Goal: Task Accomplishment & Management: Manage account settings

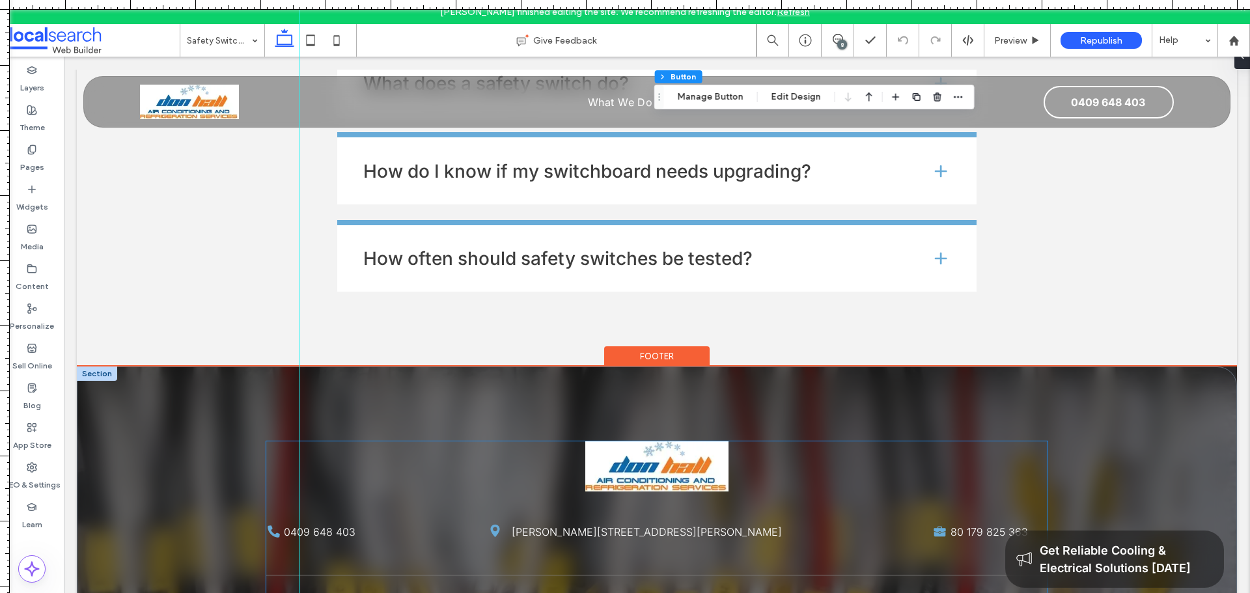
scroll to position [2166, 0]
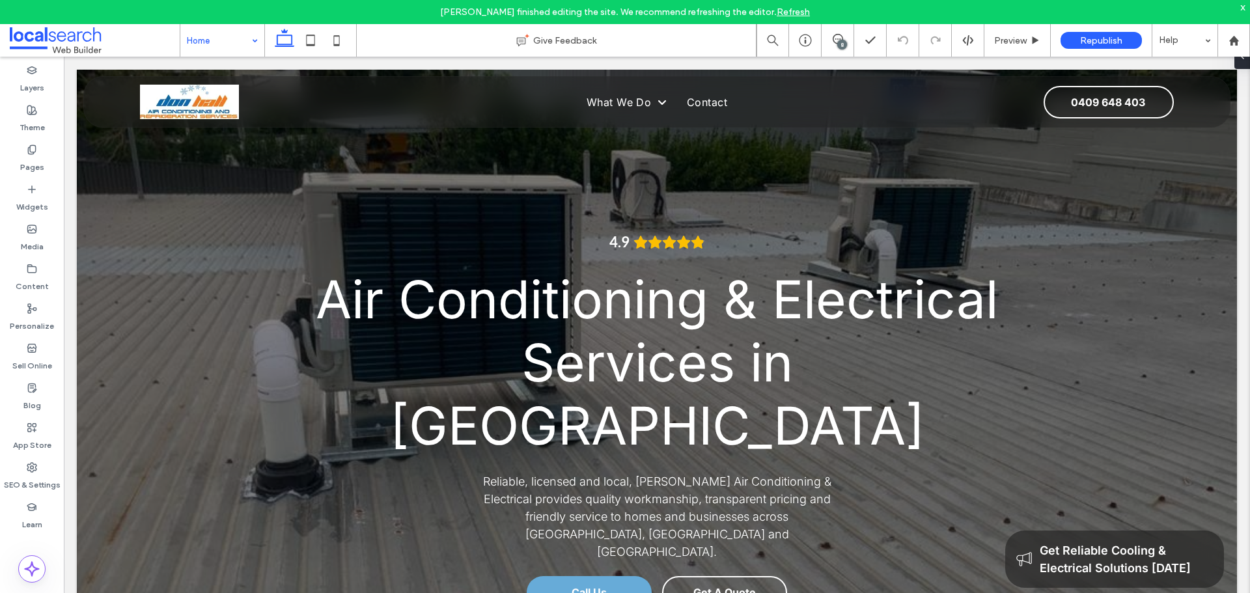
click at [1243, 7] on div "x" at bounding box center [1243, 6] width 6 height 11
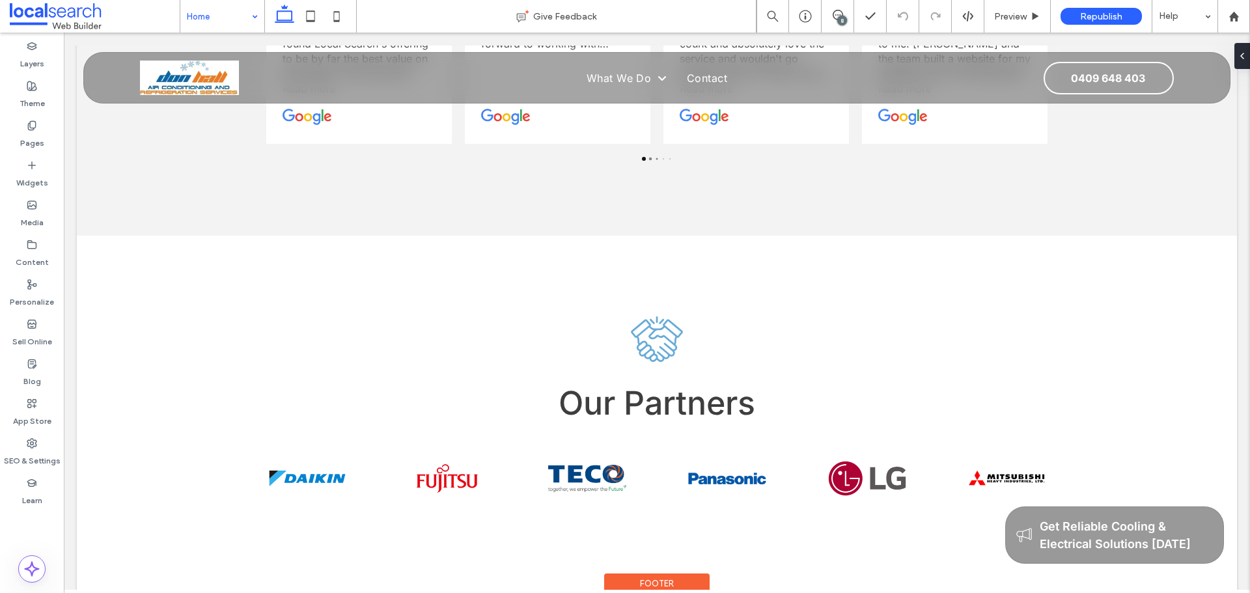
scroll to position [3125, 0]
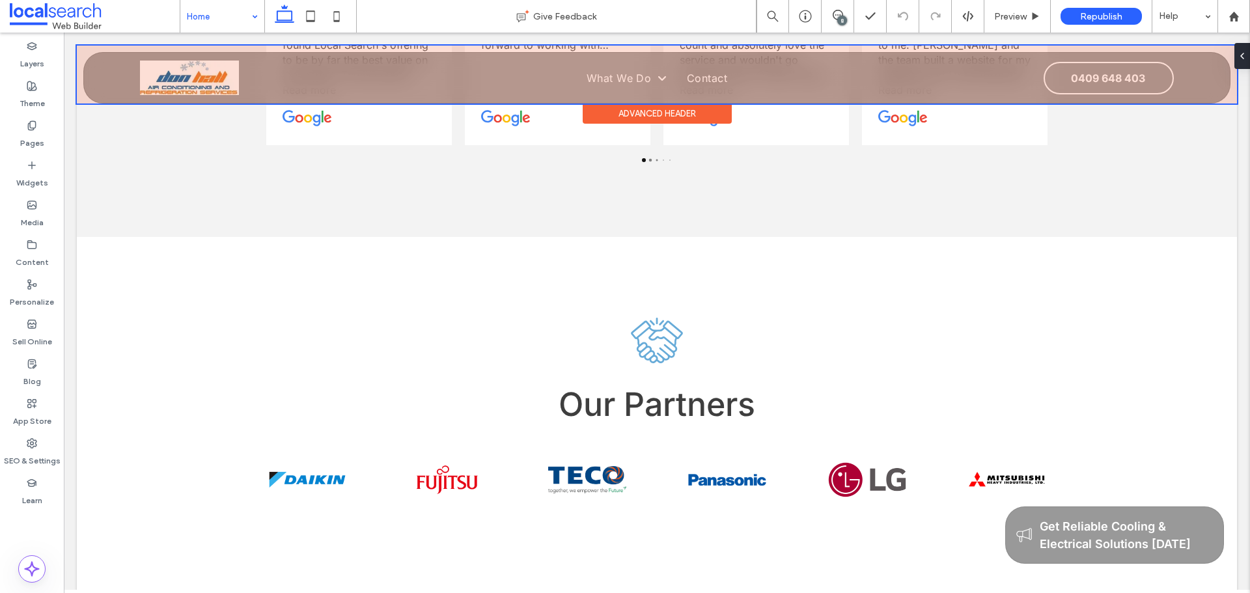
click at [1060, 83] on div at bounding box center [657, 75] width 1160 height 58
click at [1060, 83] on link "0409 648 403" at bounding box center [1108, 78] width 130 height 33
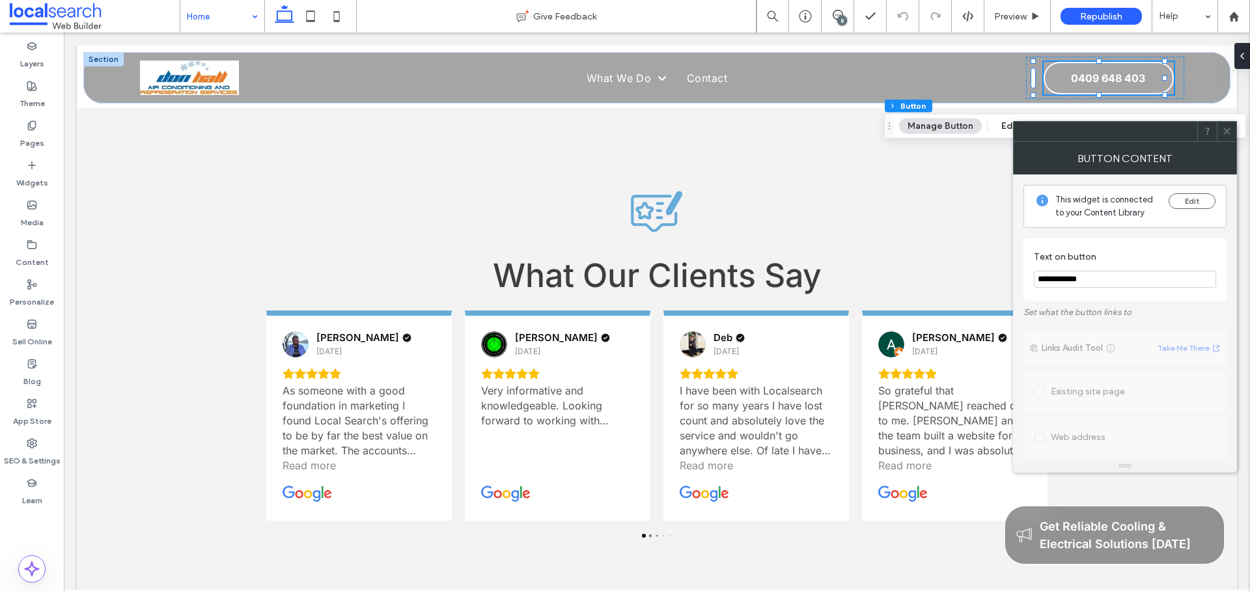
scroll to position [2637, 0]
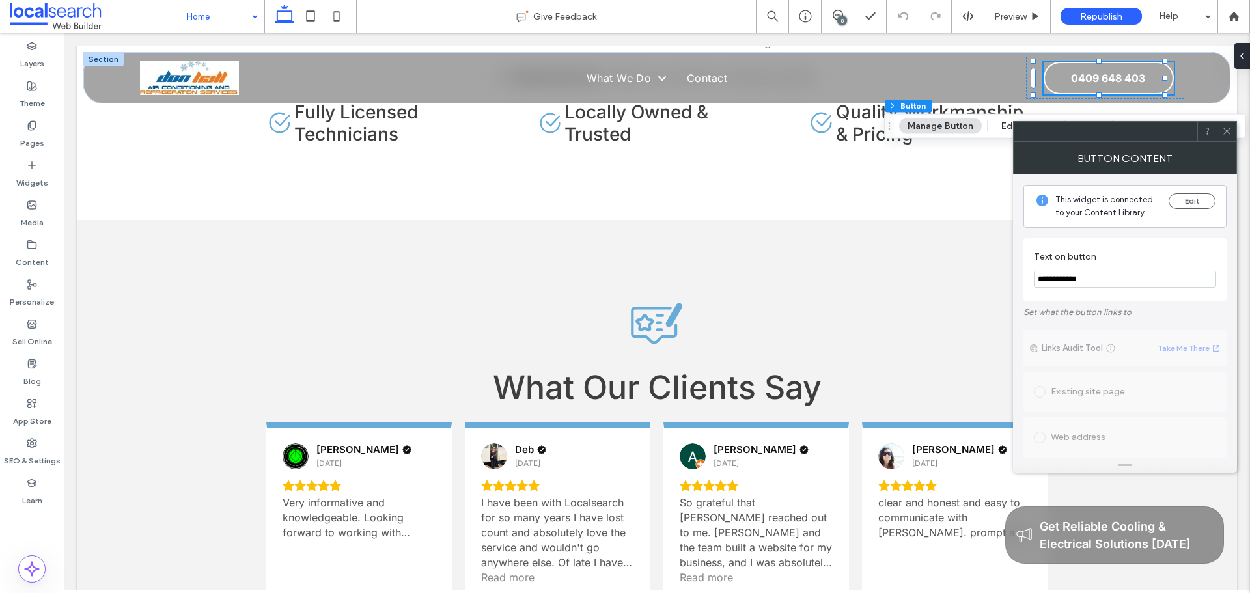
click at [1232, 139] on div at bounding box center [1227, 132] width 20 height 20
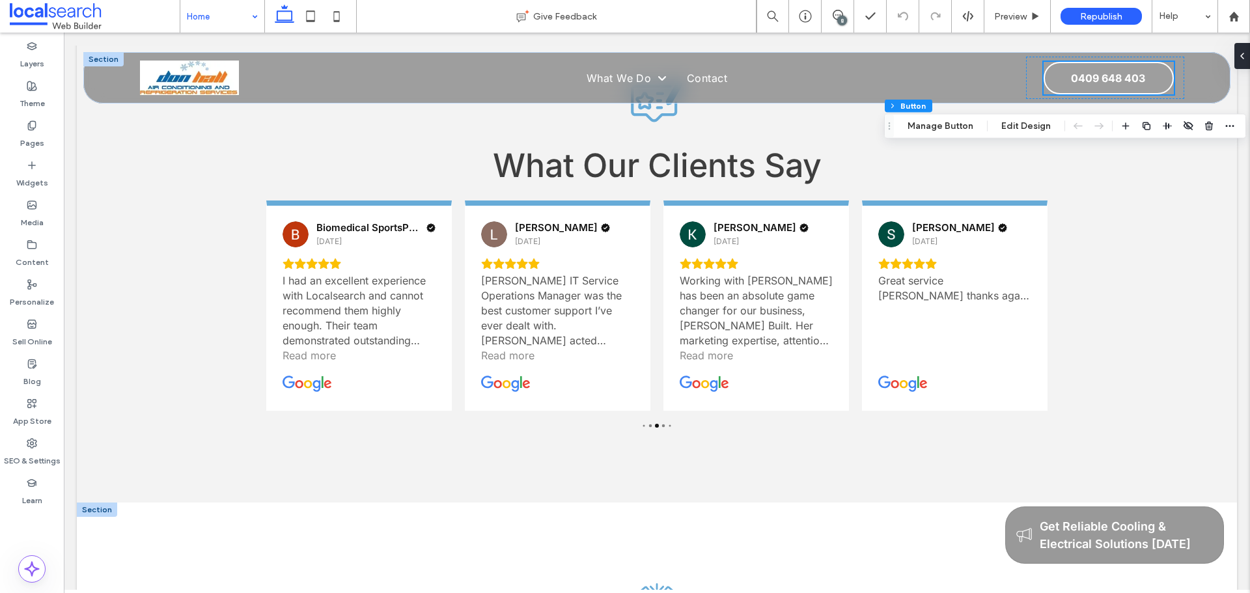
scroll to position [2962, 0]
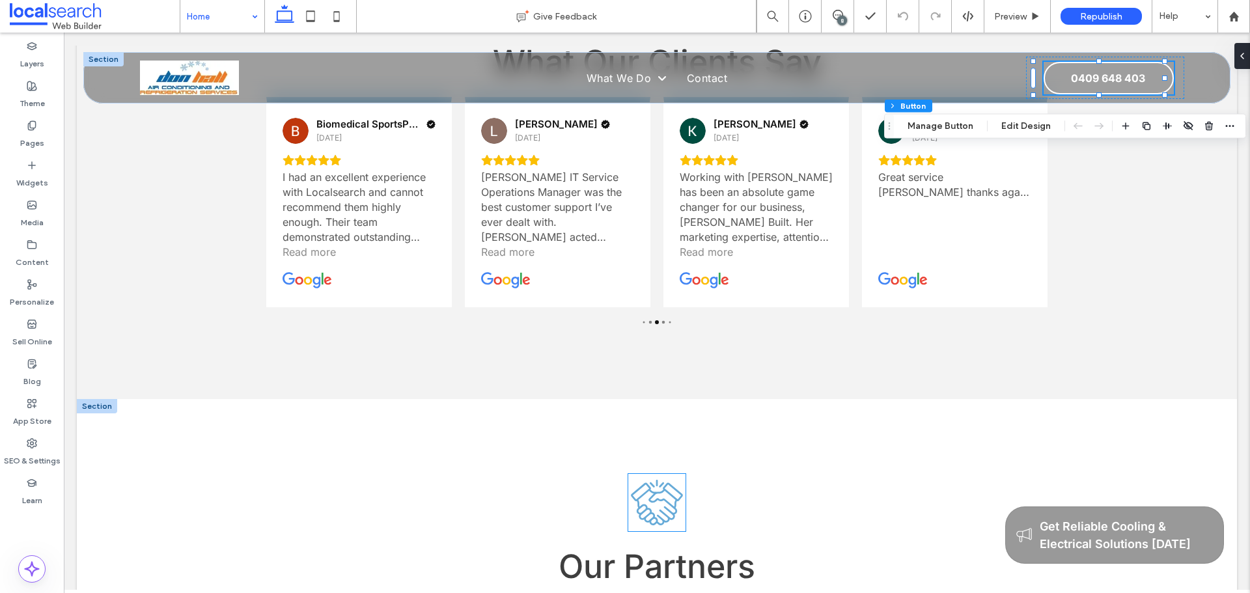
click at [659, 474] on icon "Partner Icon" at bounding box center [656, 502] width 57 height 57
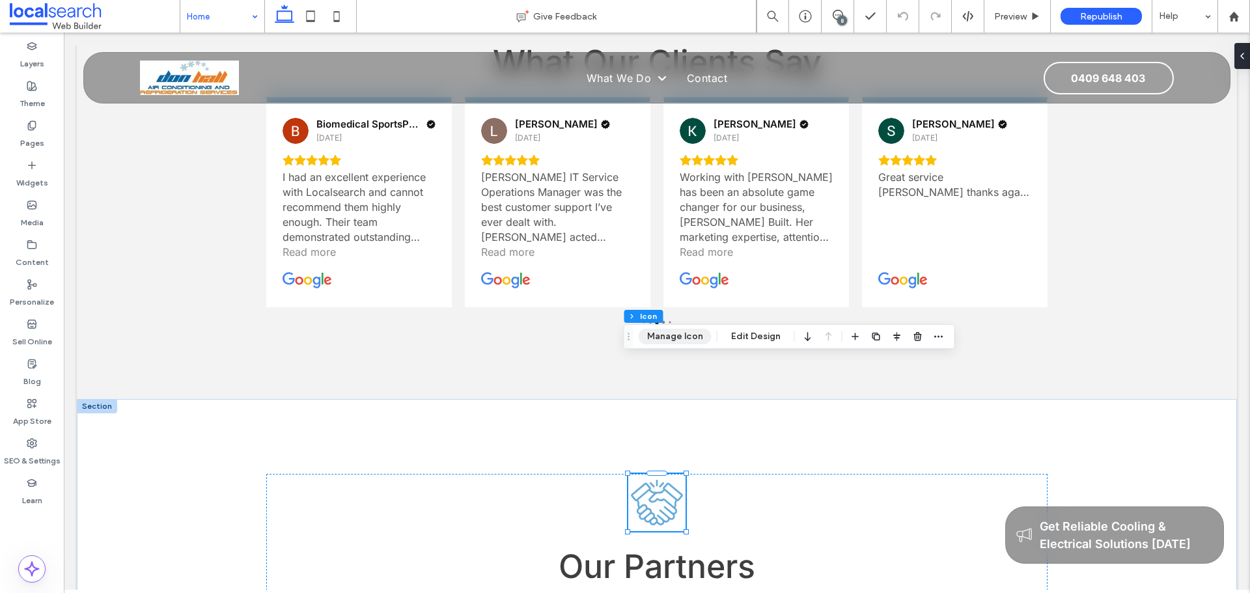
click at [676, 341] on button "Manage Icon" at bounding box center [675, 337] width 73 height 16
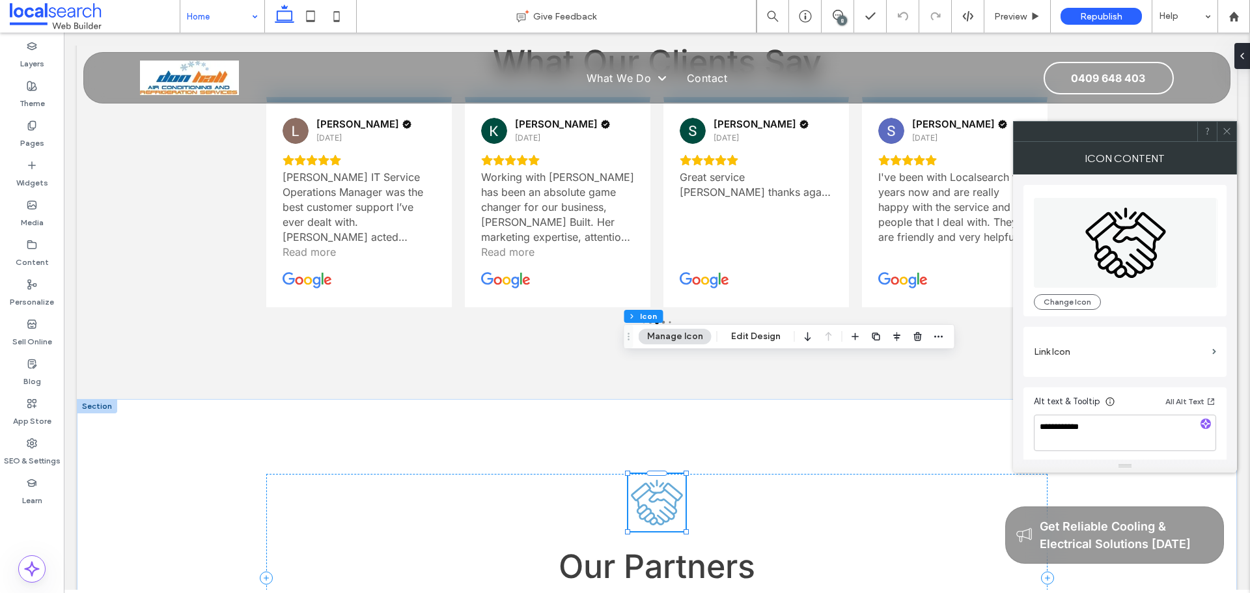
click at [1230, 128] on icon at bounding box center [1227, 131] width 10 height 10
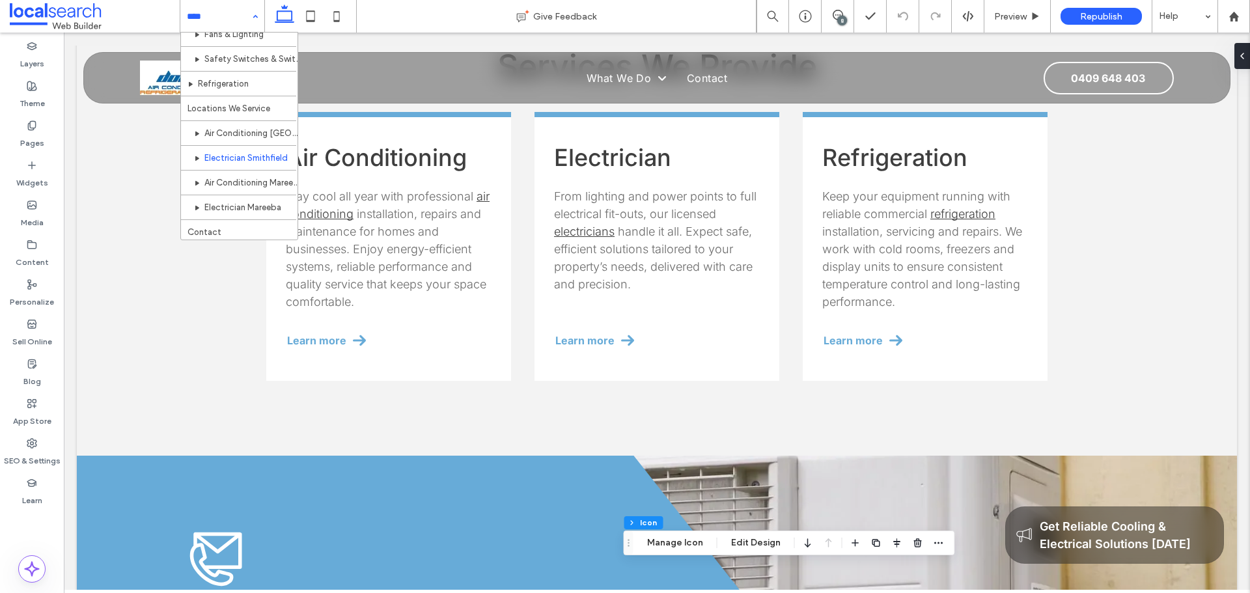
scroll to position [212, 0]
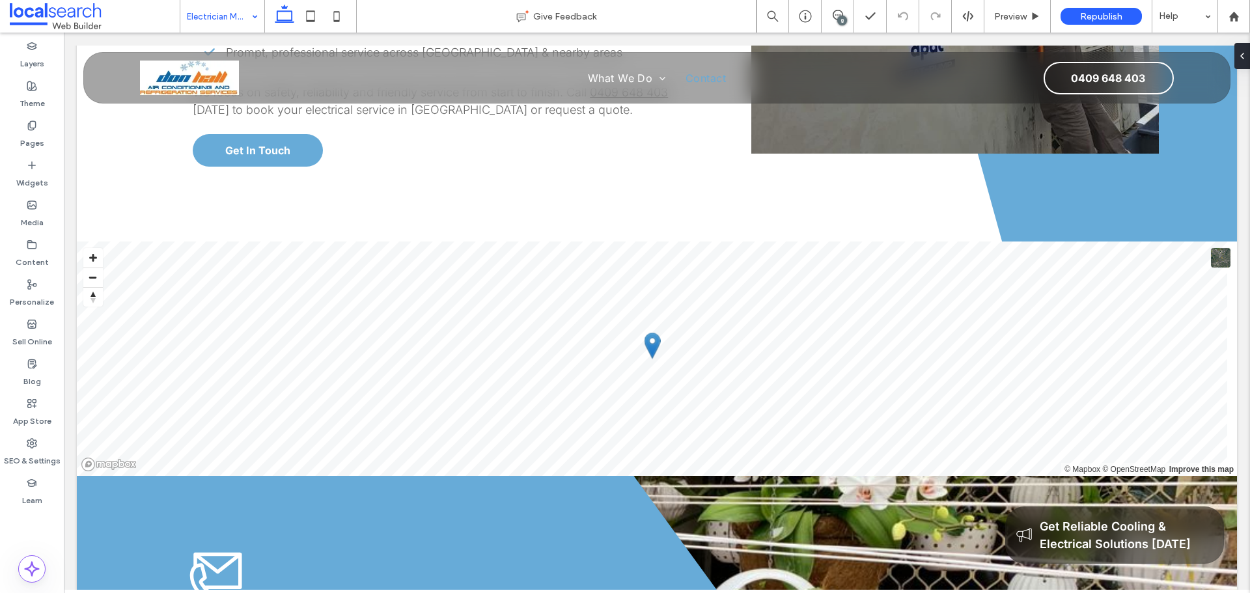
scroll to position [1432, 0]
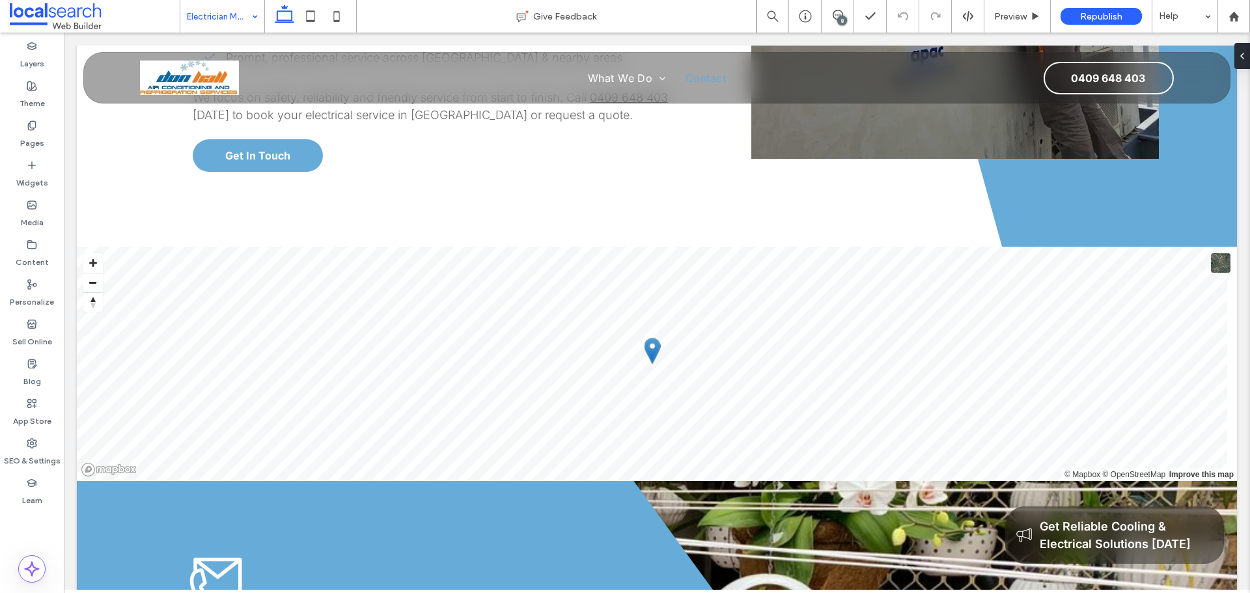
click at [210, 7] on input at bounding box center [219, 16] width 64 height 33
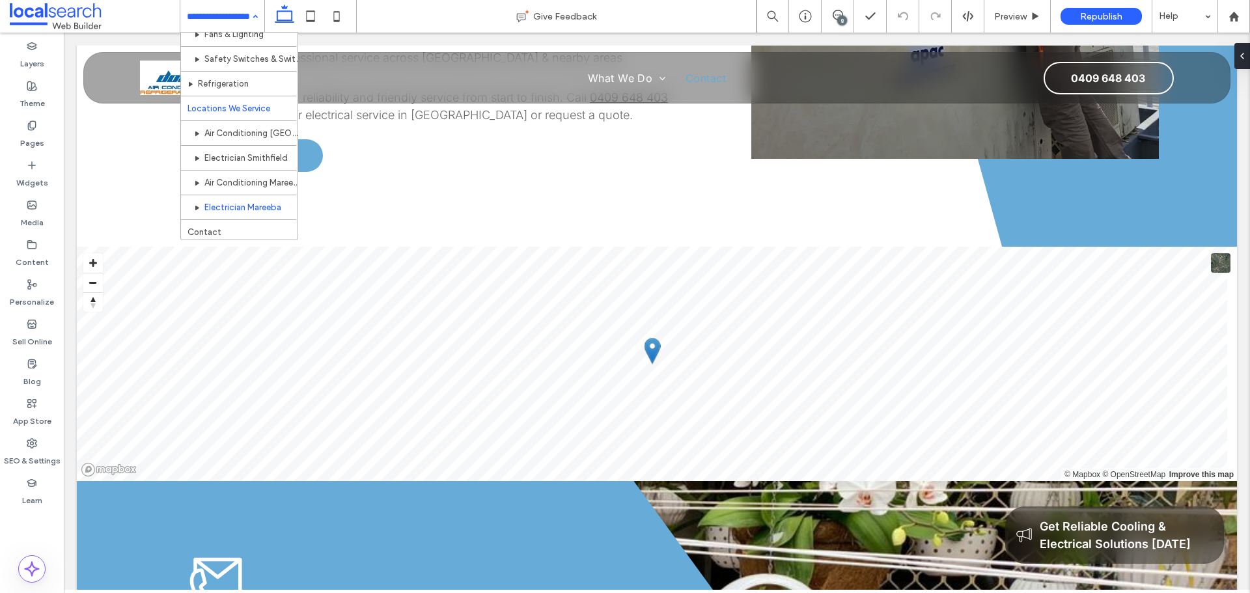
scroll to position [212, 0]
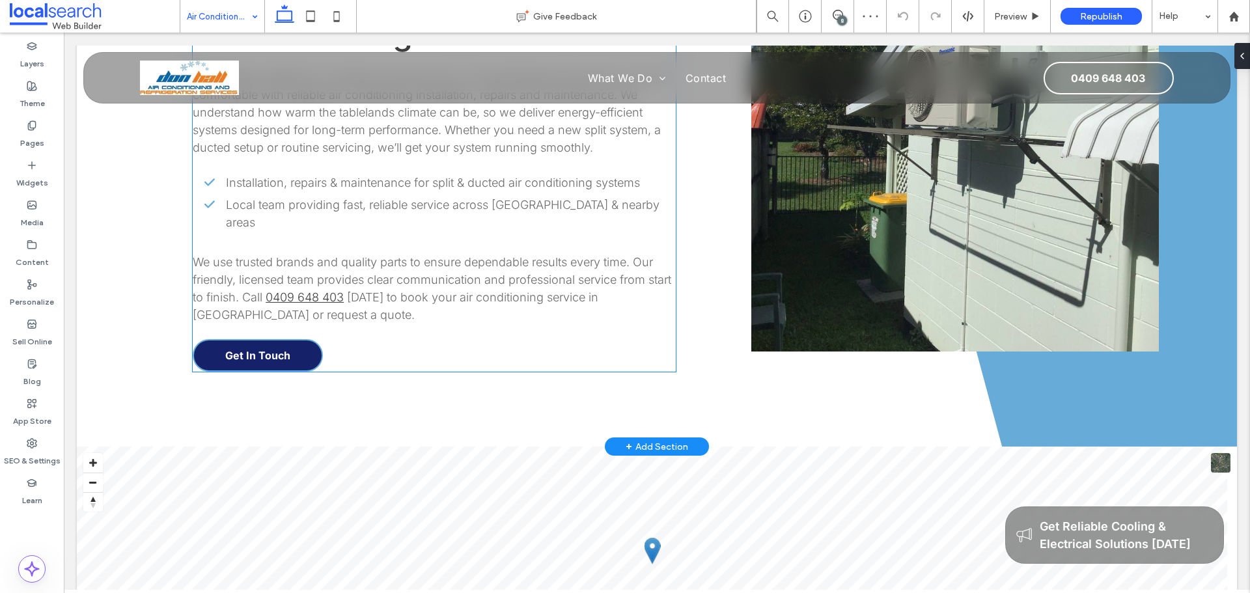
scroll to position [1432, 0]
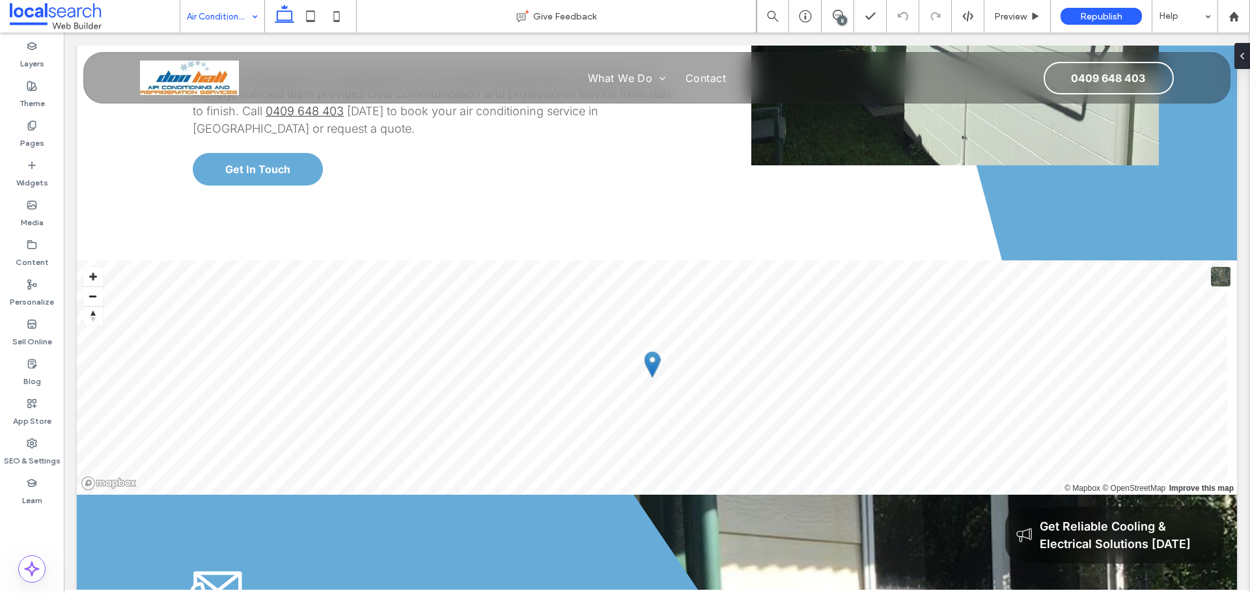
click at [226, 19] on input at bounding box center [219, 16] width 64 height 33
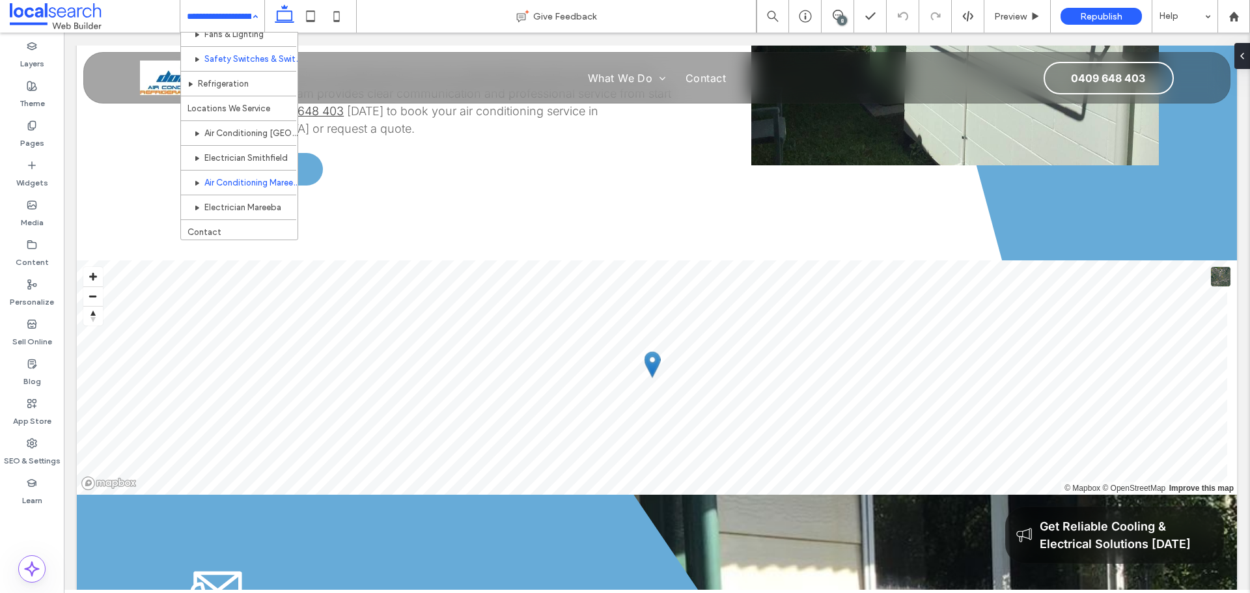
scroll to position [212, 0]
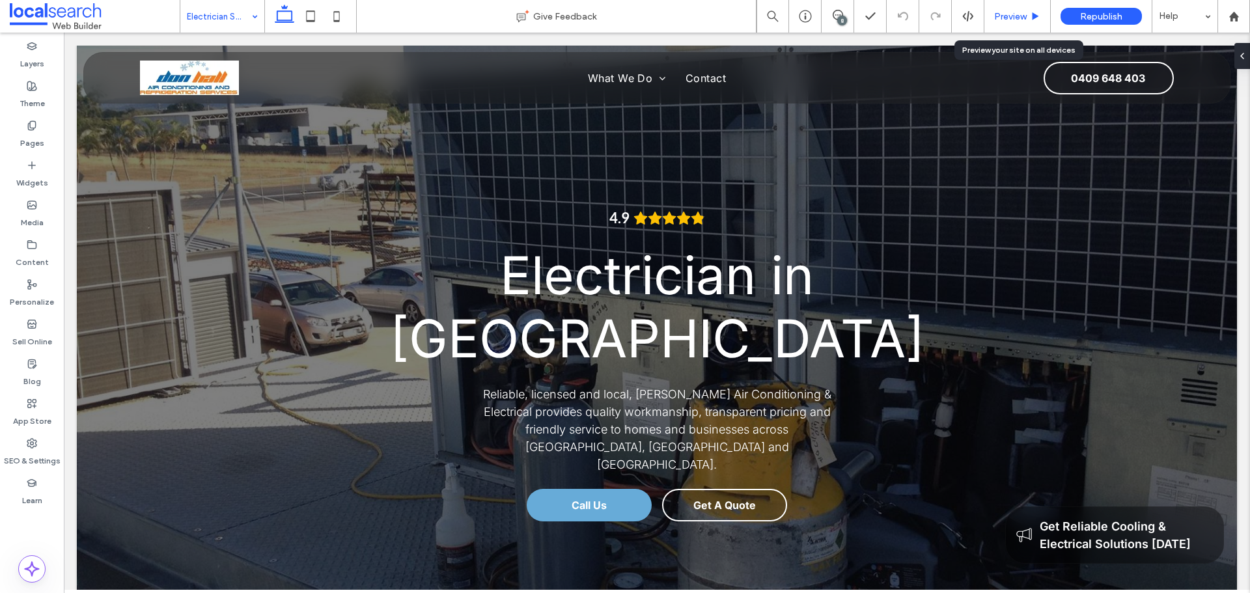
click at [999, 16] on span "Preview" at bounding box center [1010, 16] width 33 height 11
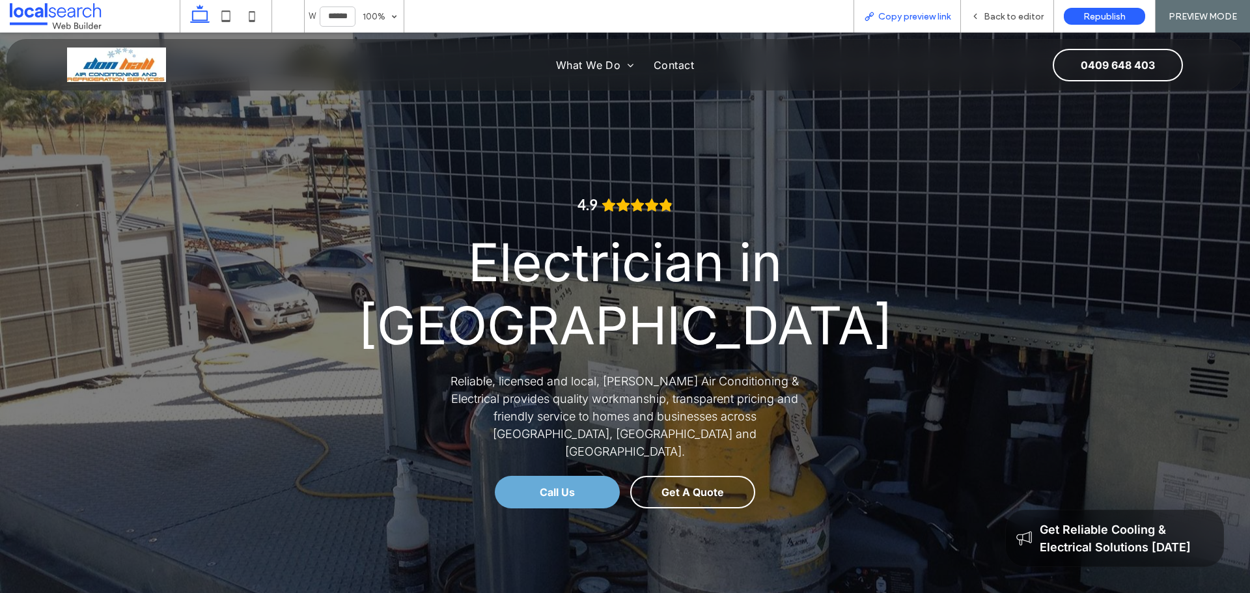
click at [913, 21] on span "Copy preview link" at bounding box center [914, 16] width 72 height 11
click at [913, 17] on span "Copy preview link" at bounding box center [914, 16] width 72 height 11
click at [989, 19] on span "Back to editor" at bounding box center [1014, 16] width 60 height 11
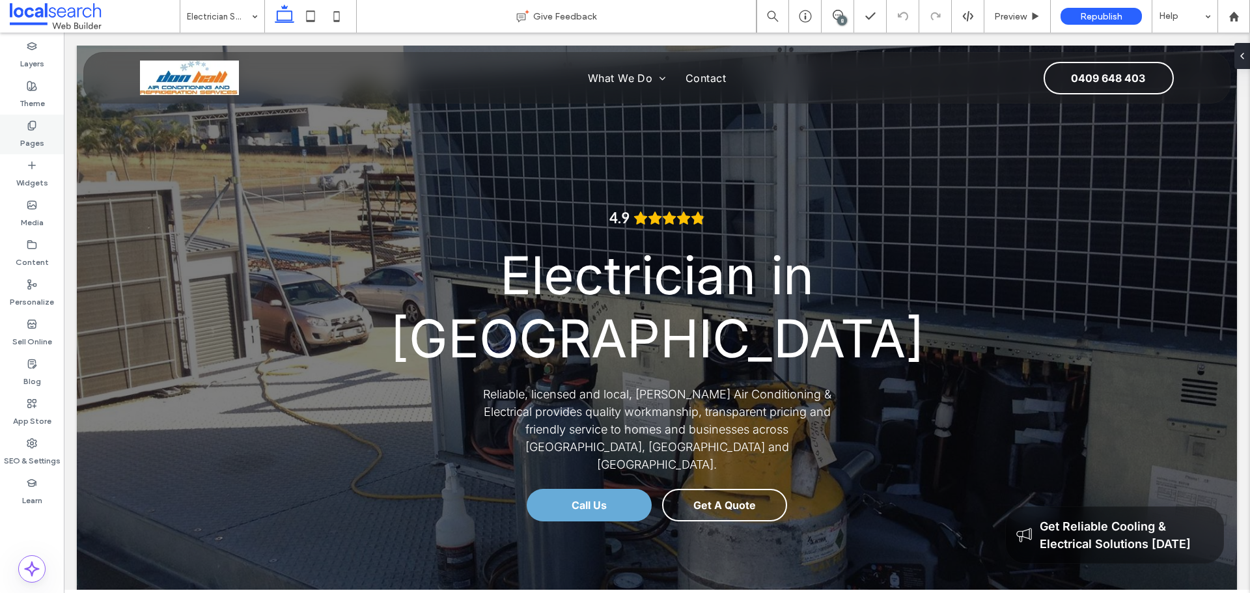
click at [38, 128] on div "Pages" at bounding box center [32, 135] width 64 height 40
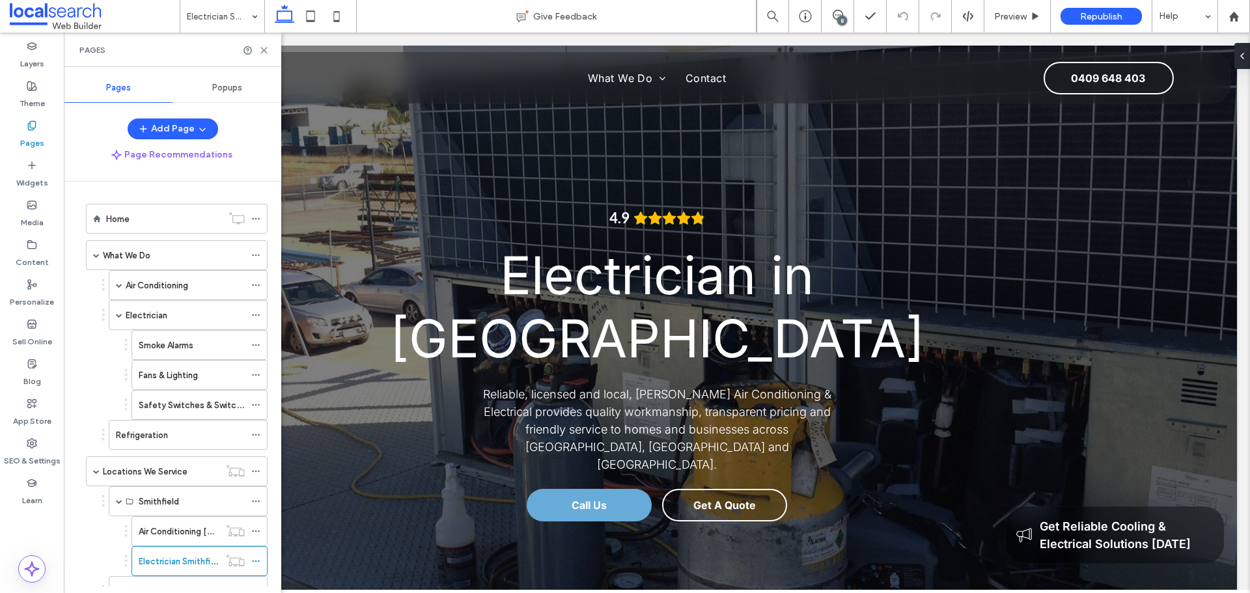
click at [232, 91] on span "Popups" at bounding box center [227, 88] width 30 height 10
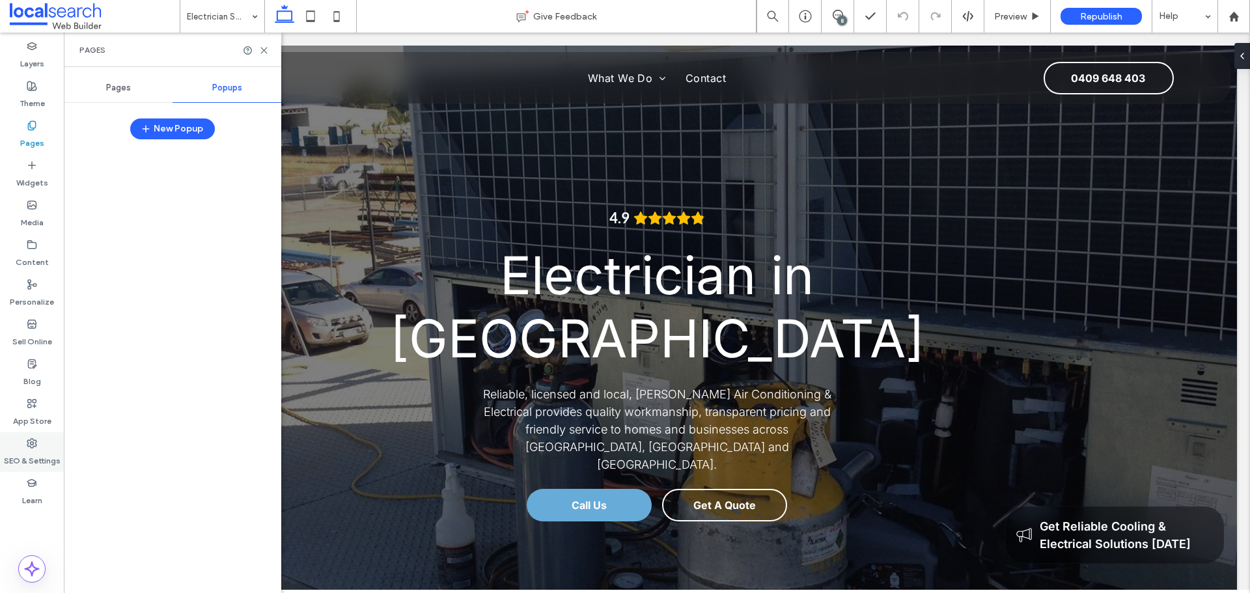
click at [35, 454] on label "SEO & Settings" at bounding box center [32, 458] width 57 height 18
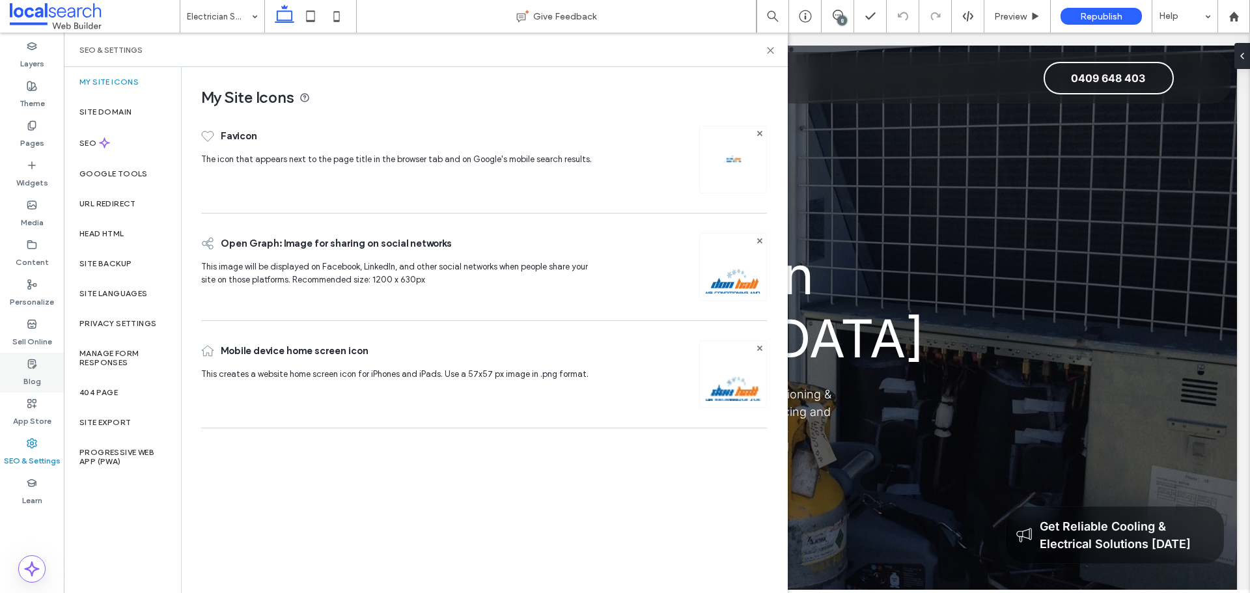
click at [33, 366] on use at bounding box center [32, 363] width 8 height 8
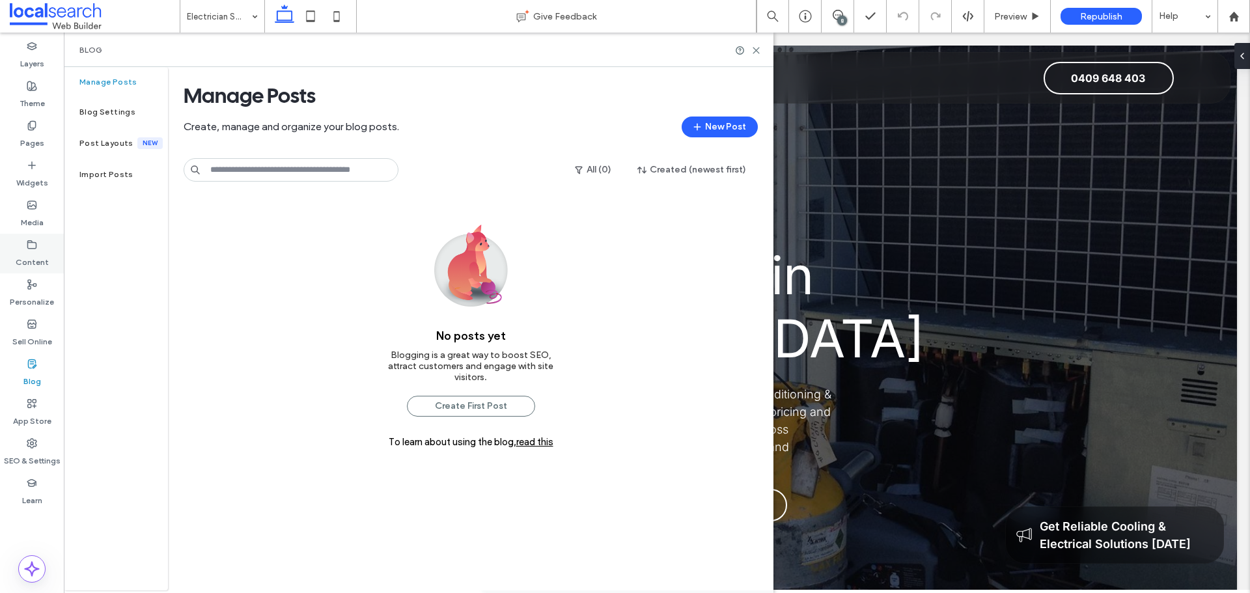
click at [46, 258] on label "Content" at bounding box center [32, 259] width 33 height 18
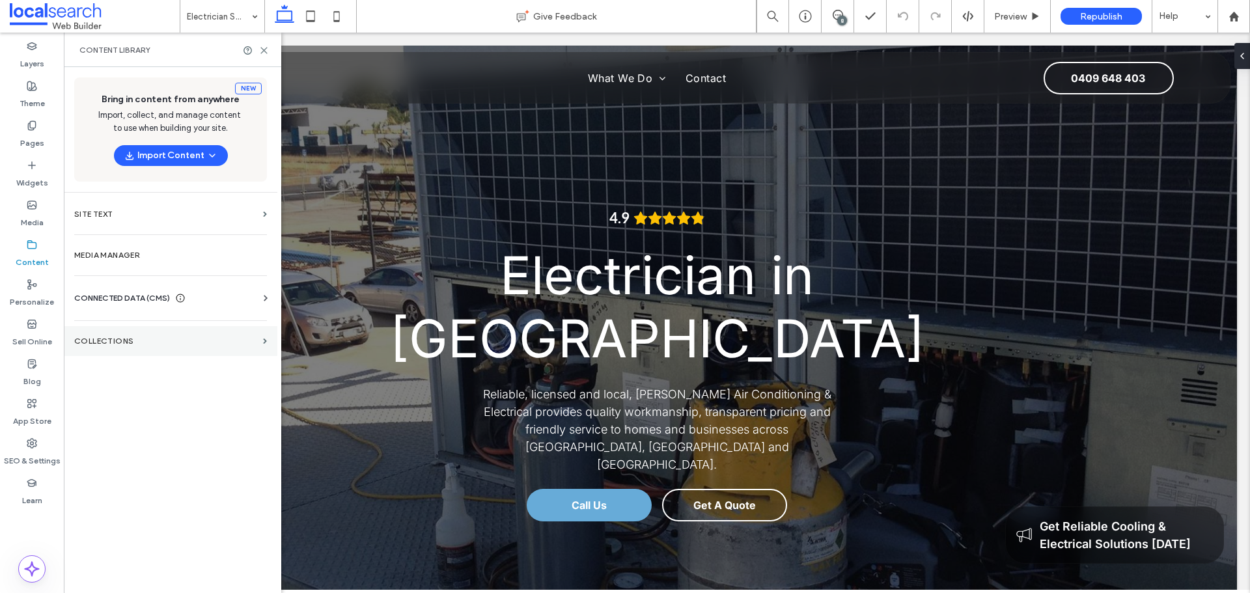
click at [118, 337] on label "Collections" at bounding box center [166, 341] width 184 height 9
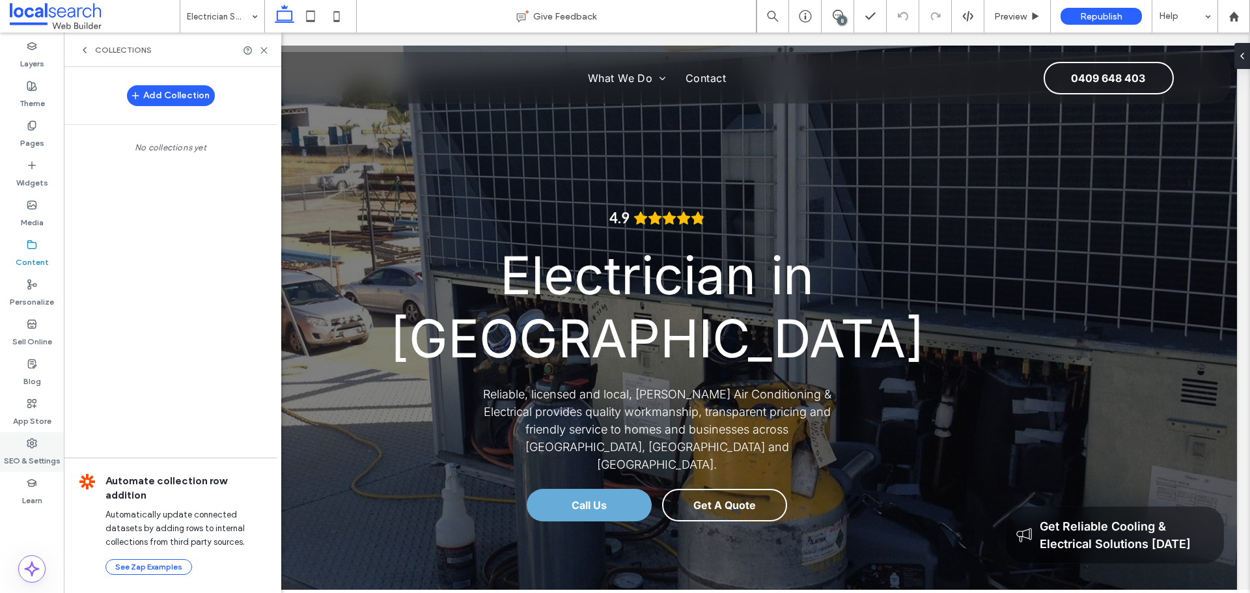
click at [36, 454] on label "SEO & Settings" at bounding box center [32, 458] width 57 height 18
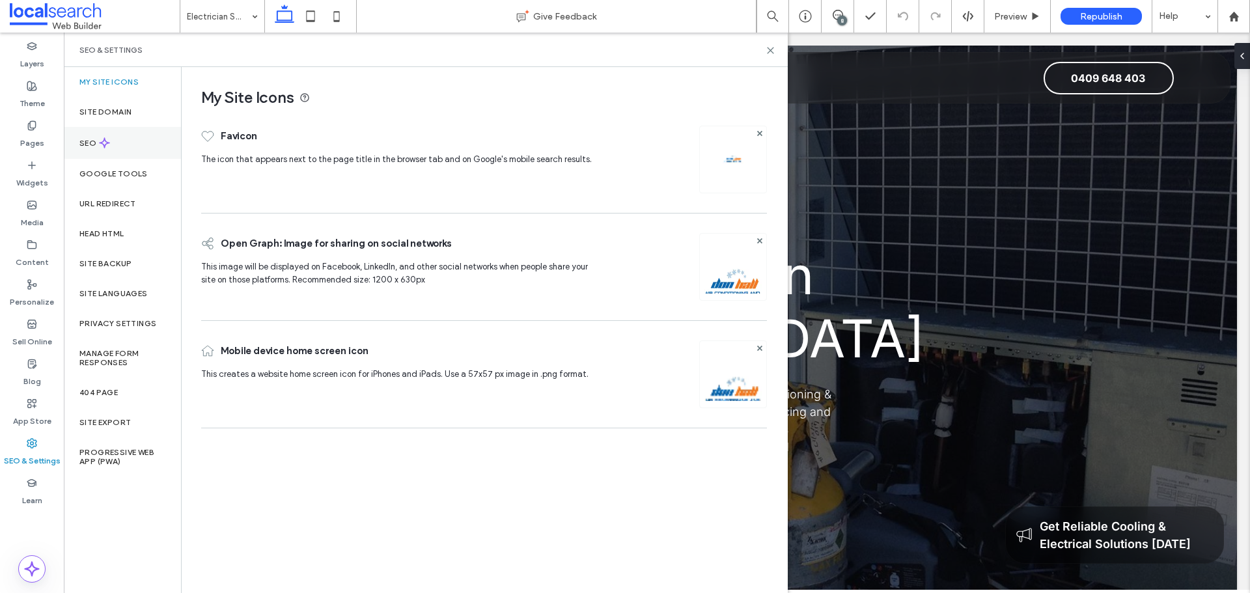
click at [86, 147] on label "SEO" at bounding box center [89, 143] width 20 height 9
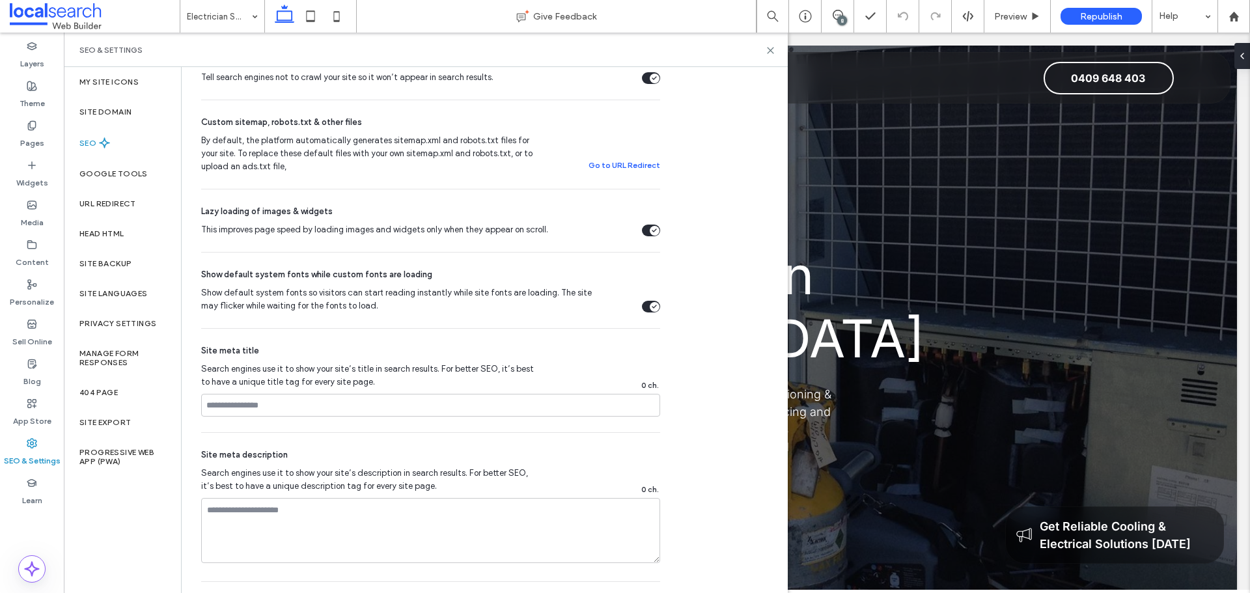
scroll to position [130, 0]
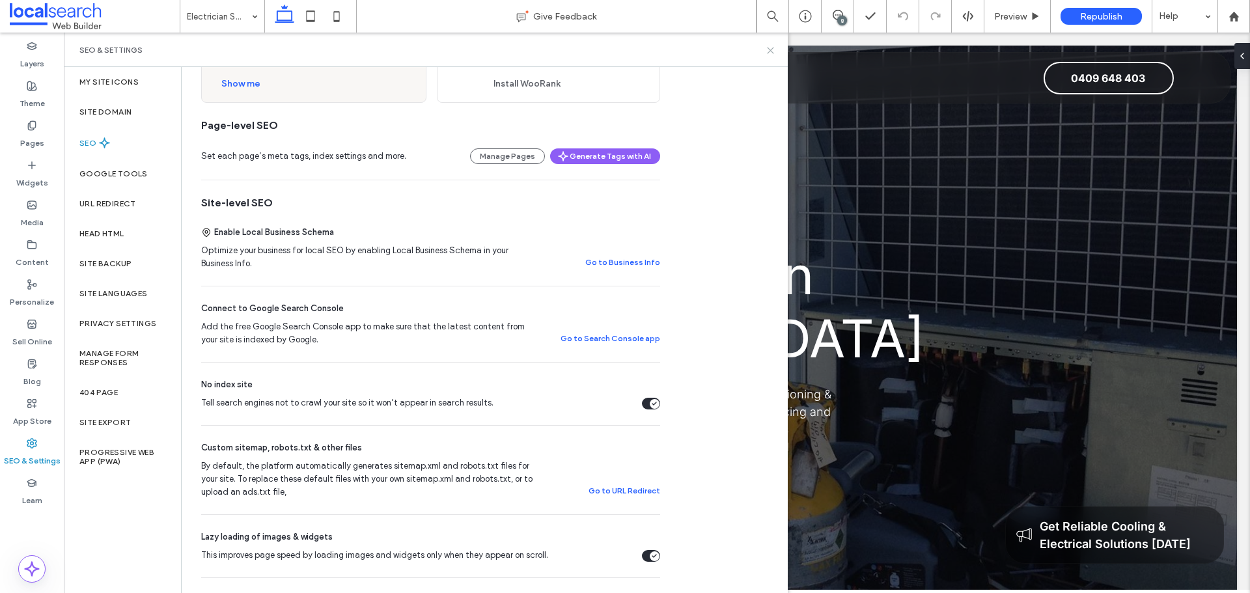
click at [768, 48] on use at bounding box center [770, 51] width 6 height 6
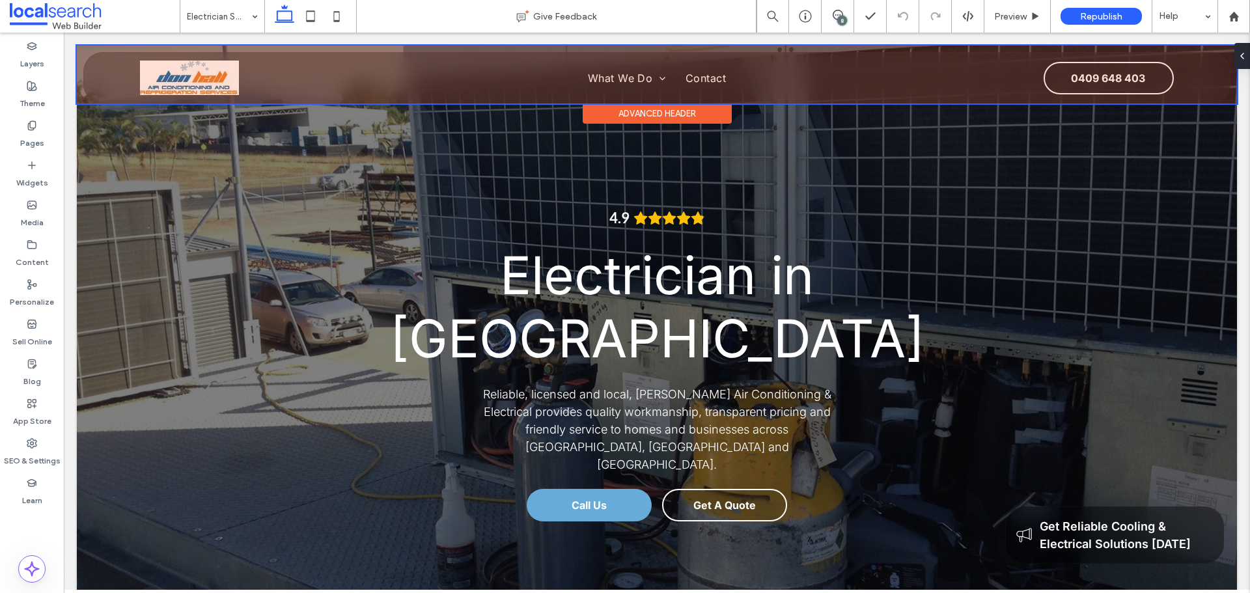
click at [624, 75] on div at bounding box center [657, 75] width 1160 height 58
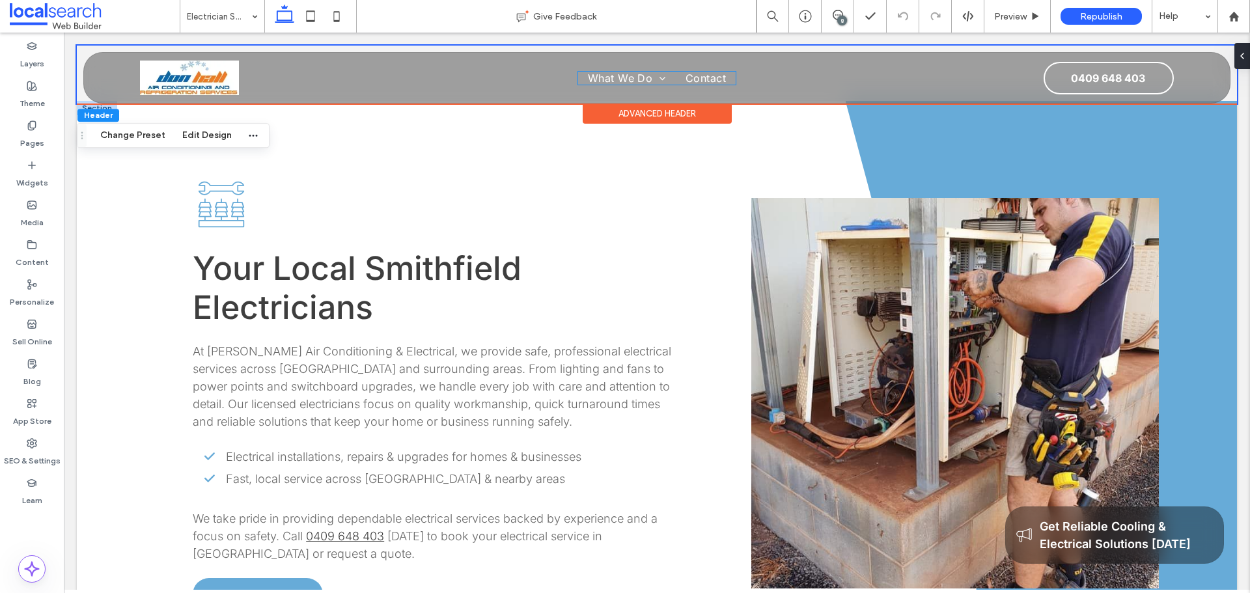
scroll to position [1042, 0]
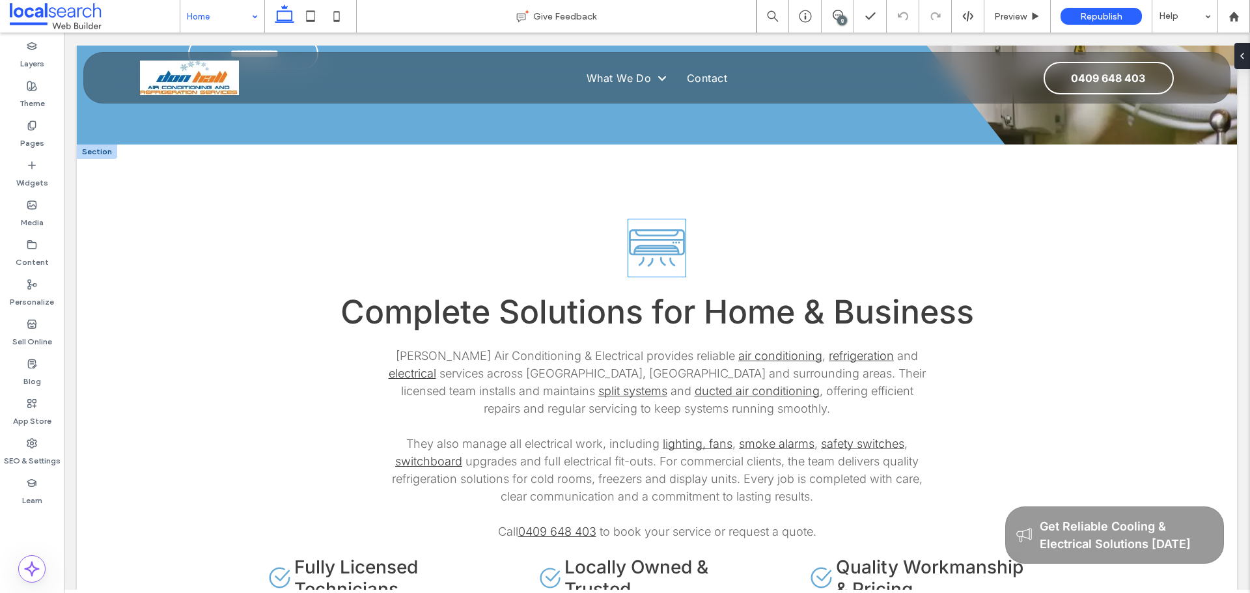
scroll to position [2343, 0]
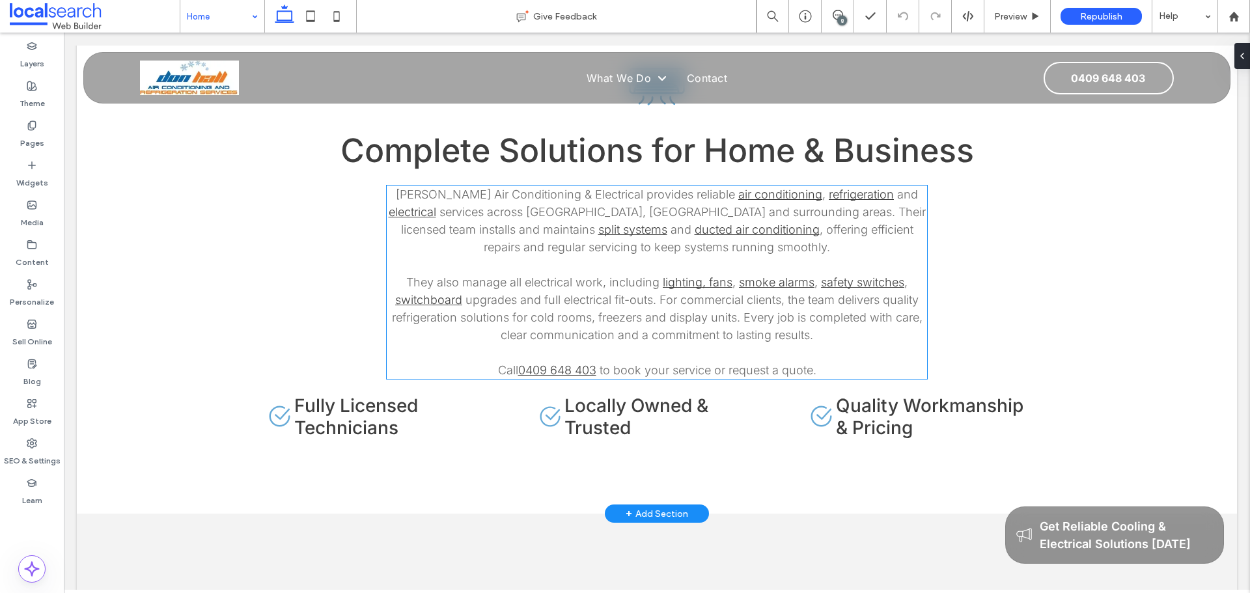
click at [854, 293] on span "upgrades and full electrical fit-outs. For commercial clients, the team deliver…" at bounding box center [657, 317] width 531 height 49
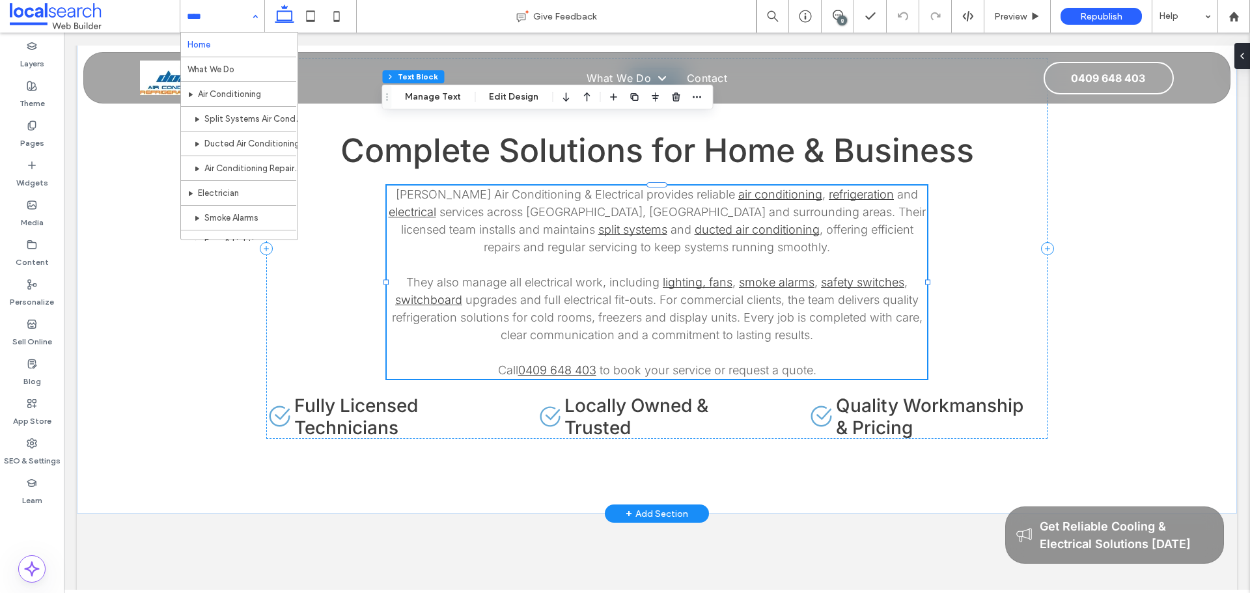
click at [849, 273] on p "They also manage all electrical work, including lighting, fans , smoke alarms ,…" at bounding box center [657, 308] width 540 height 70
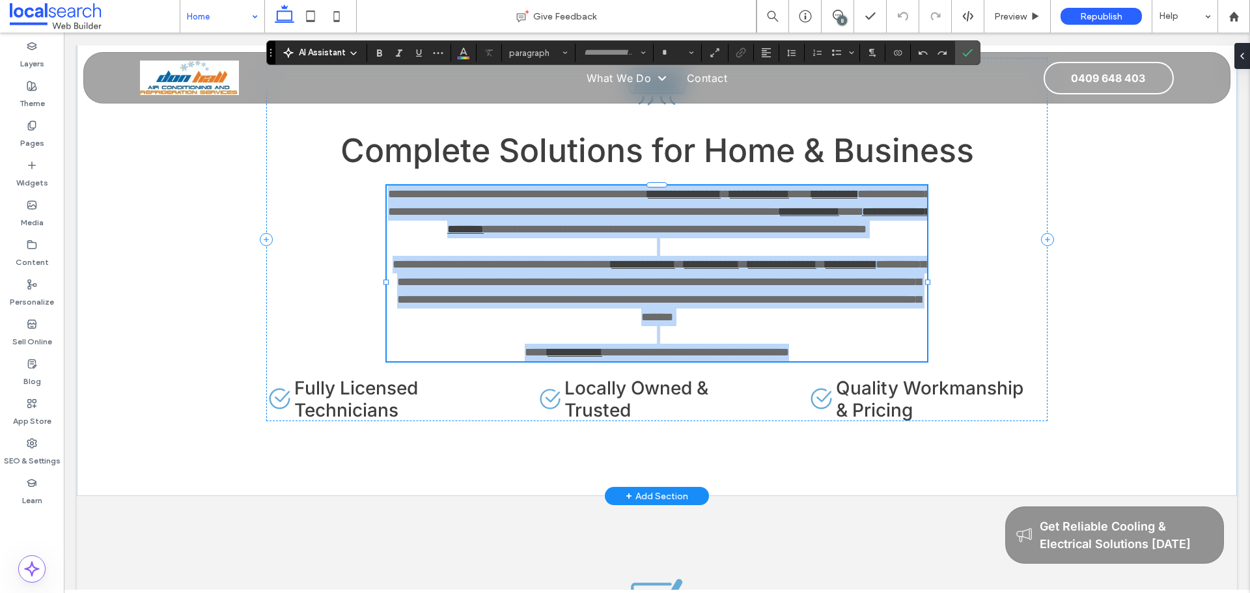
type input "*****"
type input "**"
click at [816, 258] on link "**********" at bounding box center [782, 264] width 68 height 12
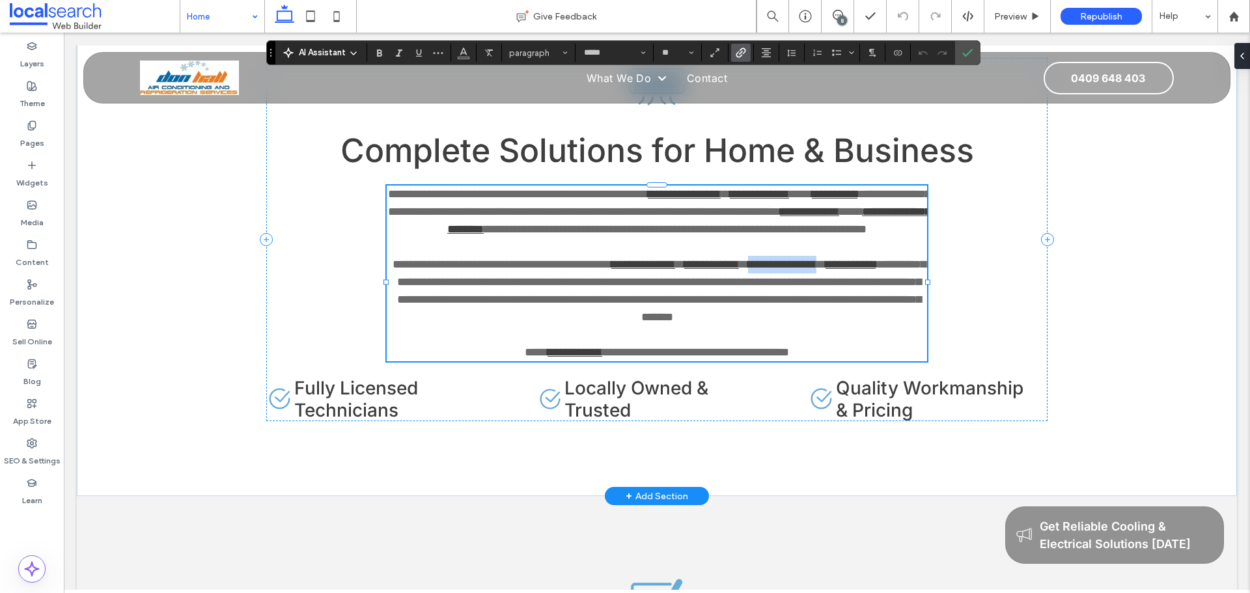
drag, startPoint x: 817, startPoint y: 162, endPoint x: 898, endPoint y: 165, distance: 81.4
click at [816, 258] on link "**********" at bounding box center [782, 264] width 68 height 12
click at [742, 51] on icon "Link" at bounding box center [741, 53] width 10 height 10
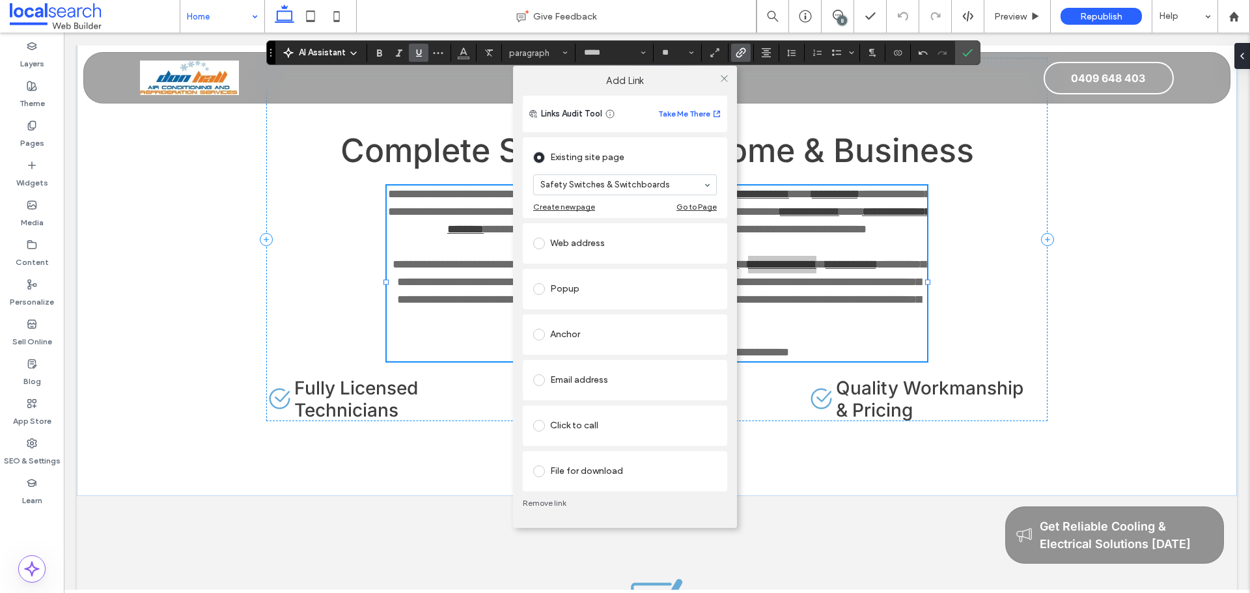
click at [547, 501] on link "Remove link" at bounding box center [625, 503] width 204 height 10
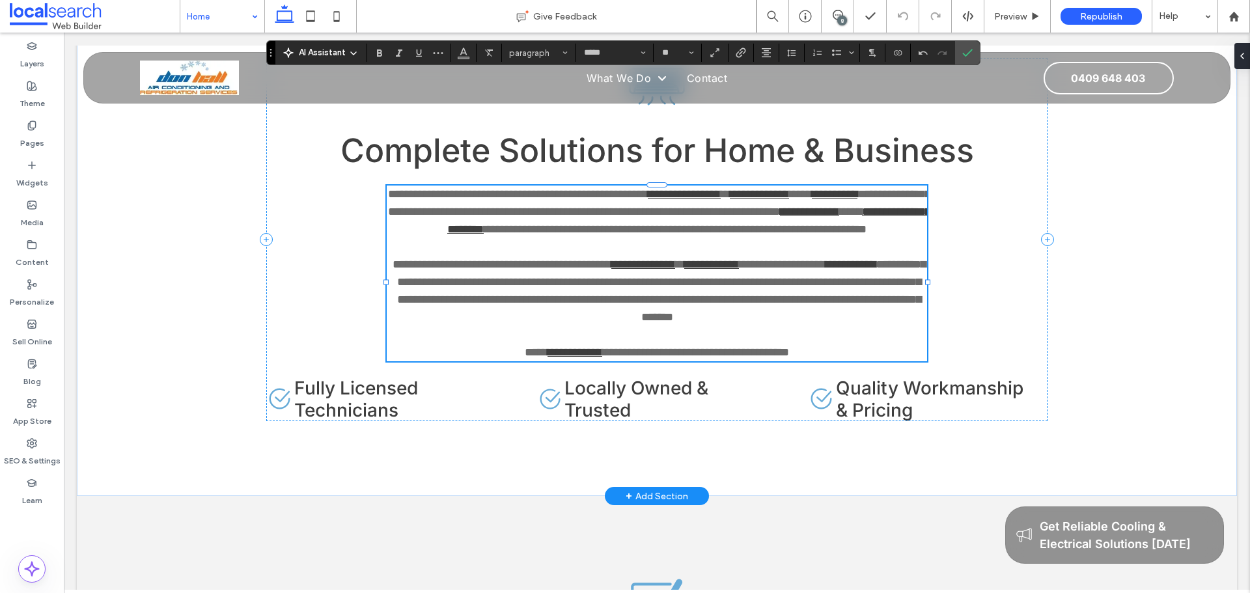
click at [825, 258] on link "**********" at bounding box center [850, 264] width 50 height 12
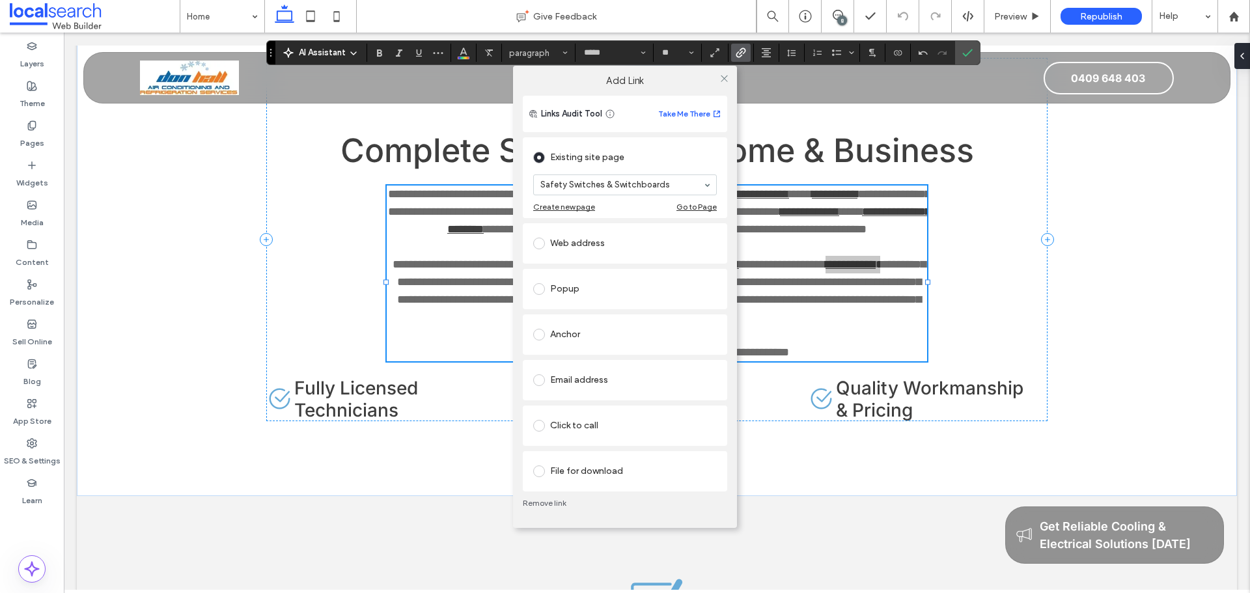
click at [540, 503] on link "Remove link" at bounding box center [625, 503] width 204 height 10
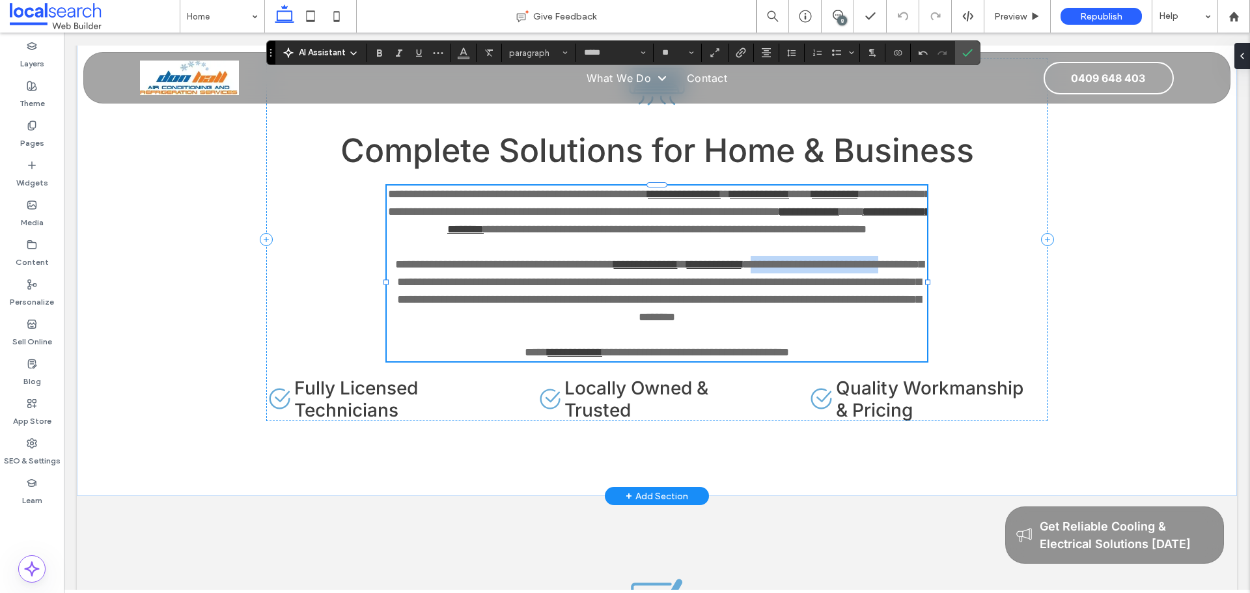
drag, startPoint x: 816, startPoint y: 169, endPoint x: 453, endPoint y: 182, distance: 363.5
click at [453, 258] on span "**********" at bounding box center [660, 290] width 527 height 64
click at [745, 52] on use "Link" at bounding box center [741, 53] width 10 height 10
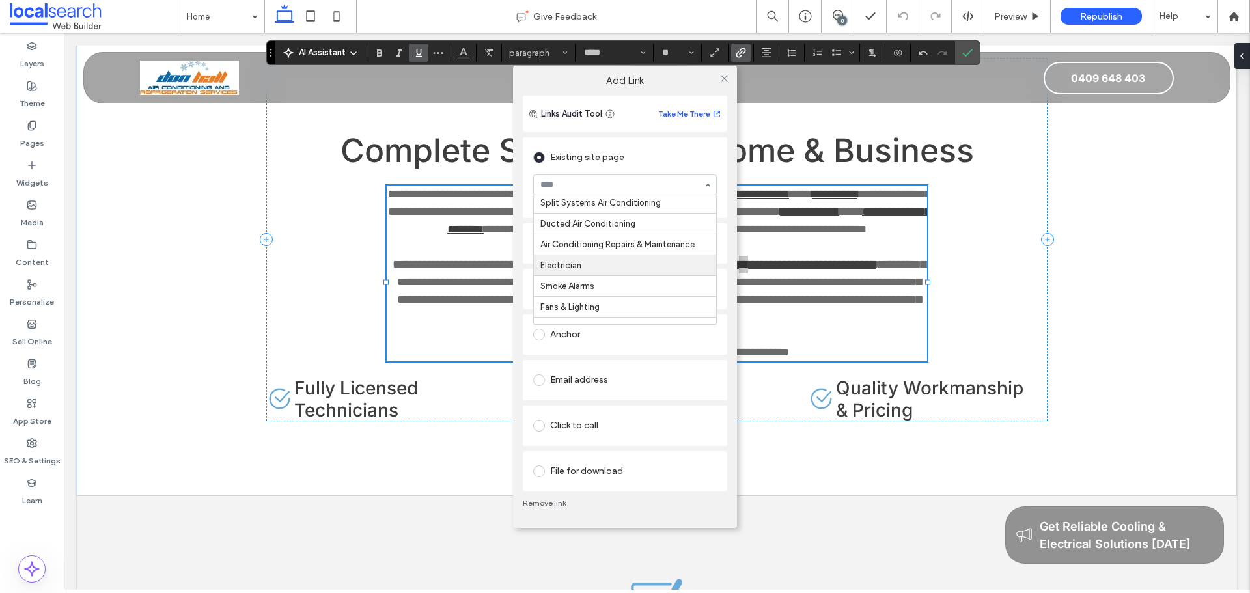
scroll to position [130, 0]
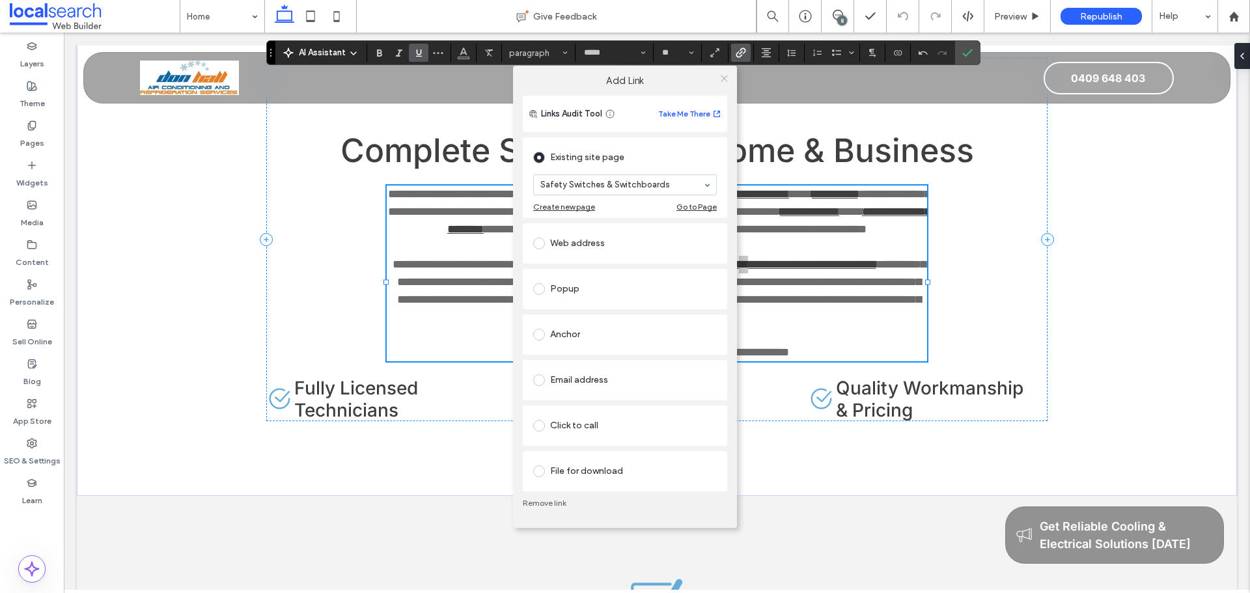
click at [721, 73] on span at bounding box center [724, 79] width 10 height 20
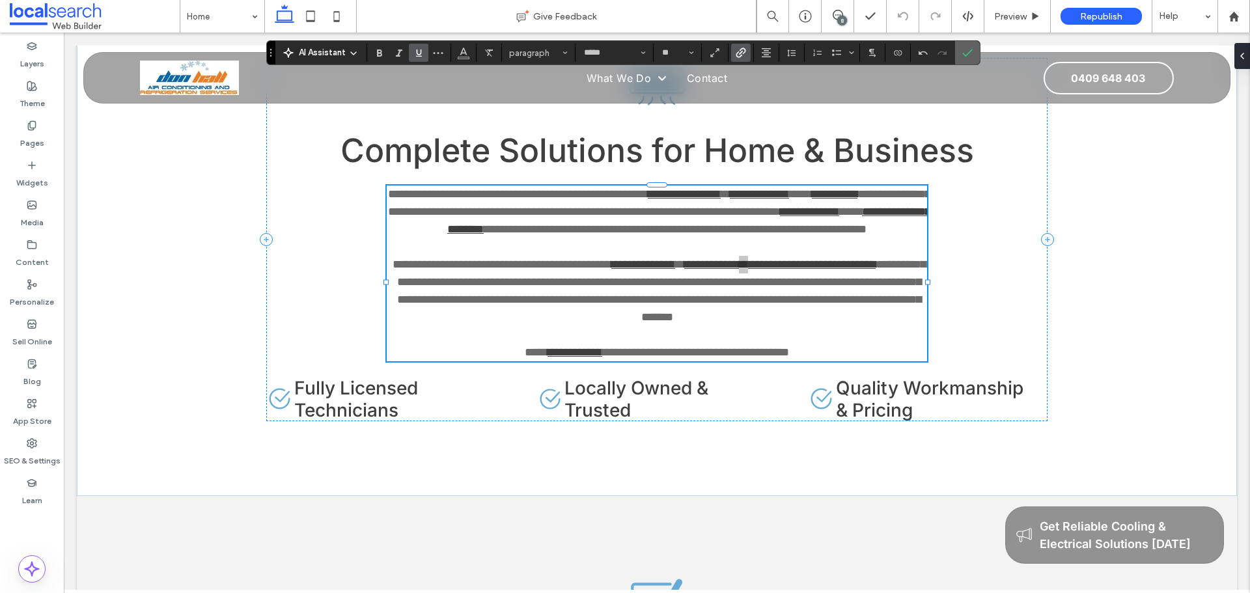
drag, startPoint x: 965, startPoint y: 51, endPoint x: 874, endPoint y: 61, distance: 91.7
click at [965, 51] on icon "Confirm" at bounding box center [967, 53] width 10 height 10
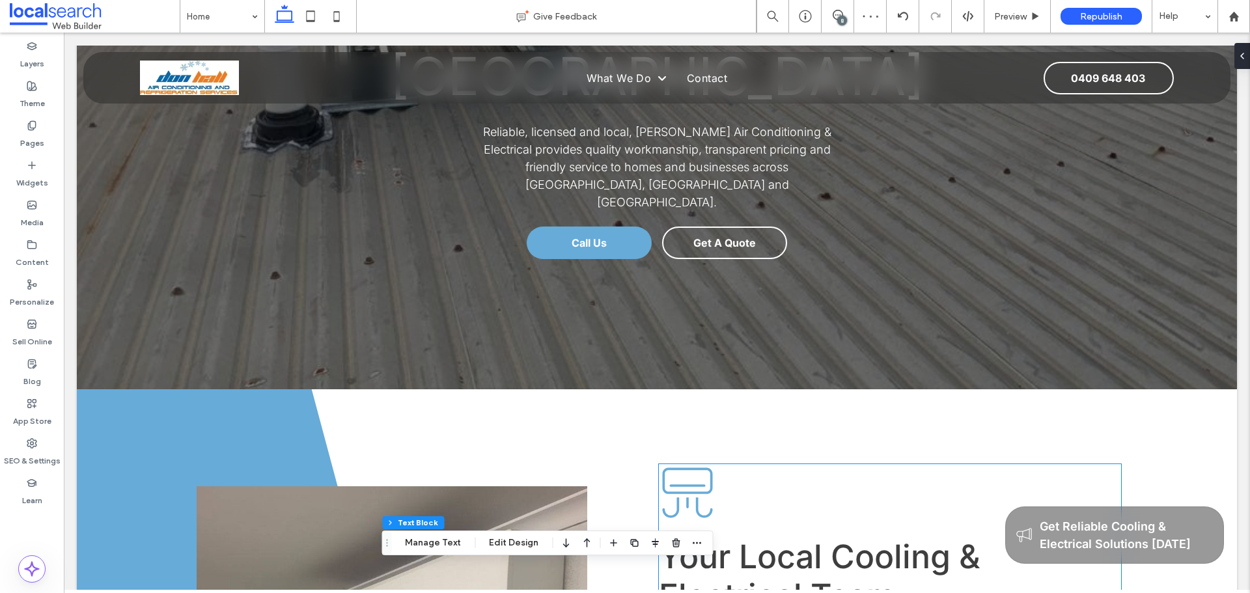
scroll to position [0, 0]
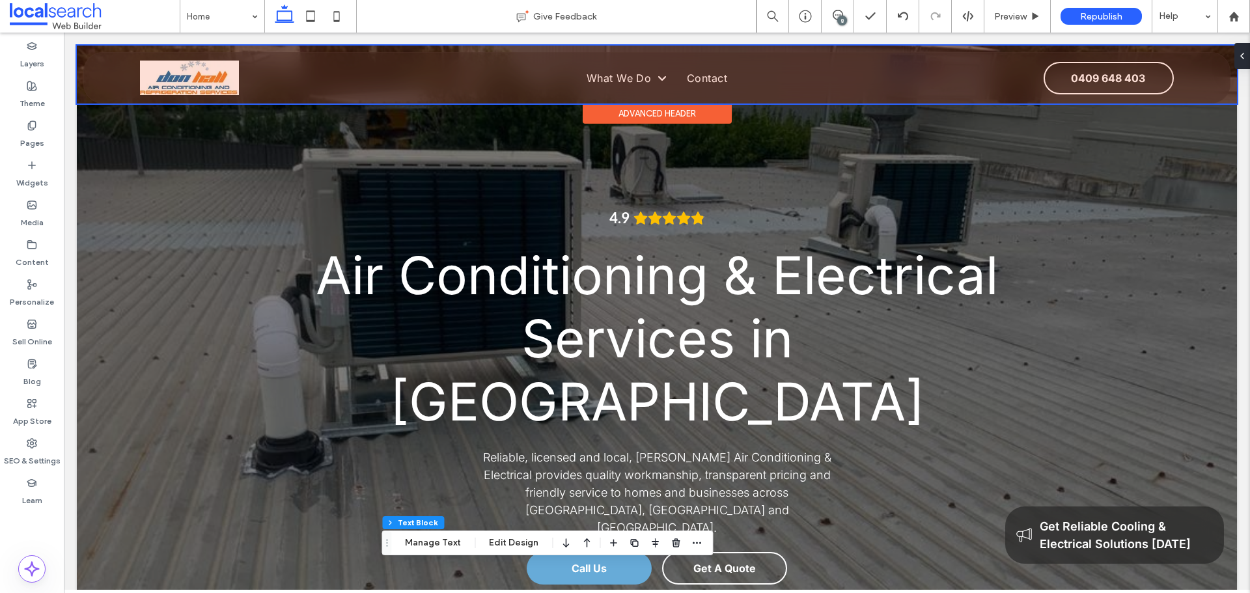
click at [643, 75] on div at bounding box center [657, 75] width 1160 height 58
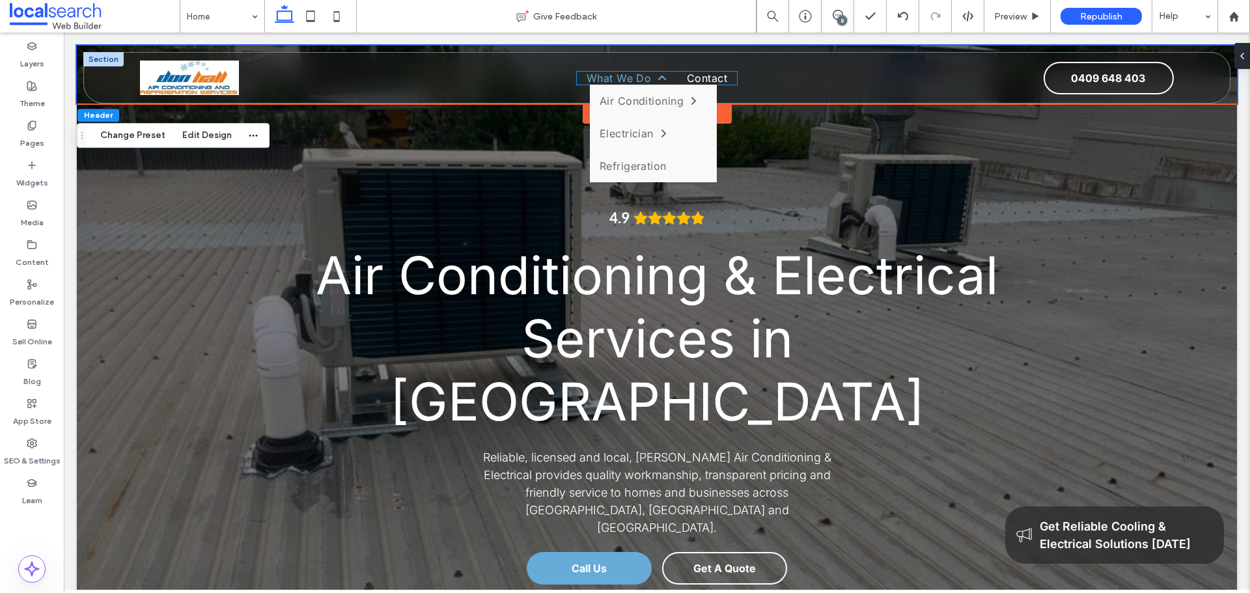
click at [643, 75] on span "What We Do" at bounding box center [627, 78] width 81 height 13
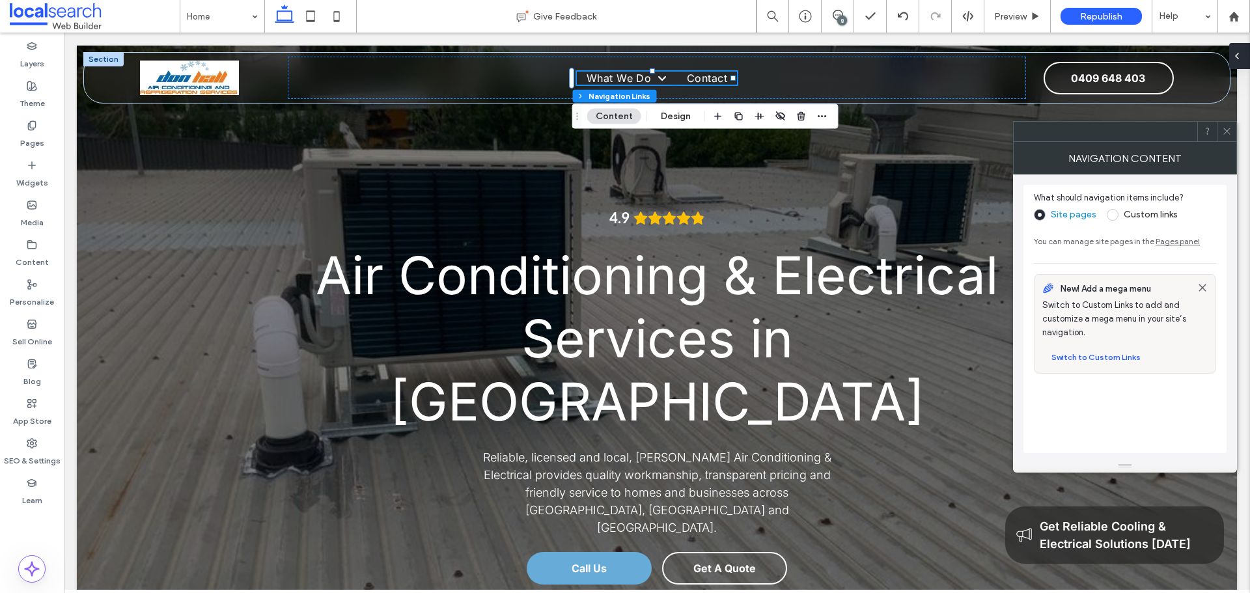
click at [1240, 58] on icon at bounding box center [1237, 56] width 10 height 10
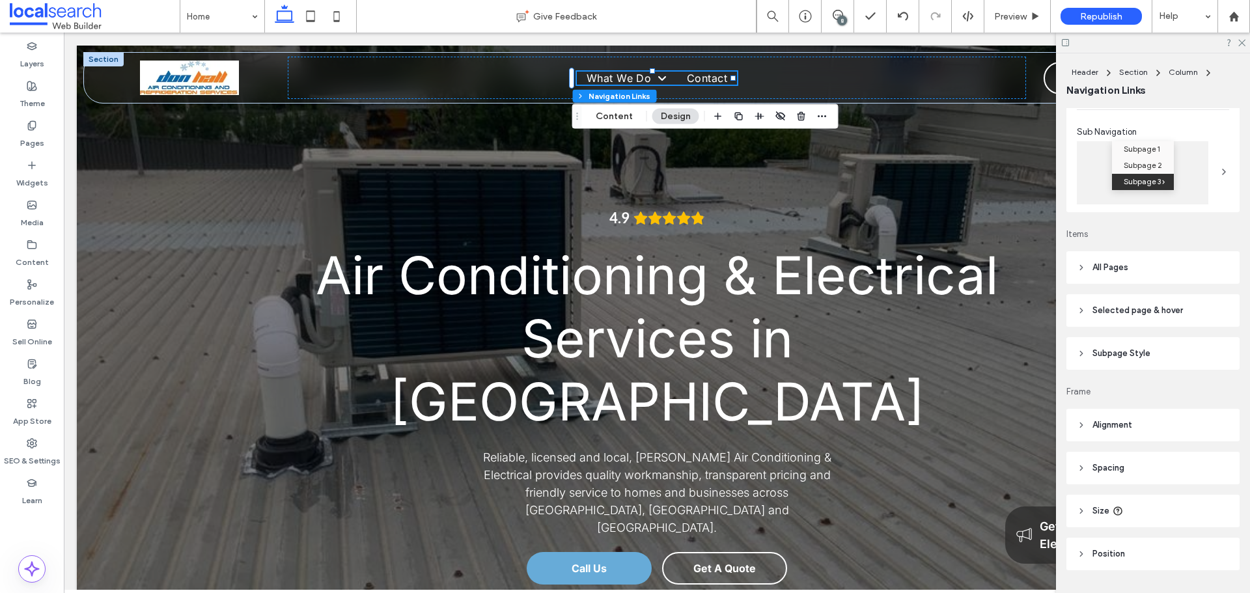
scroll to position [195, 0]
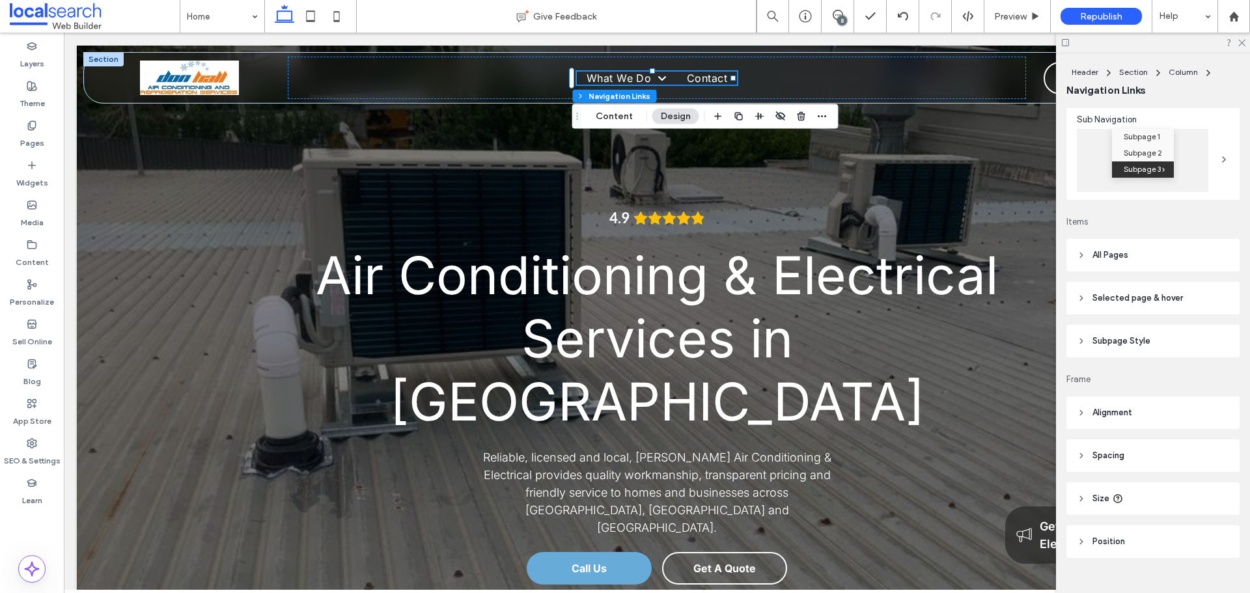
click at [1139, 257] on header "All Pages" at bounding box center [1152, 255] width 173 height 33
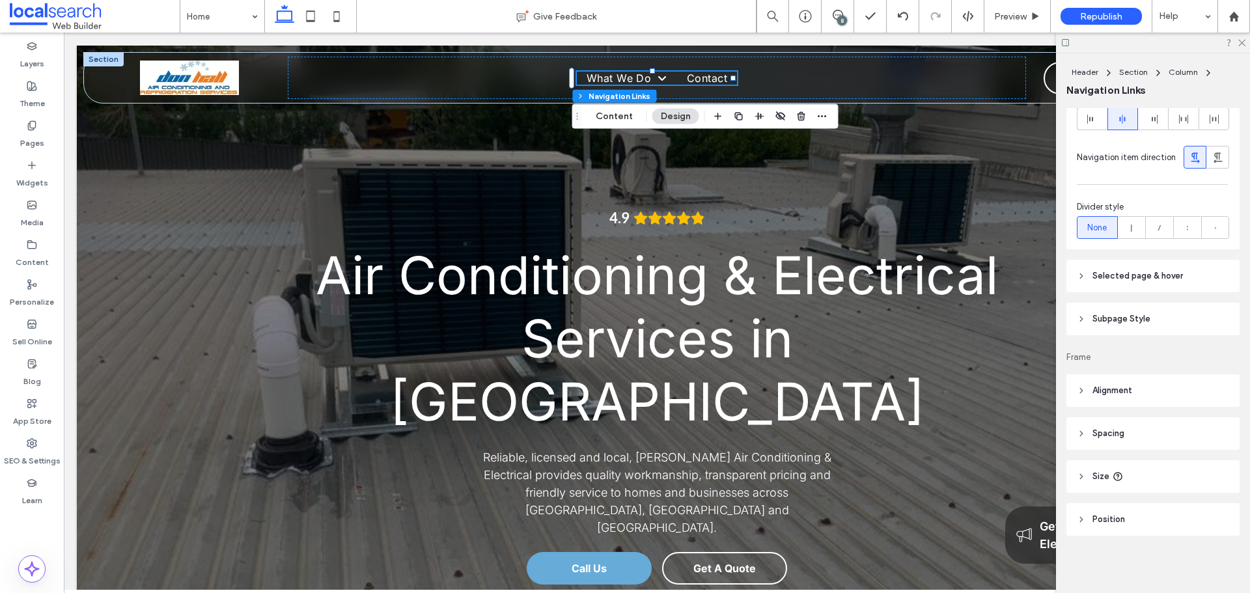
scroll to position [559, 0]
click at [1139, 281] on span "Selected page & hover" at bounding box center [1137, 275] width 90 height 13
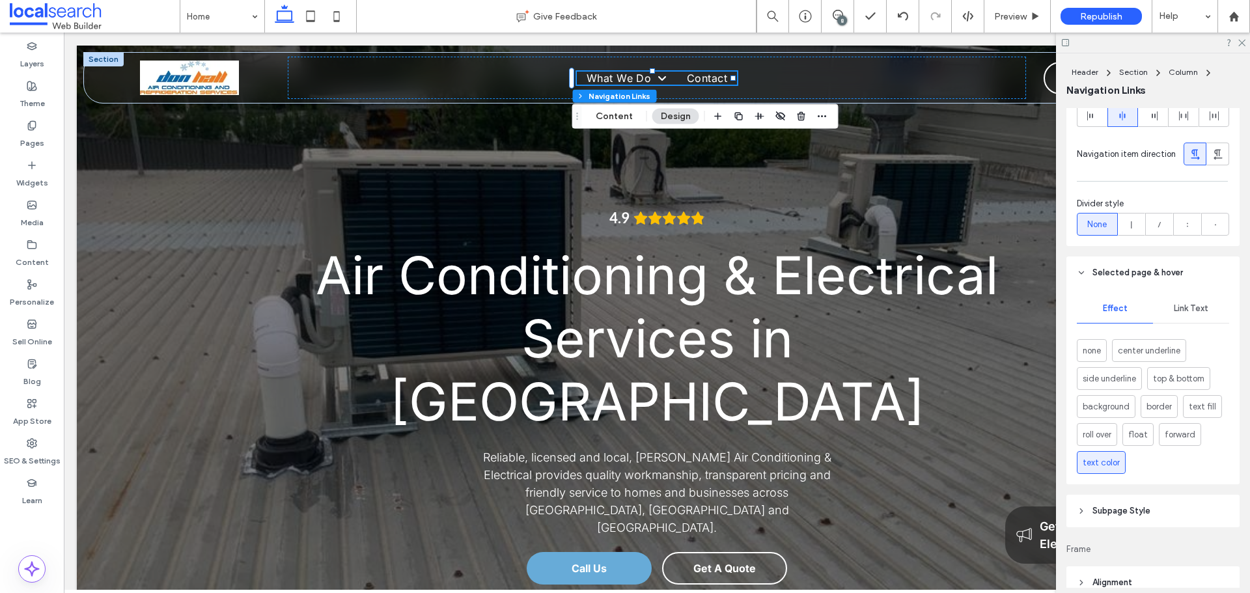
scroll to position [689, 0]
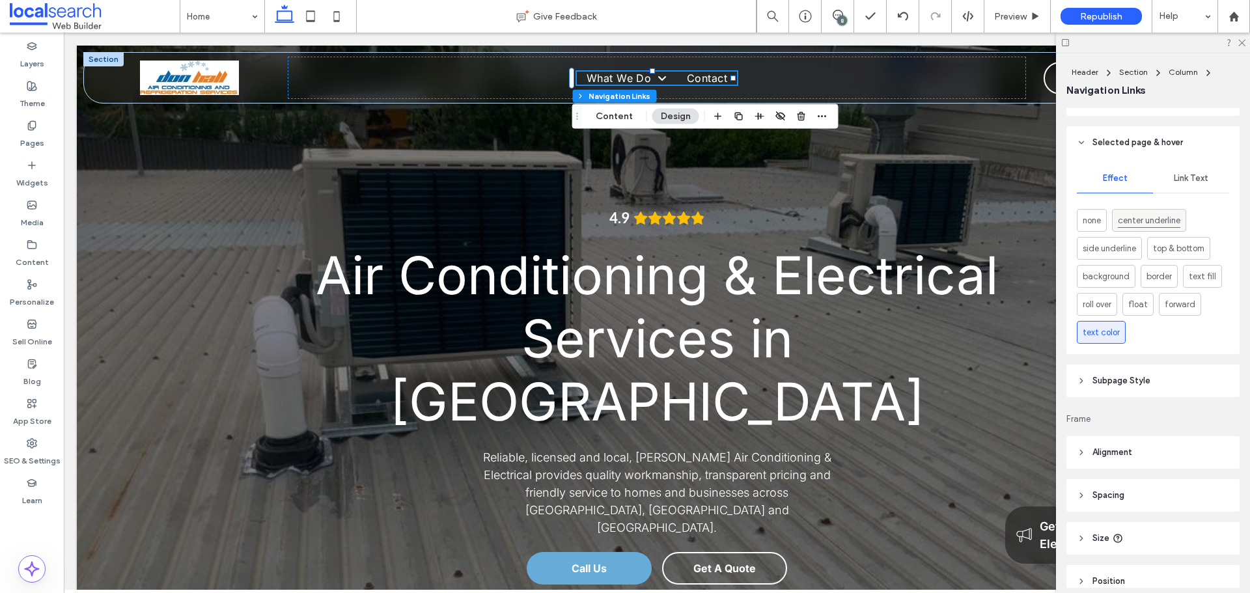
click at [1121, 223] on span "center underline" at bounding box center [1149, 221] width 62 height 14
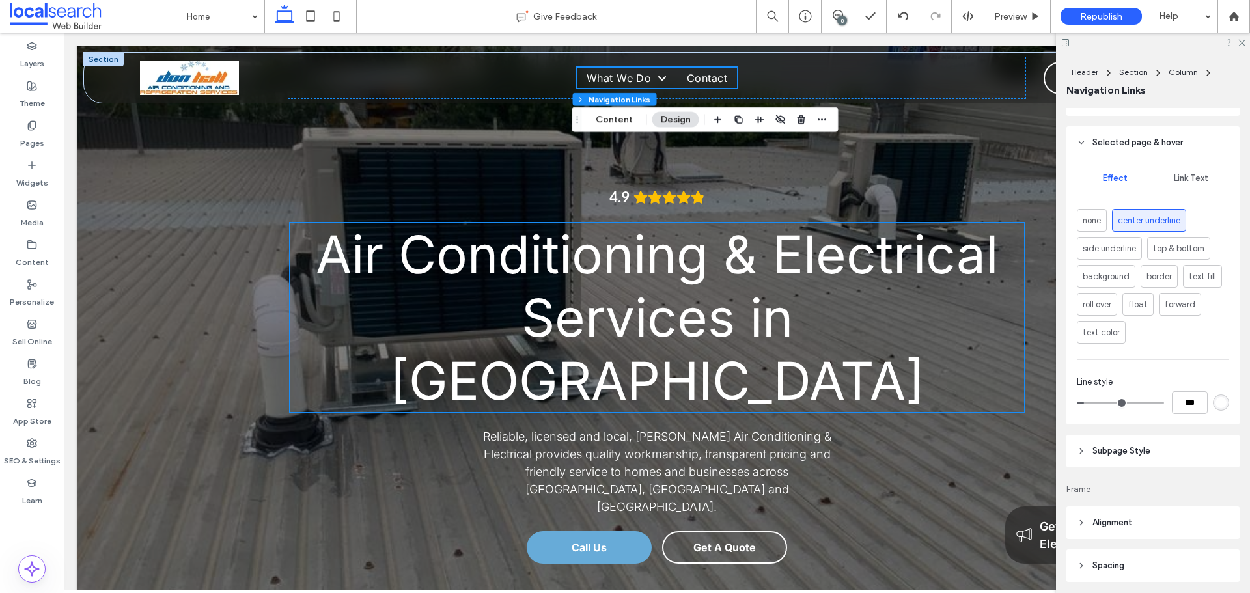
scroll to position [0, 0]
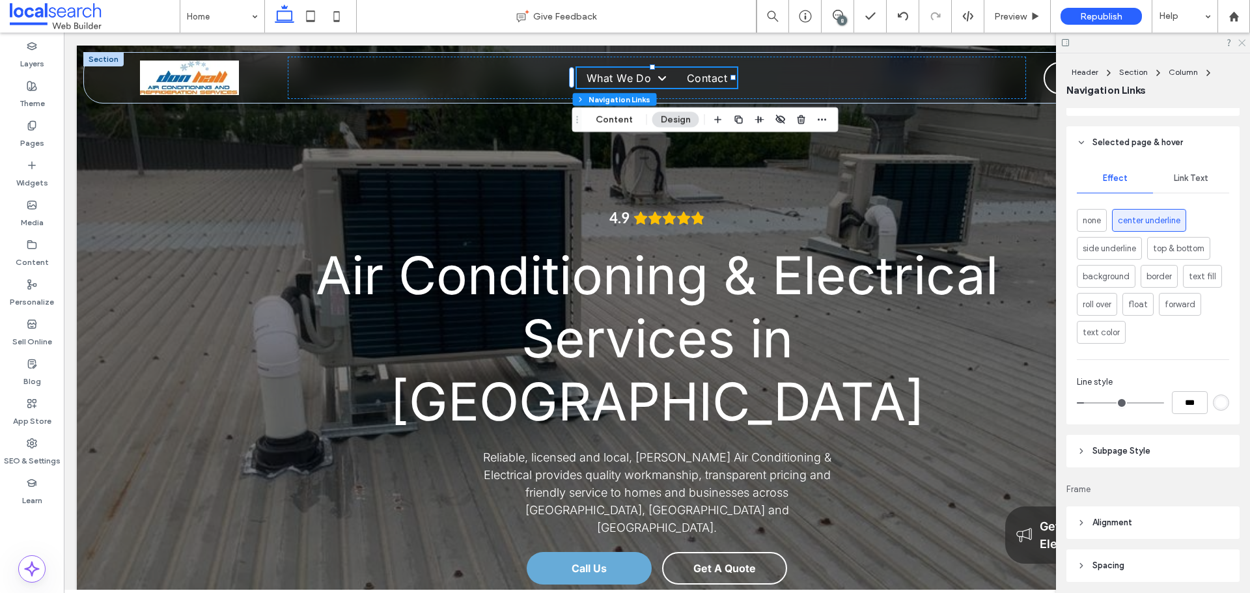
click at [1242, 40] on icon at bounding box center [1241, 42] width 8 height 8
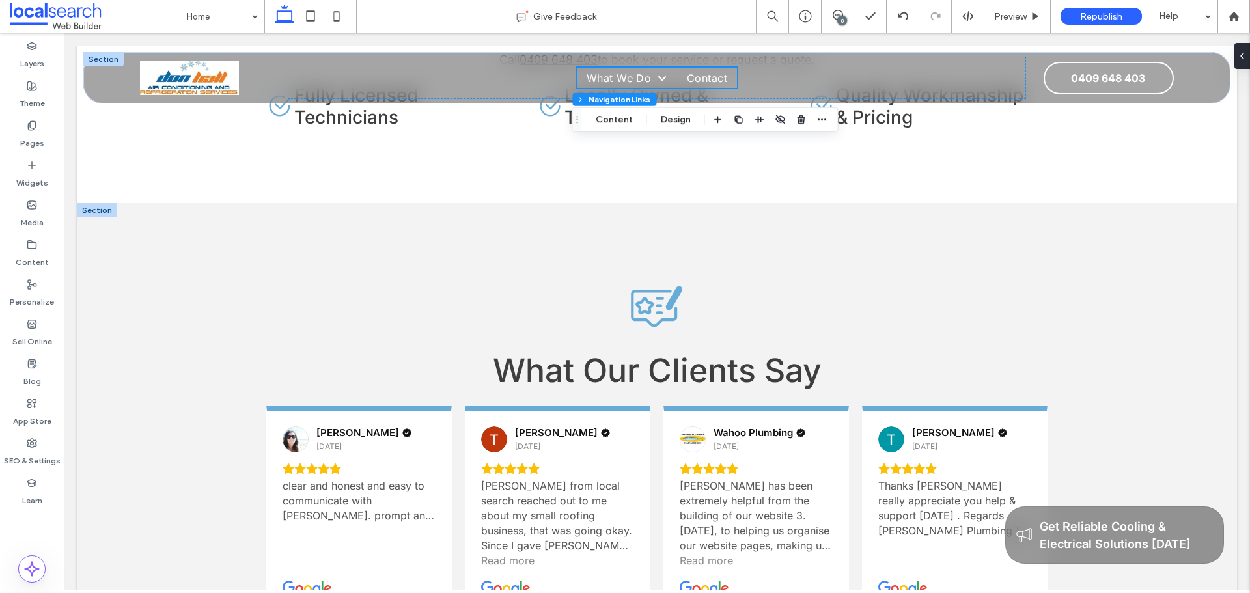
scroll to position [2474, 0]
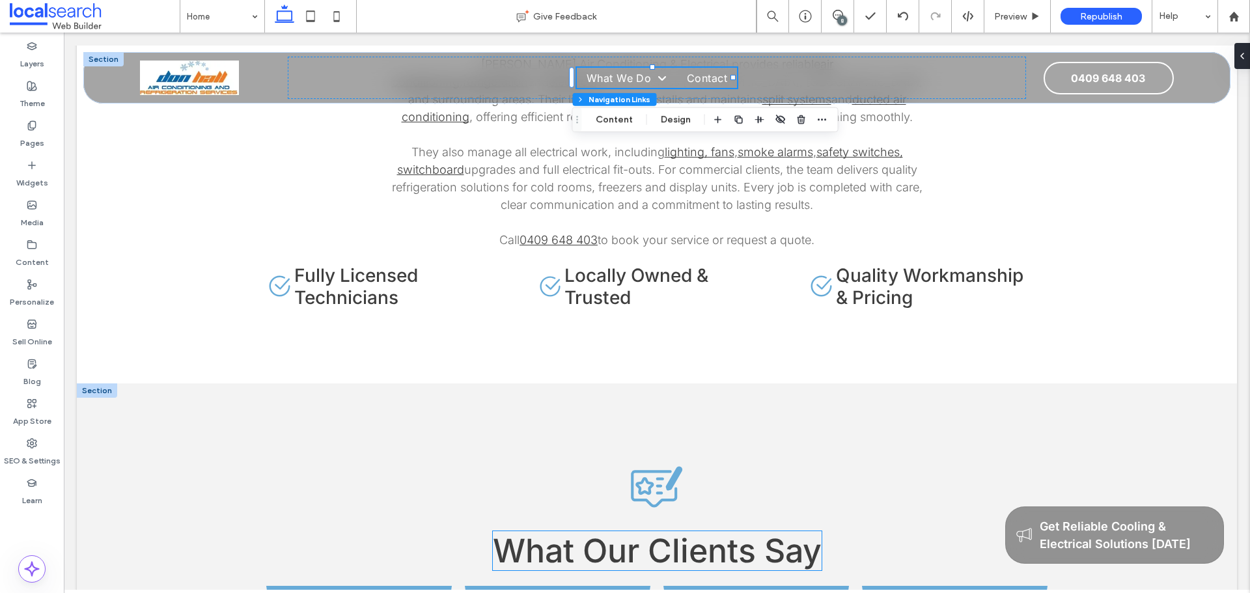
click at [658, 531] on span "What Our Clients Say" at bounding box center [657, 550] width 329 height 39
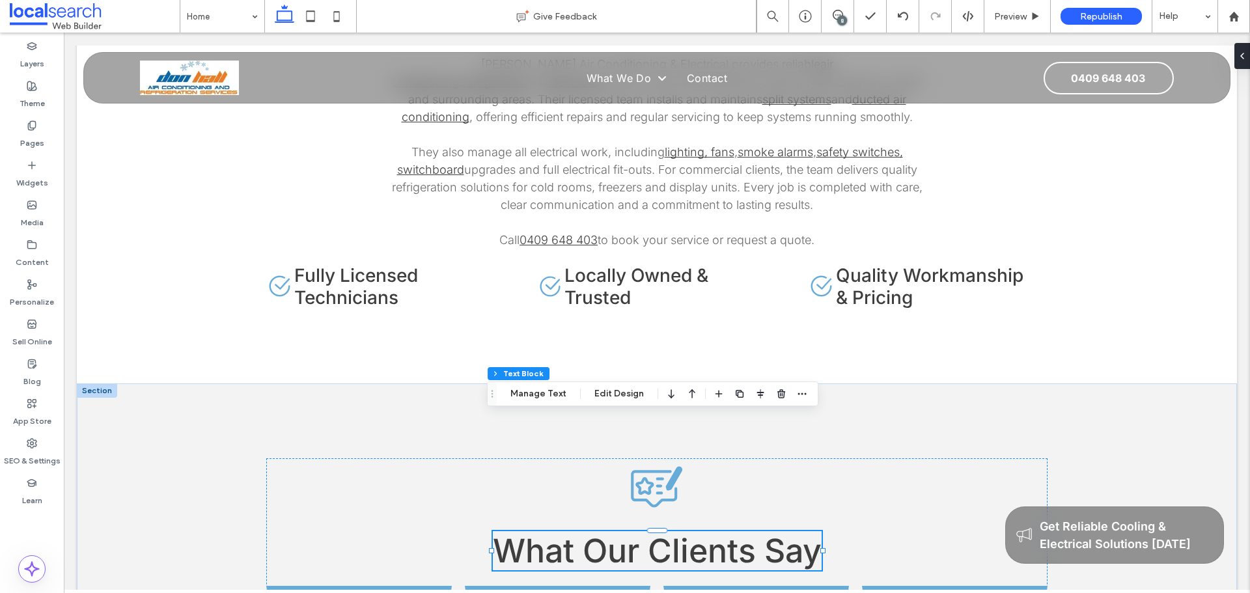
click at [658, 531] on div "What Our Clients Say" at bounding box center [657, 550] width 329 height 39
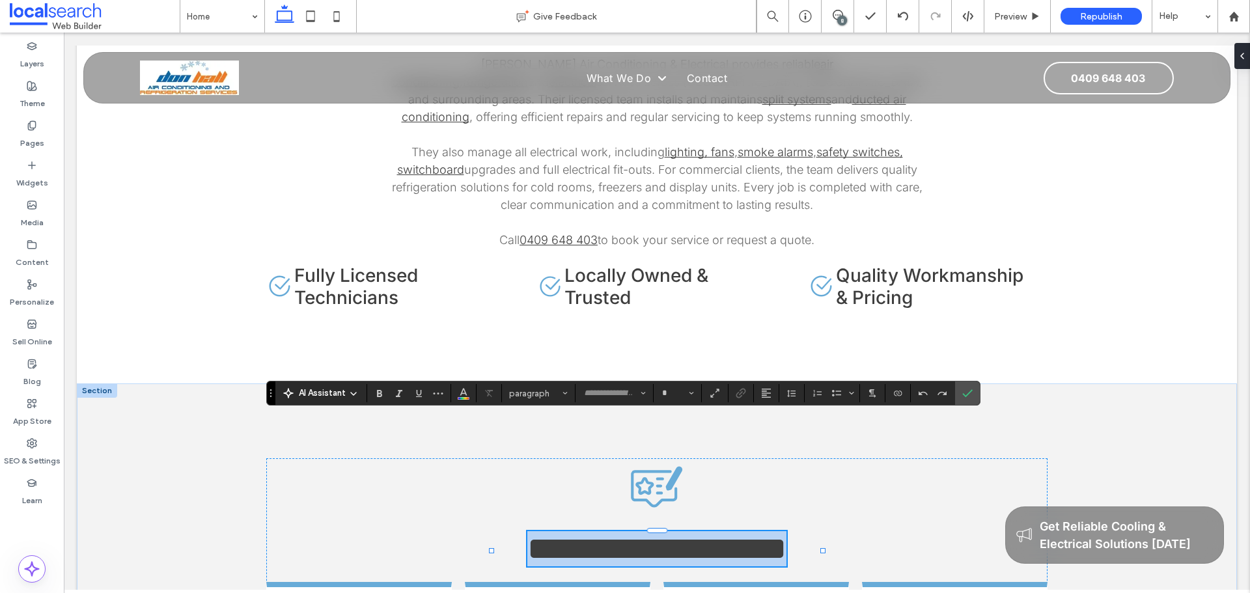
type input "*****"
type input "**"
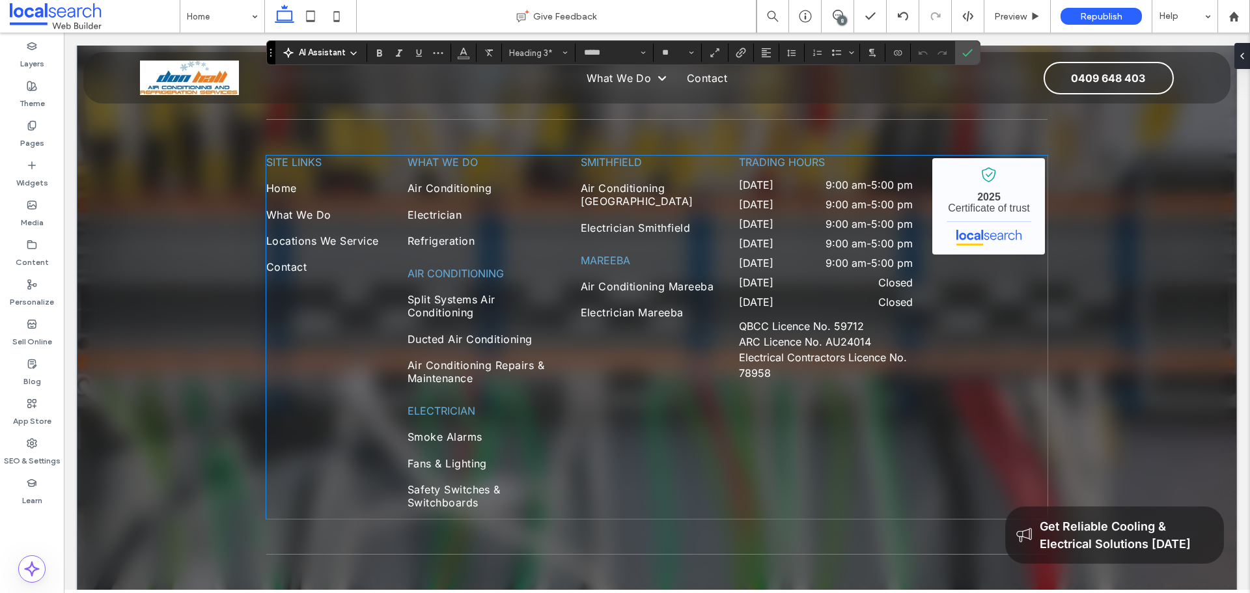
scroll to position [3479, 0]
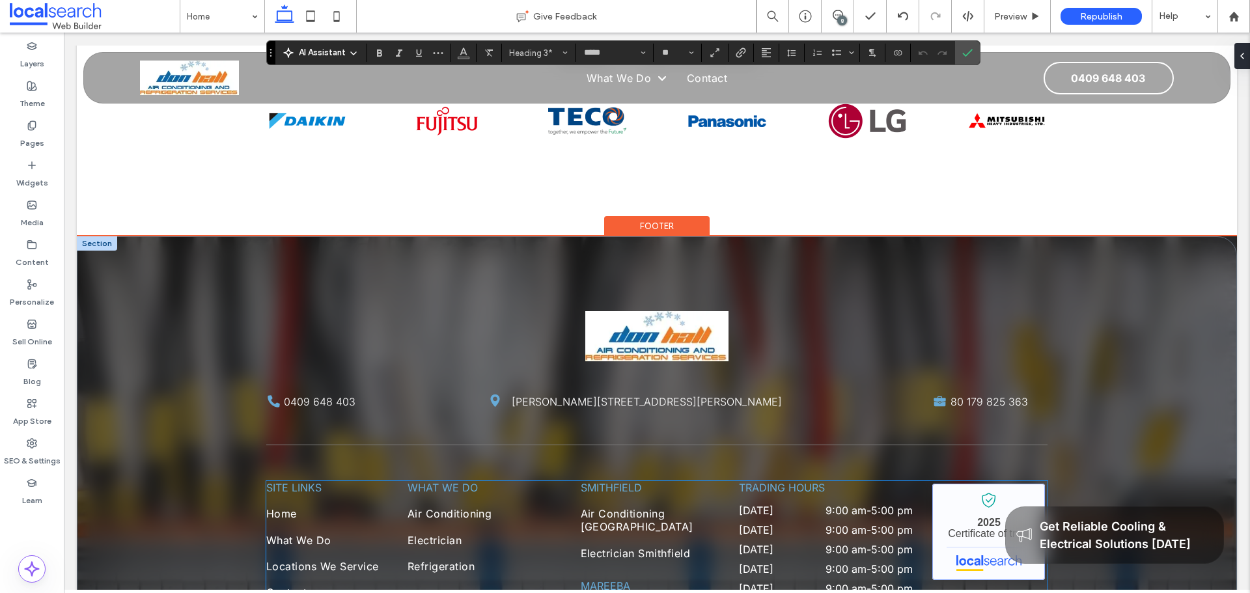
click at [983, 484] on link "[PERSON_NAME] Air Conditioning & Electrical - Localsearch verified business" at bounding box center [988, 532] width 113 height 96
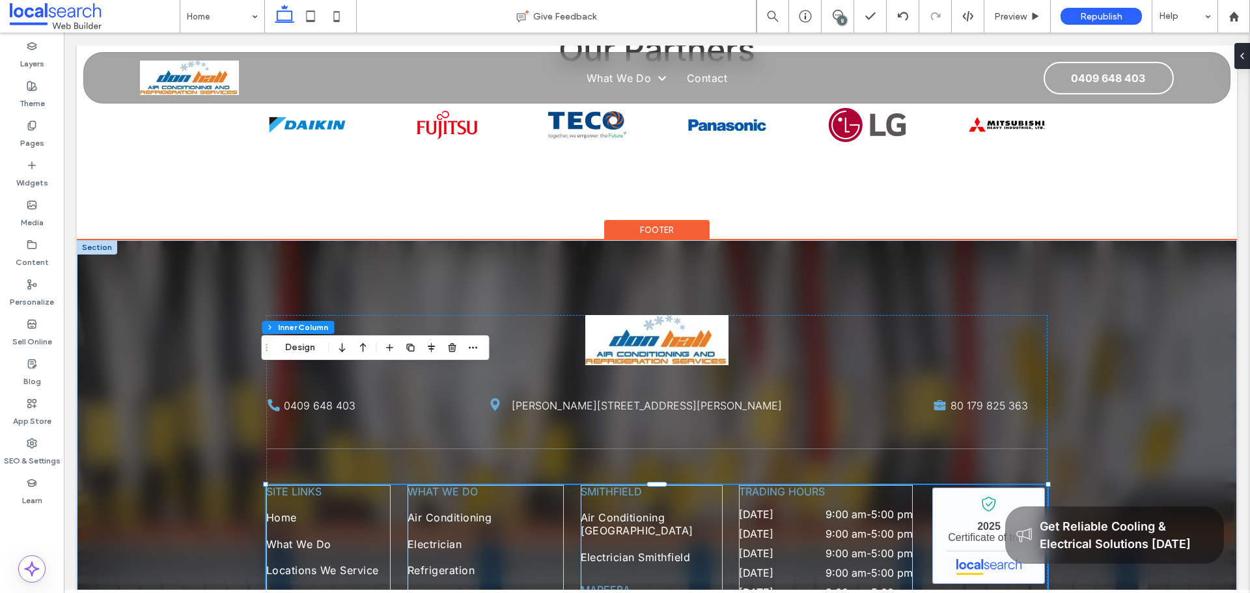
click at [983, 488] on link "[PERSON_NAME] Air Conditioning & Electrical - Localsearch verified business" at bounding box center [988, 536] width 113 height 96
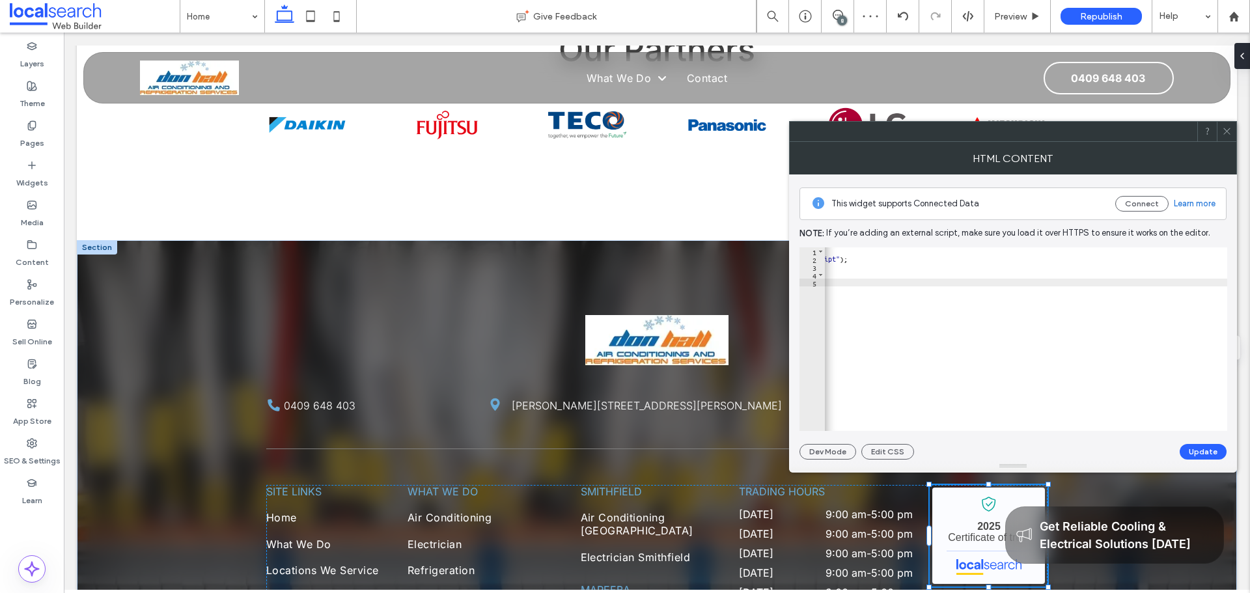
scroll to position [0, 626]
click at [1230, 126] on span at bounding box center [1227, 132] width 10 height 20
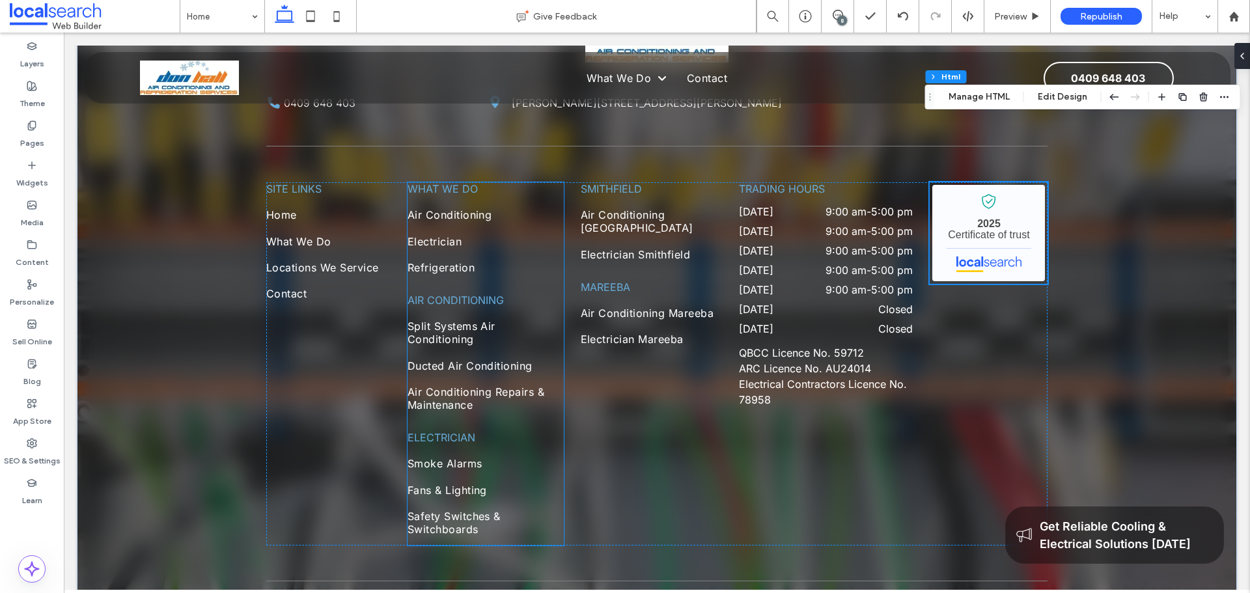
scroll to position [3805, 0]
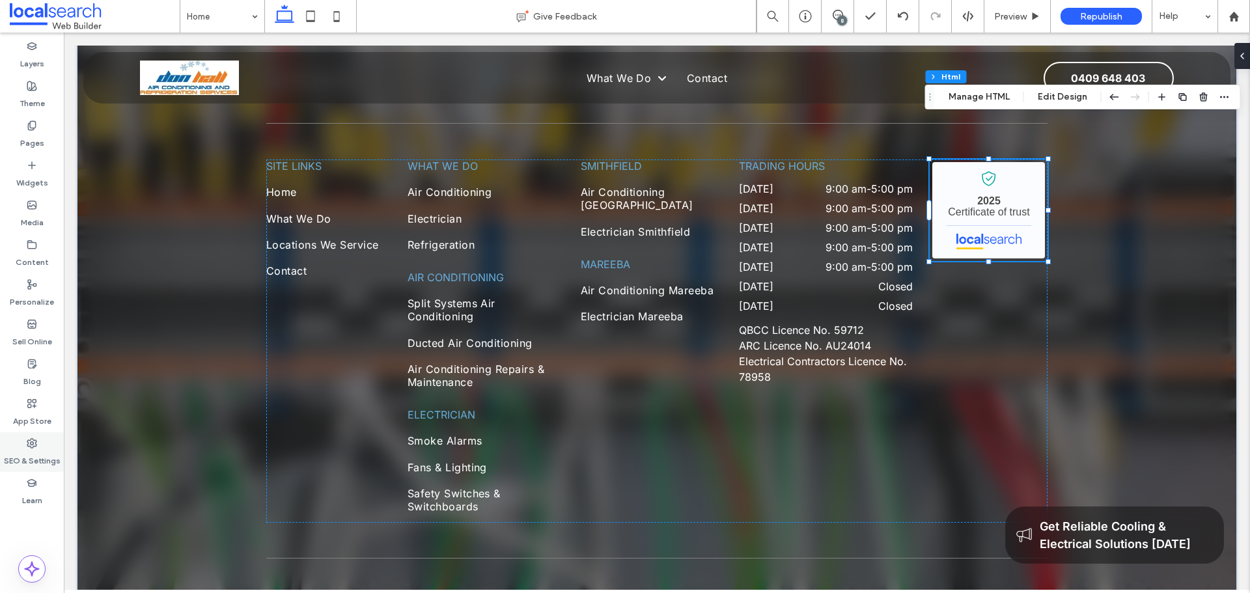
click at [23, 454] on label "SEO & Settings" at bounding box center [32, 458] width 57 height 18
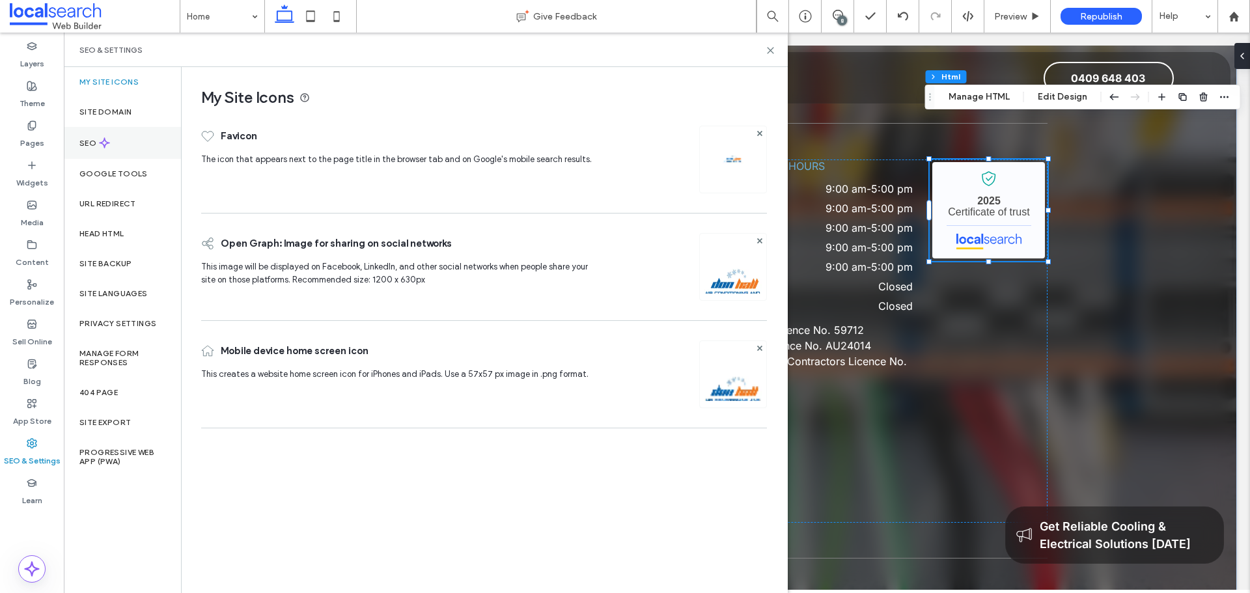
click at [79, 137] on div "SEO" at bounding box center [122, 143] width 117 height 32
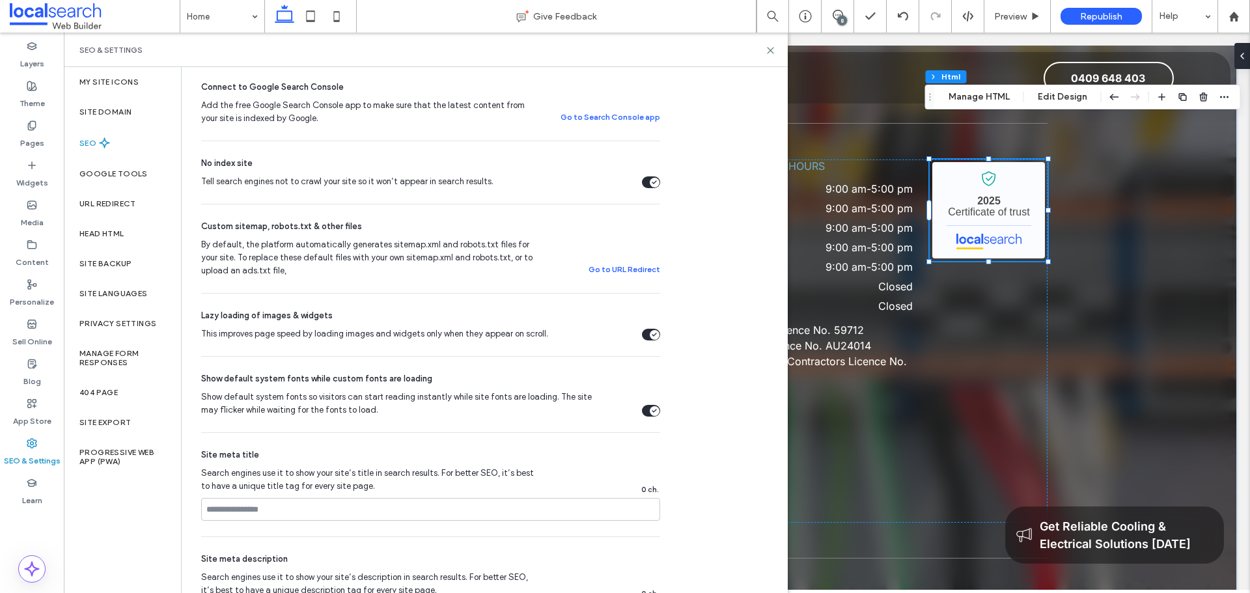
scroll to position [225, 0]
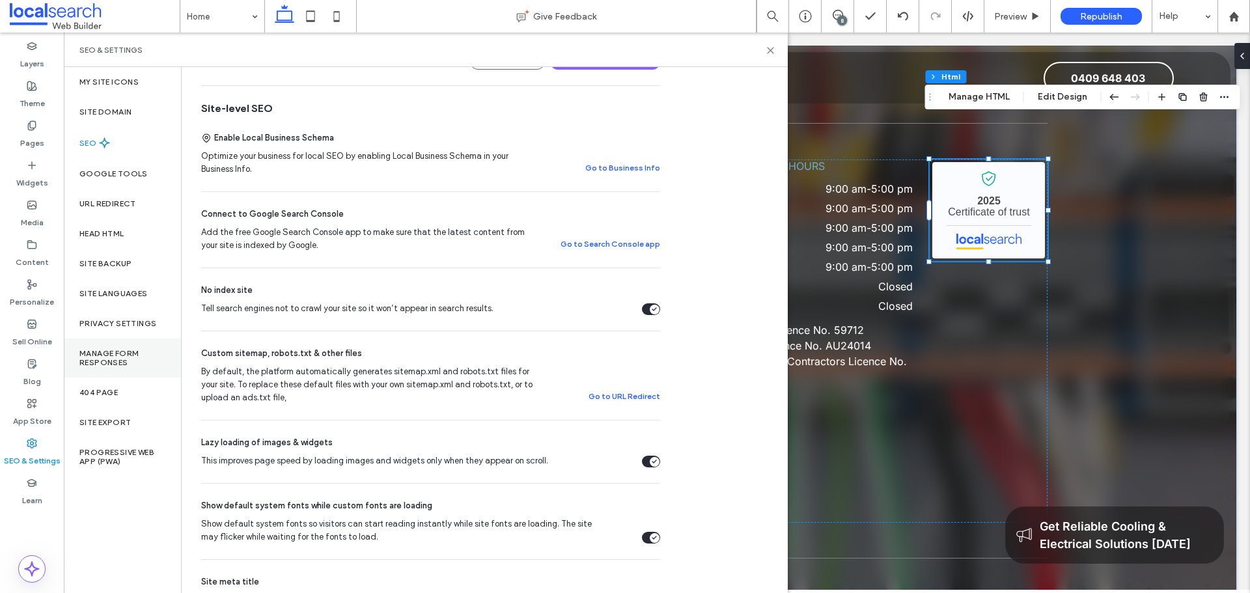
click at [111, 350] on label "Manage Form Responses" at bounding box center [122, 358] width 86 height 18
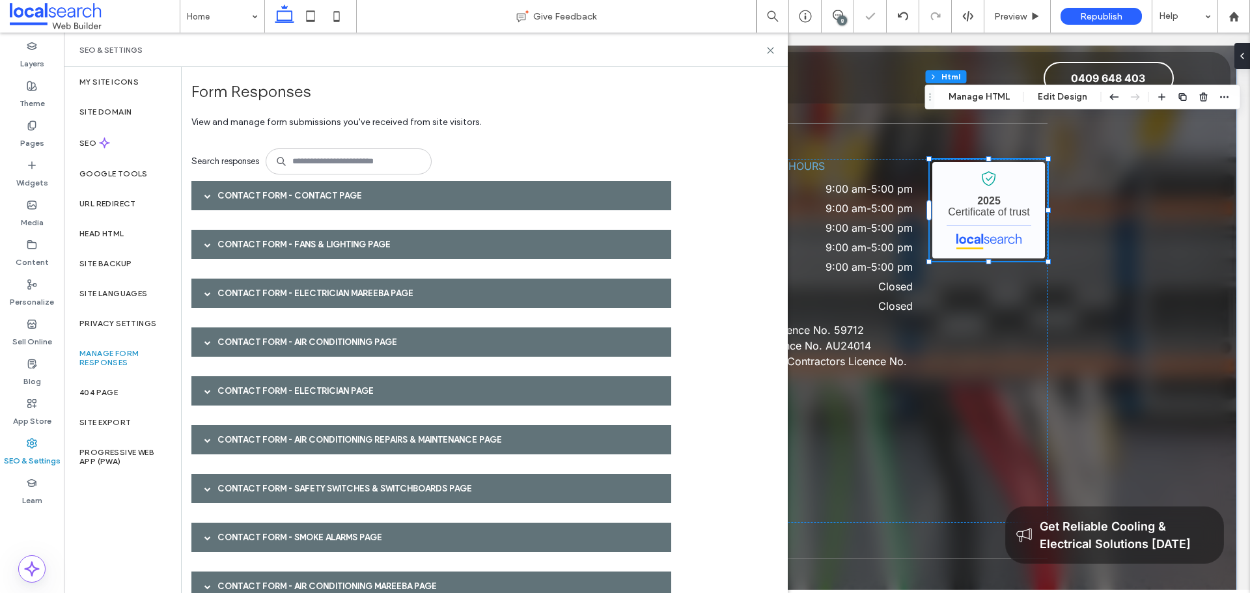
click at [264, 204] on div "Contact Form - Contact page" at bounding box center [431, 195] width 480 height 29
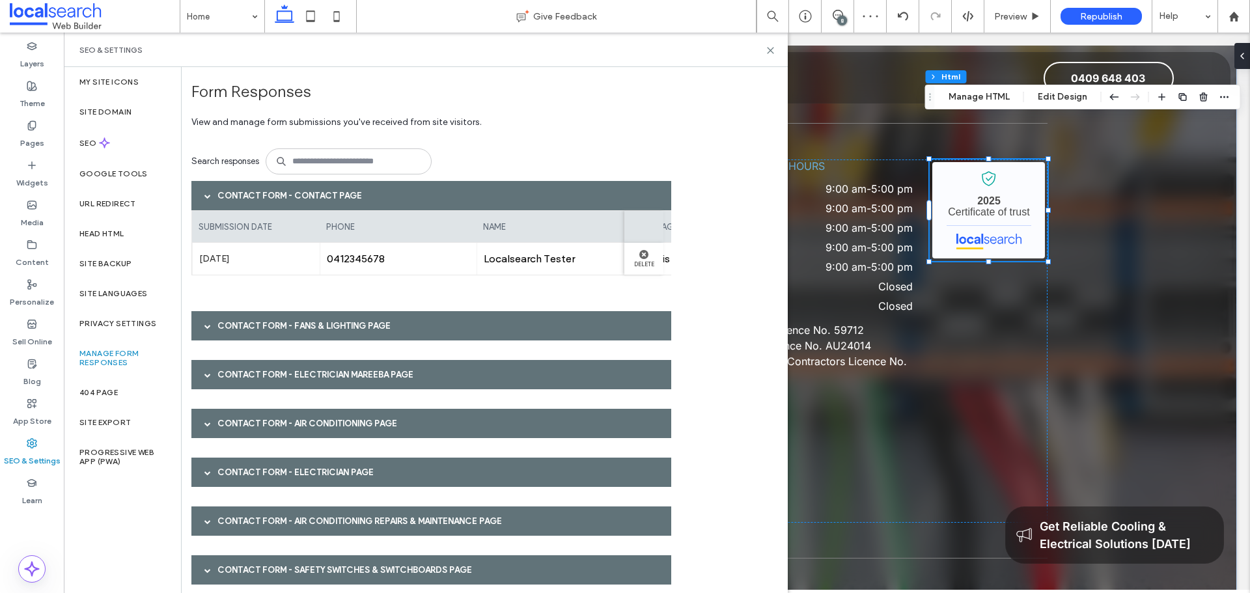
scroll to position [0, 321]
click at [388, 320] on div "Contact Form - Fans & Lighting page" at bounding box center [431, 325] width 480 height 29
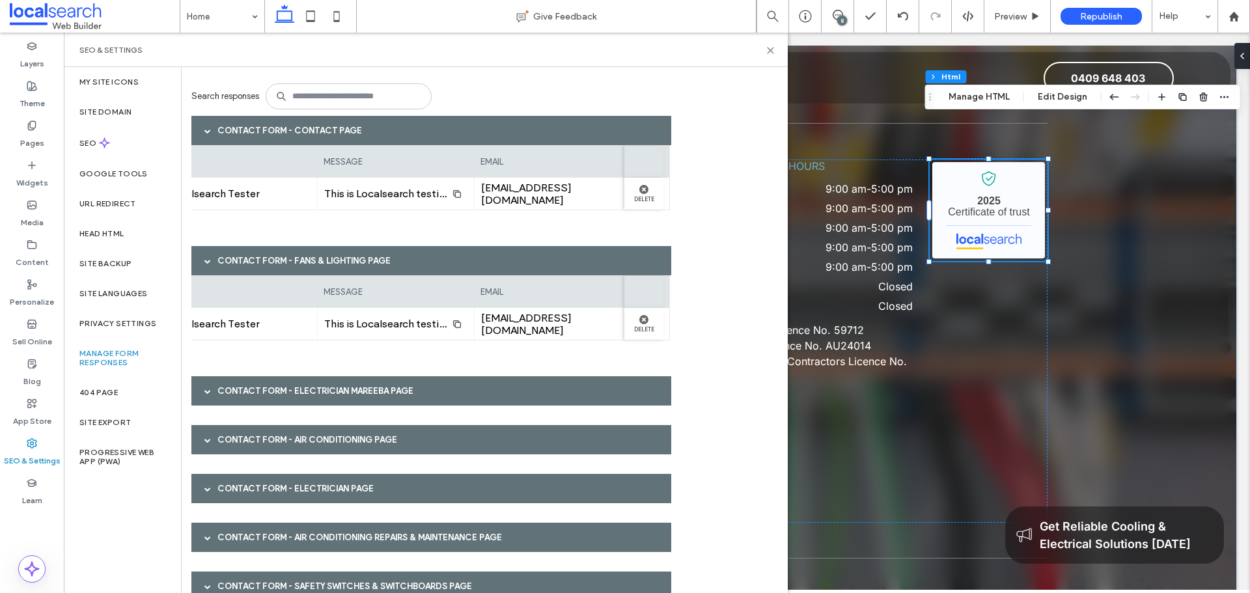
click at [254, 400] on div "Contact Form - Electrician Mareeba page" at bounding box center [431, 390] width 480 height 29
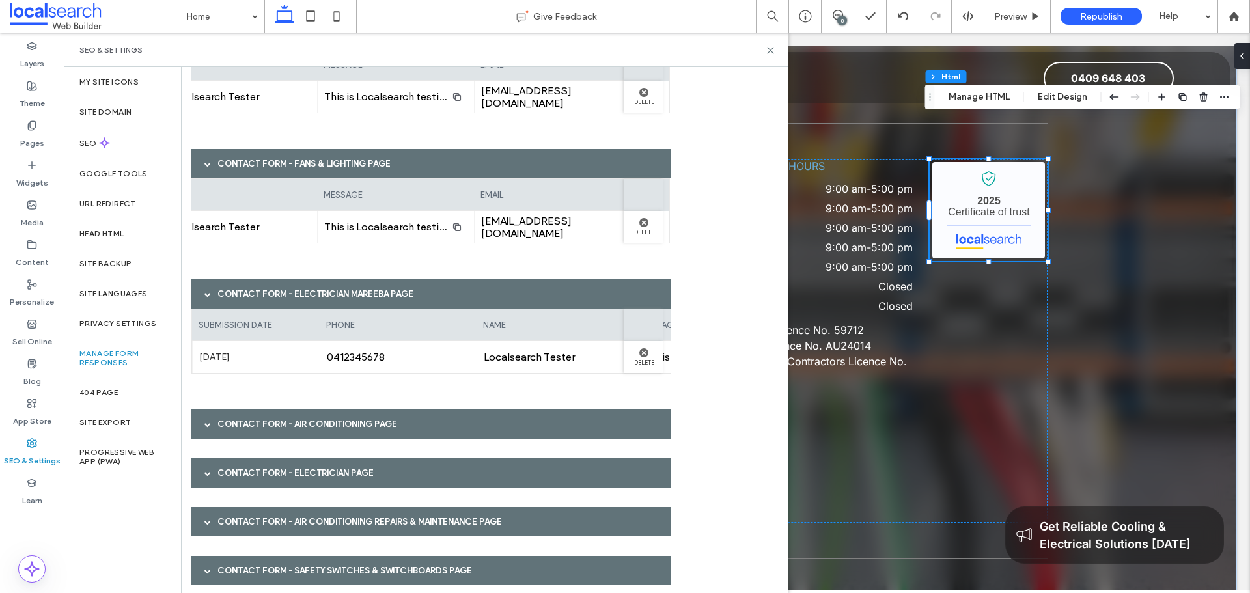
scroll to position [130, 0]
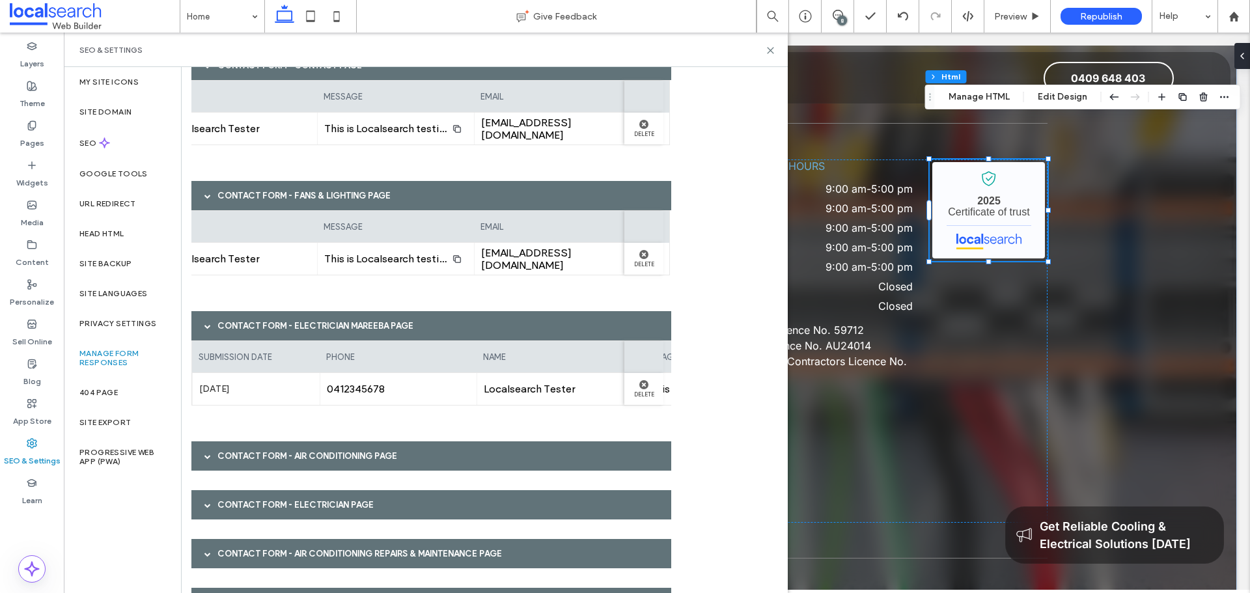
click at [320, 456] on div "Contact Form - Air Conditioning page" at bounding box center [431, 455] width 480 height 29
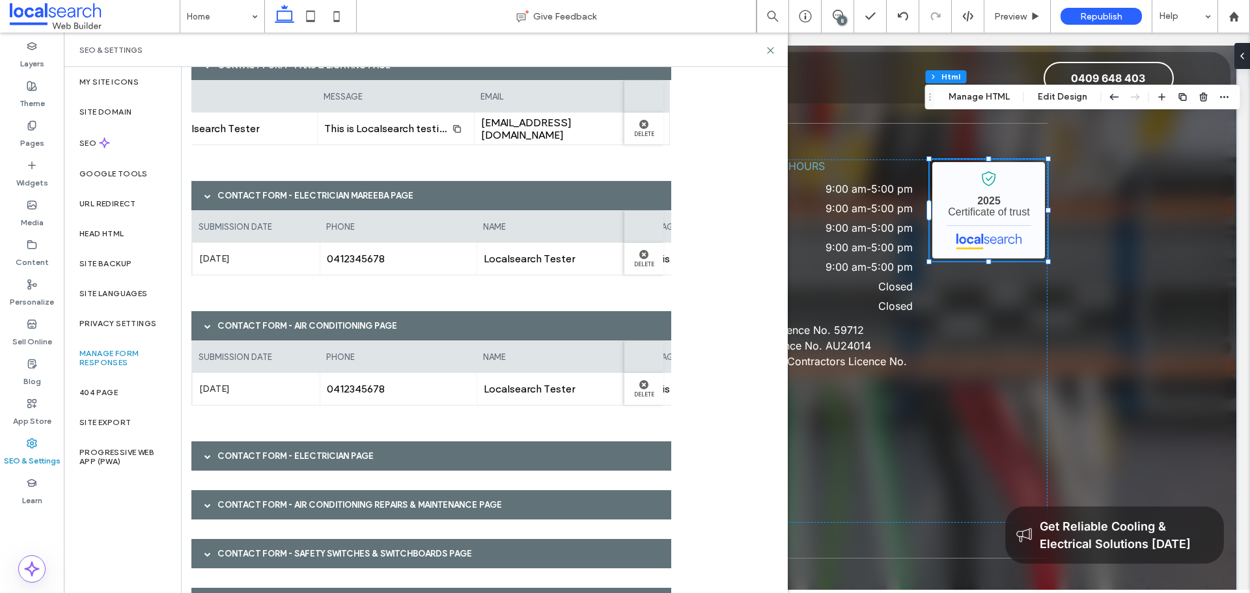
click at [301, 453] on div "Contact Form - Electrician page" at bounding box center [431, 455] width 480 height 29
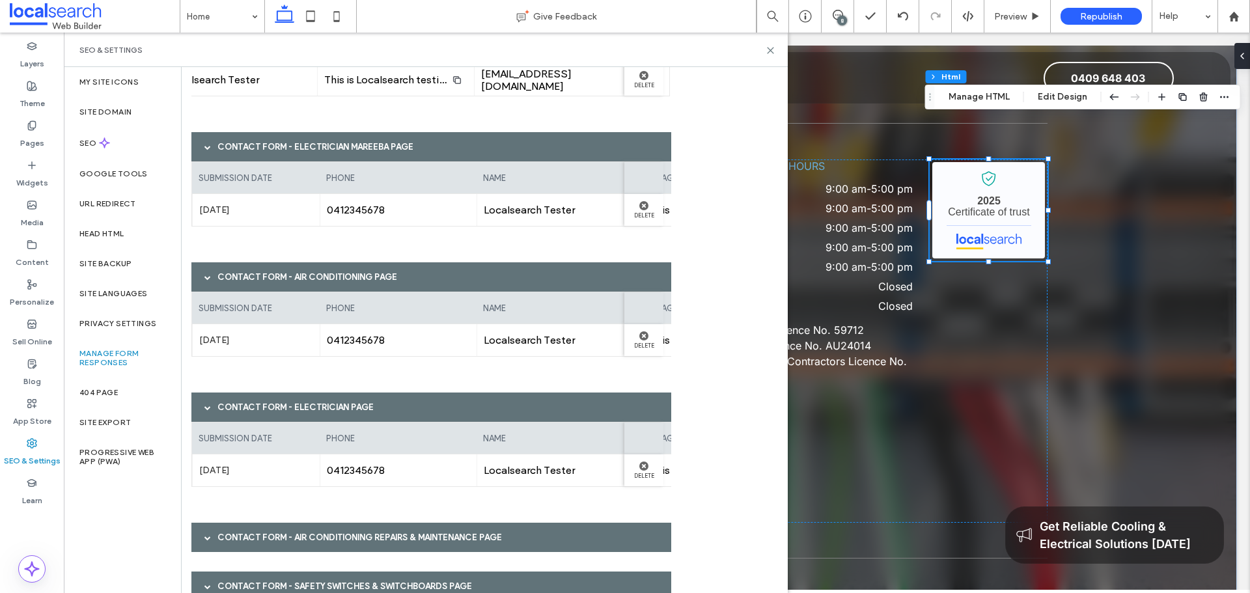
scroll to position [391, 0]
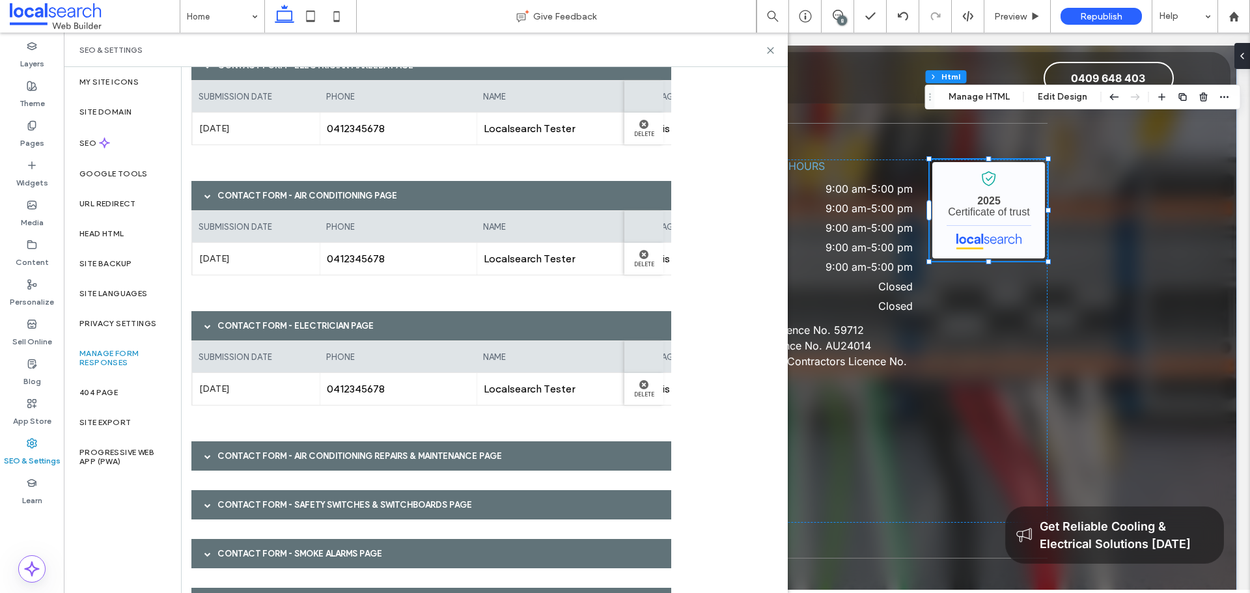
click at [331, 461] on div "Contact Form - Air Conditioning Repairs & Maintenance page" at bounding box center [431, 455] width 480 height 29
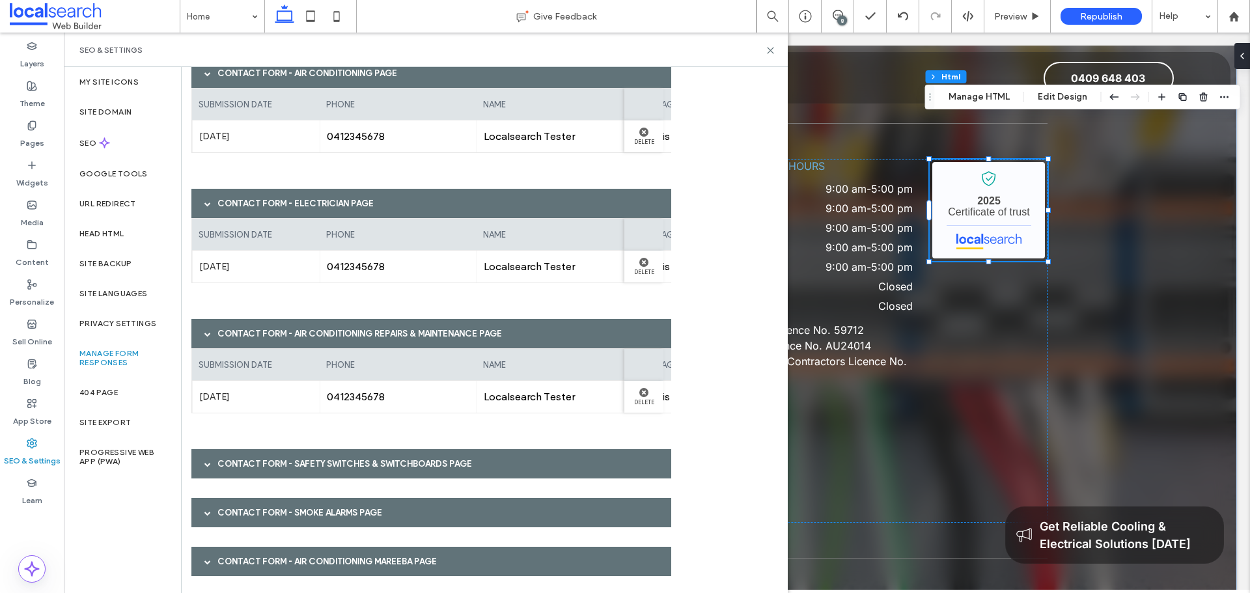
scroll to position [521, 0]
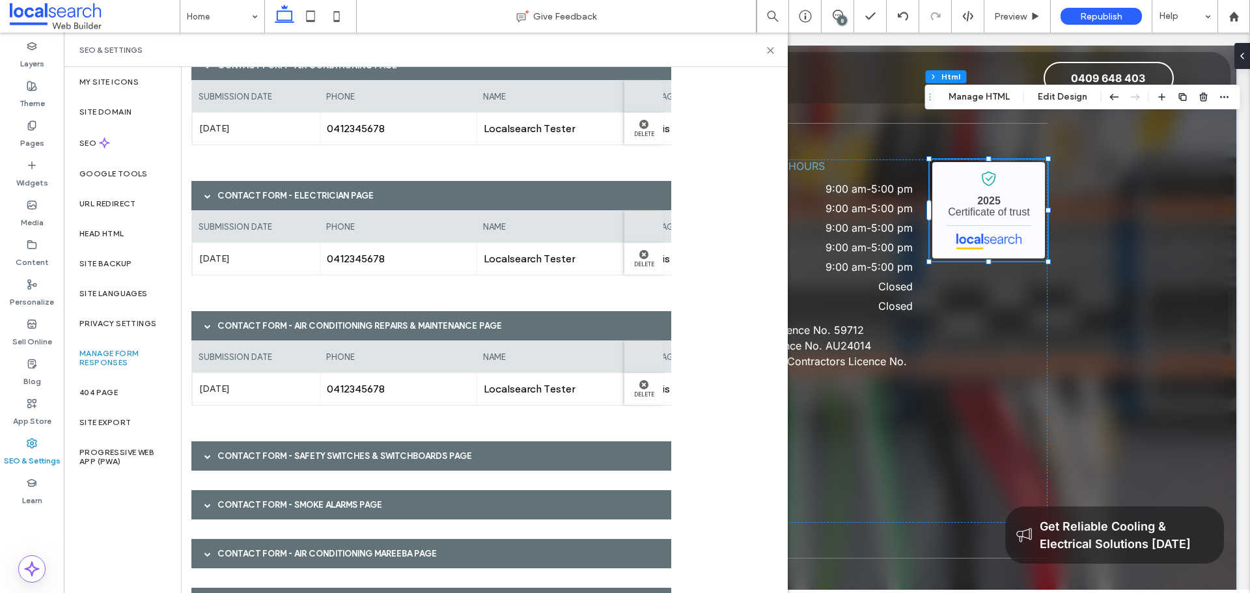
click at [394, 454] on div "Contact Form - Safety Switches & Switchboards page" at bounding box center [431, 455] width 480 height 29
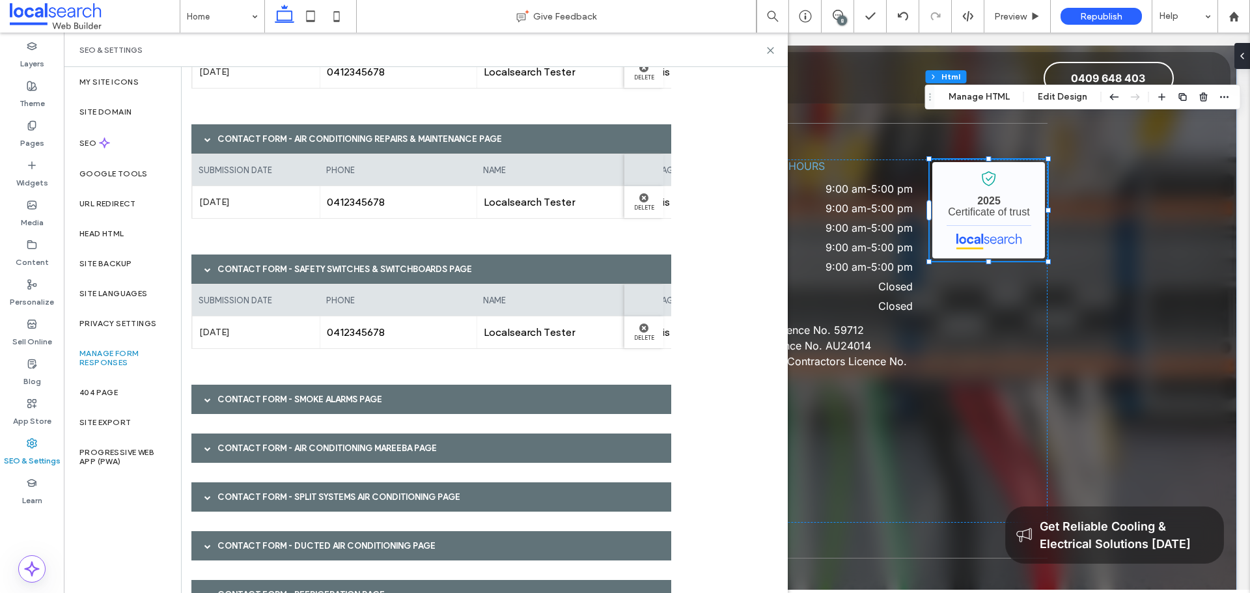
scroll to position [716, 0]
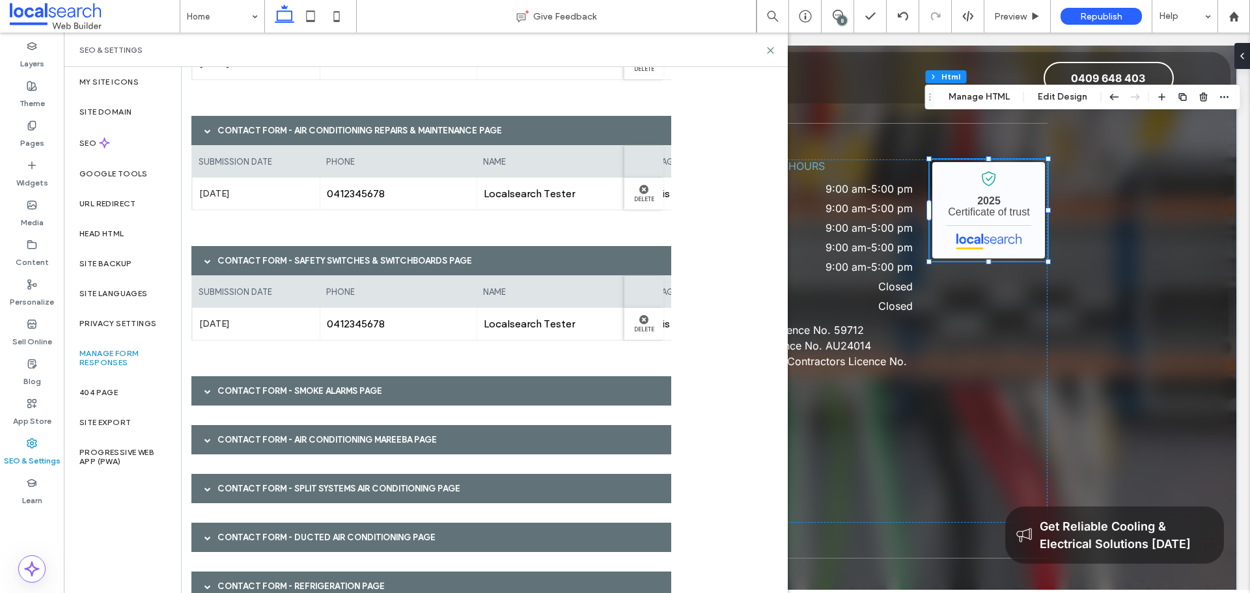
click at [462, 389] on div "Contact Form - Smoke Alarms page" at bounding box center [431, 390] width 480 height 29
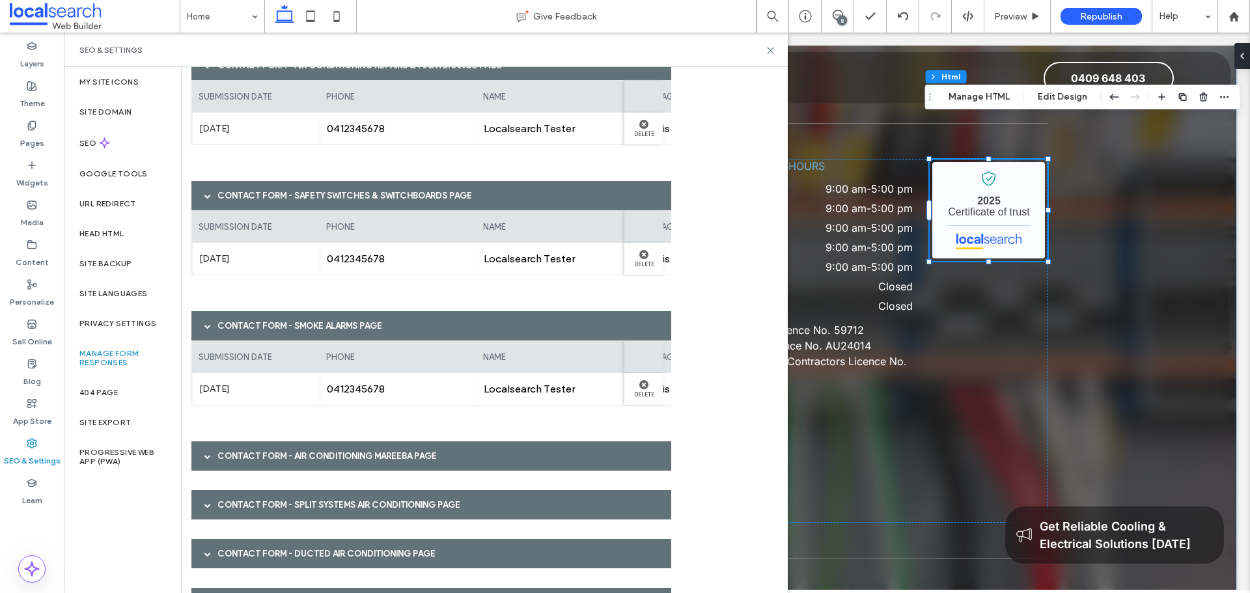
click at [456, 452] on div "Contact Form - Air Conditioning Mareeba page" at bounding box center [431, 455] width 480 height 29
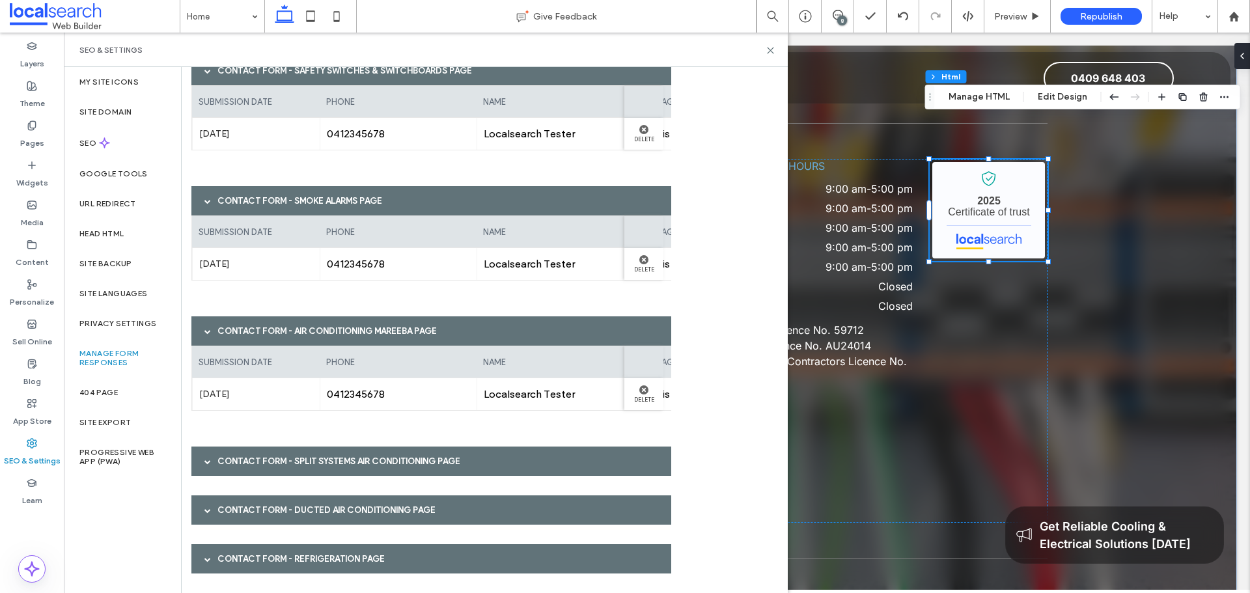
scroll to position [911, 0]
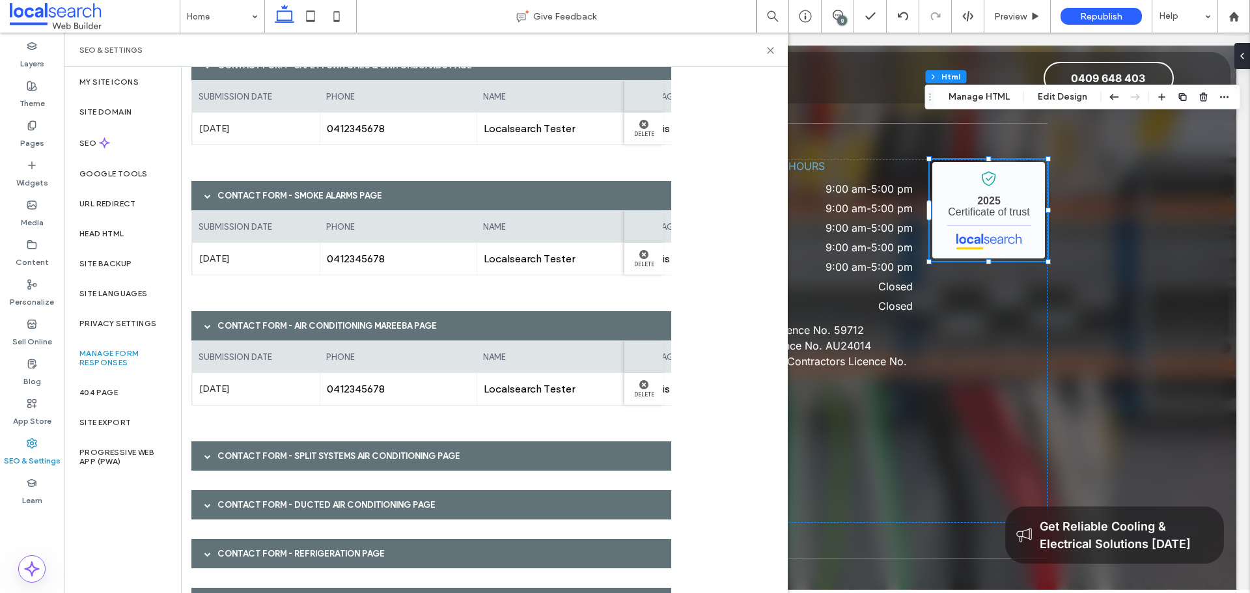
drag, startPoint x: 284, startPoint y: 468, endPoint x: 297, endPoint y: 460, distance: 14.6
click at [286, 467] on div "Contact Form - Split Systems Air Conditioning page" at bounding box center [431, 455] width 480 height 29
click at [367, 448] on div "Contact Form - Ducted Air Conditioning page" at bounding box center [431, 455] width 480 height 29
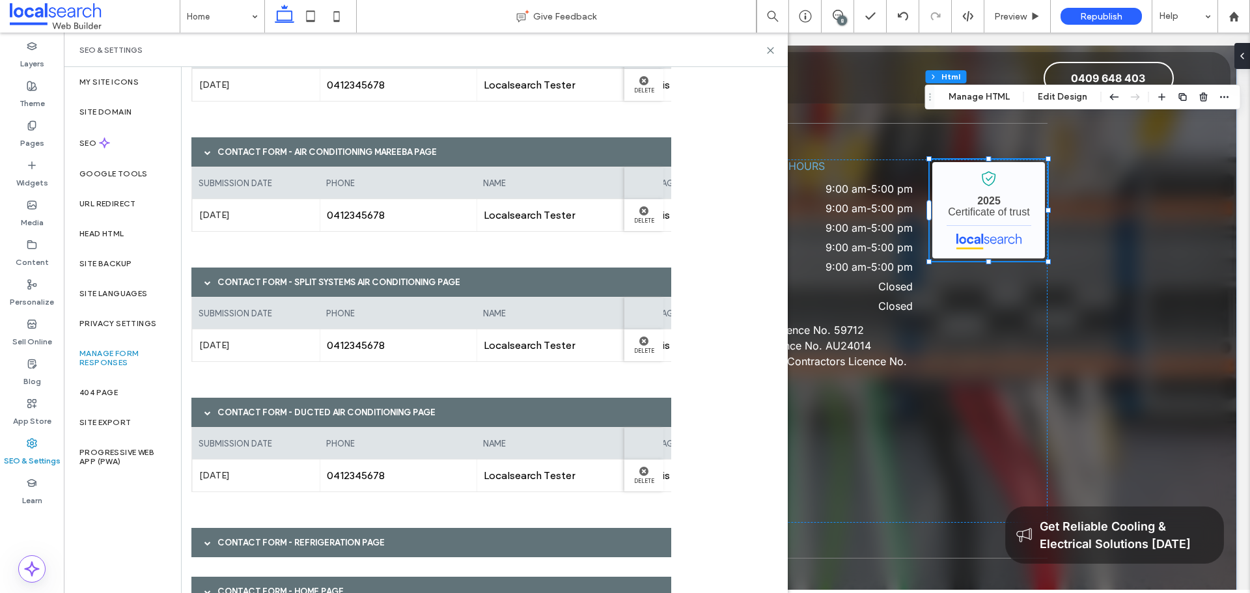
scroll to position [1168, 0]
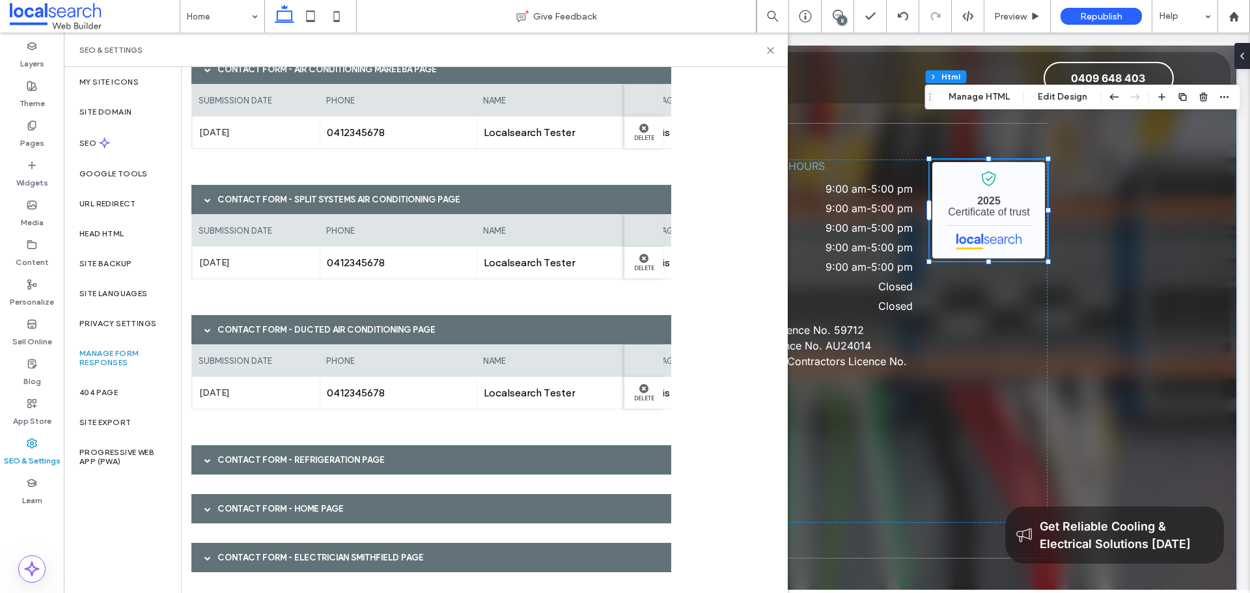
click at [380, 469] on div "Contact Form - Refrigeration page" at bounding box center [431, 459] width 480 height 29
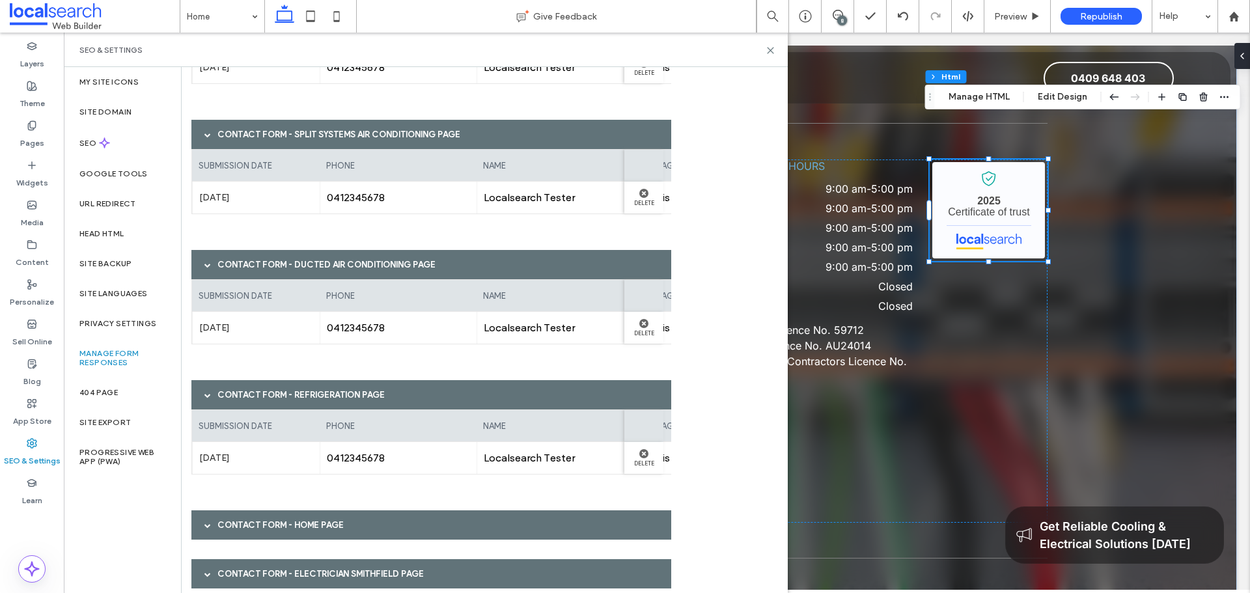
click at [397, 519] on div "Contact Form - Home page" at bounding box center [431, 524] width 480 height 29
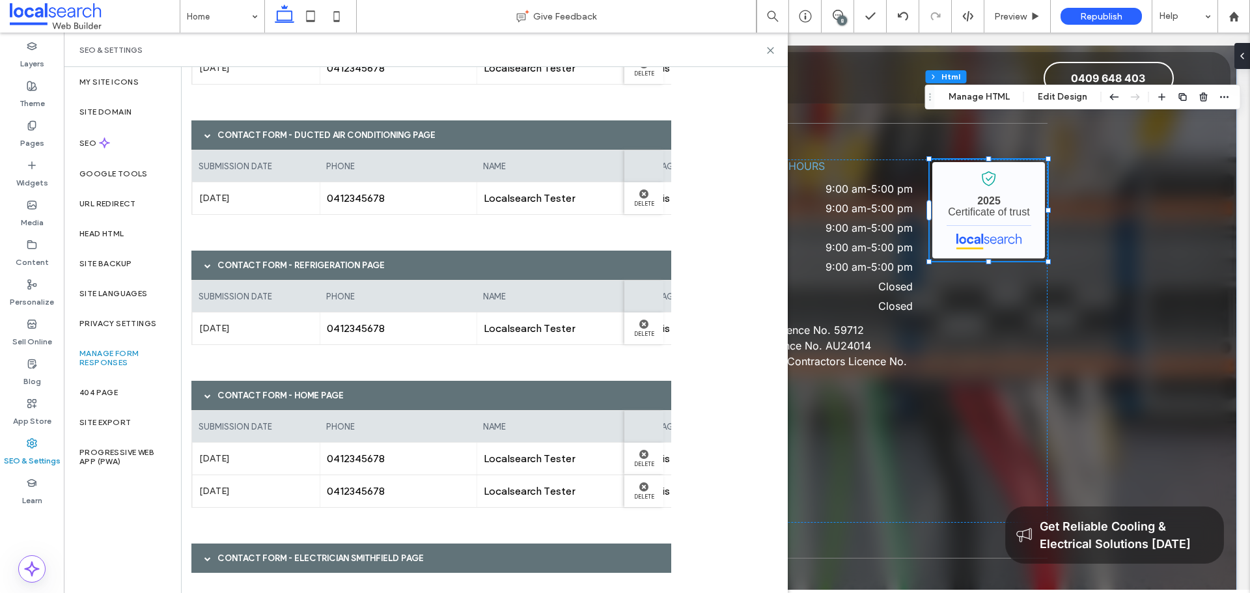
scroll to position [1363, 0]
click at [398, 554] on div "Contact Form - Electrician Smithfield page" at bounding box center [431, 557] width 480 height 29
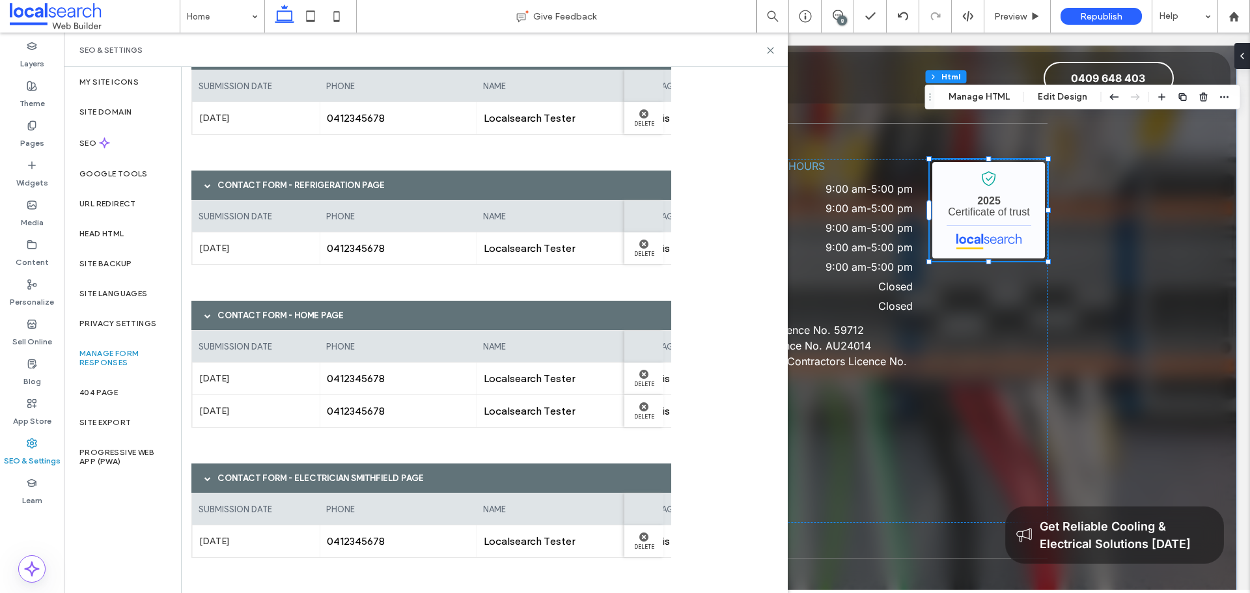
scroll to position [1444, 0]
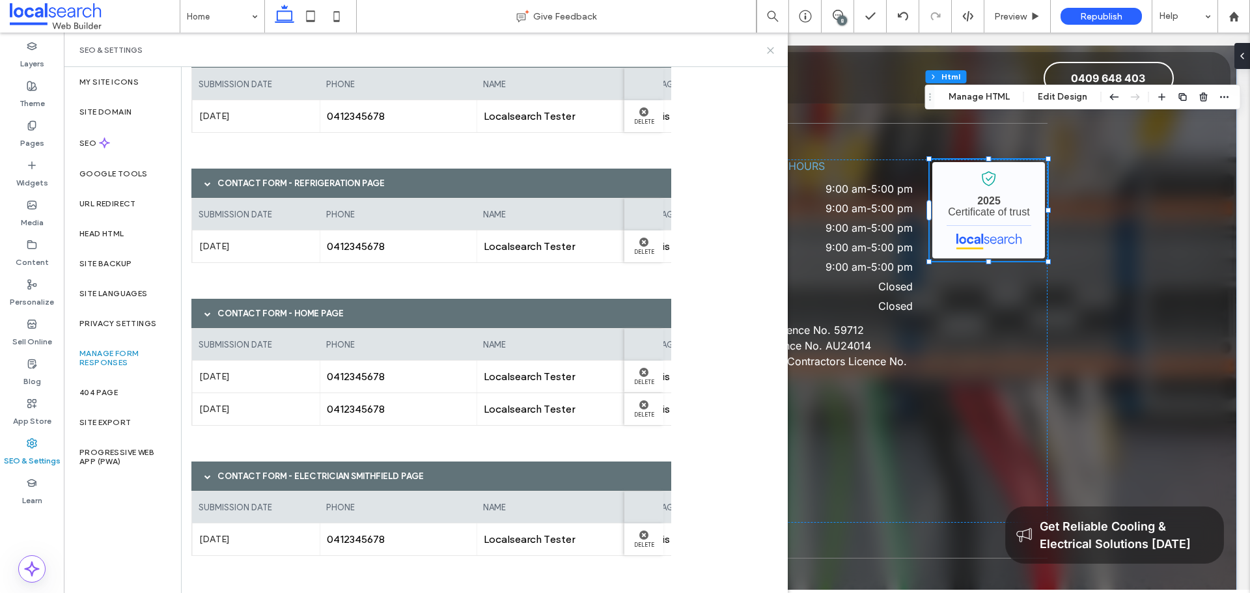
click at [772, 49] on use at bounding box center [770, 51] width 6 height 6
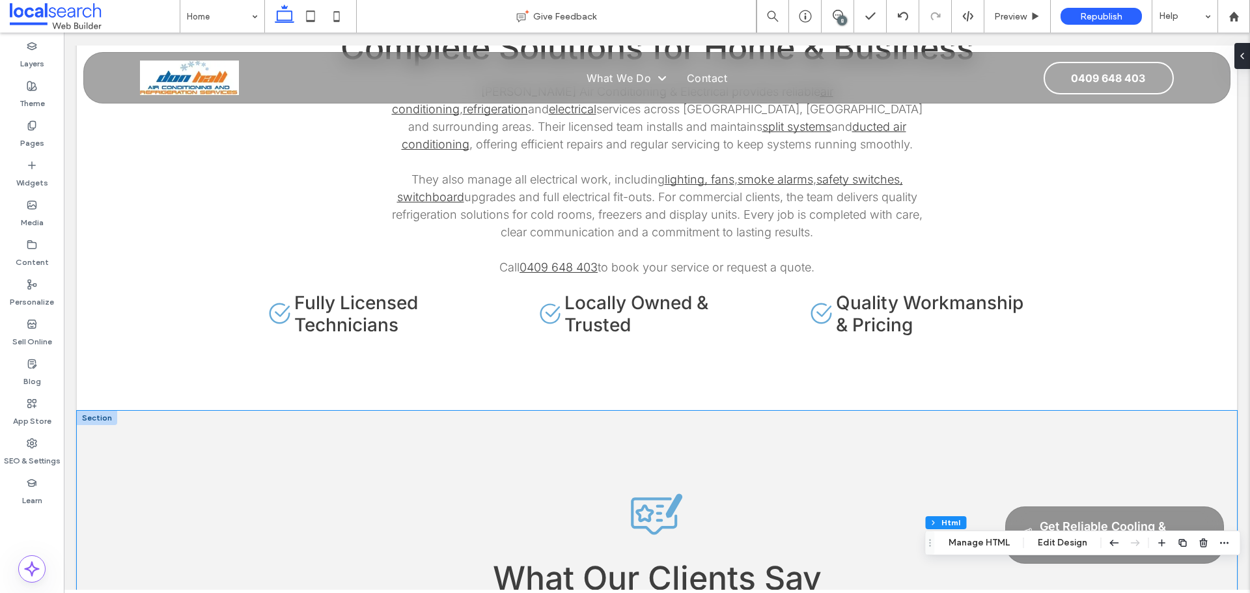
scroll to position [2308, 0]
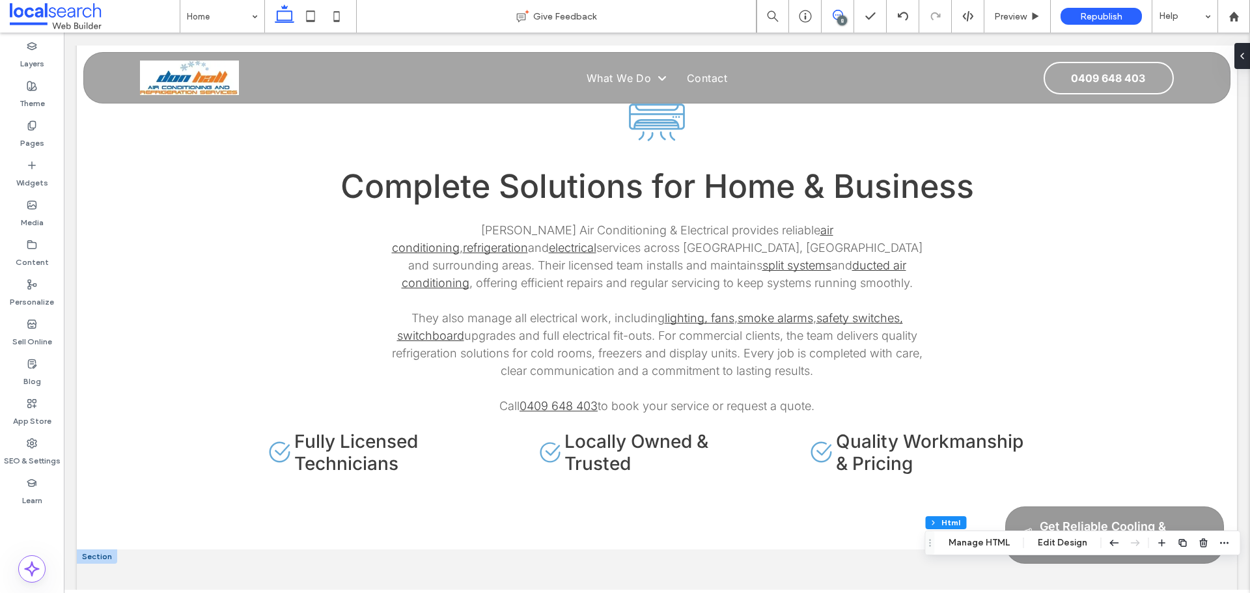
click at [831, 11] on span at bounding box center [837, 15] width 32 height 10
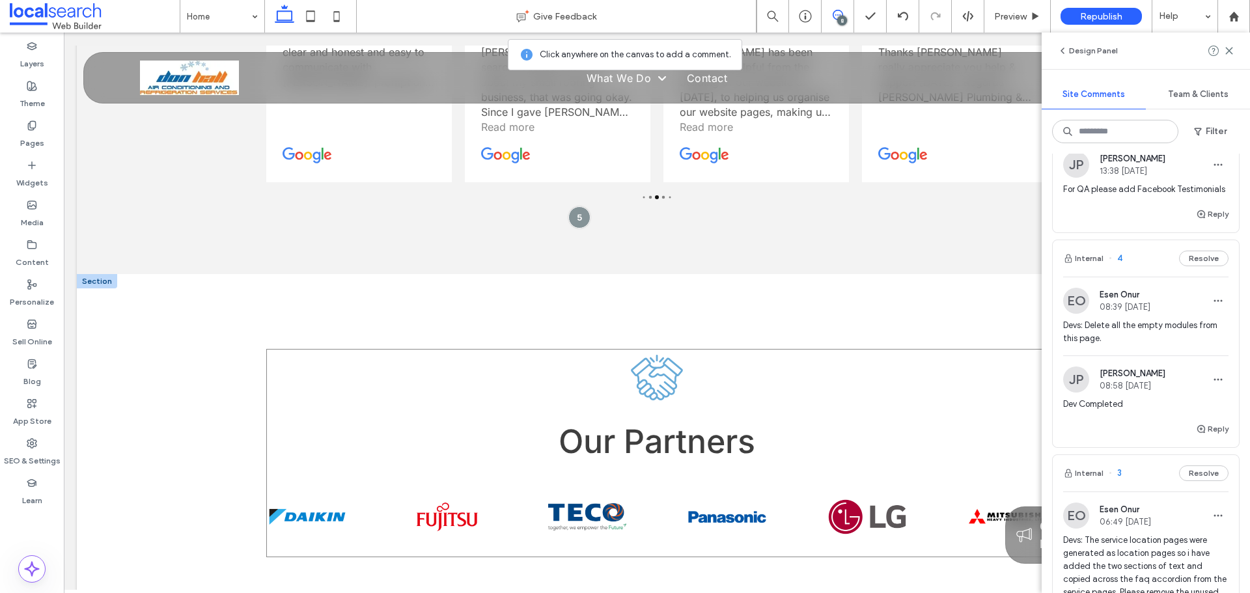
scroll to position [3089, 0]
click at [1228, 51] on use at bounding box center [1229, 51] width 6 height 6
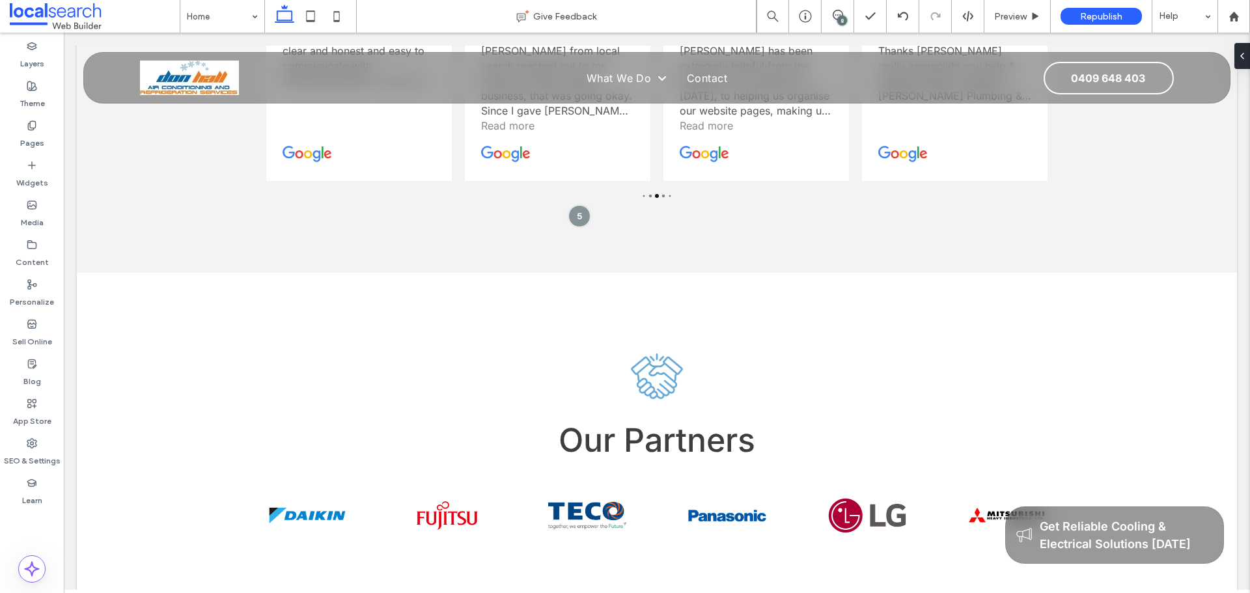
scroll to position [0, 0]
click at [652, 348] on icon "Partner Icon" at bounding box center [656, 376] width 57 height 57
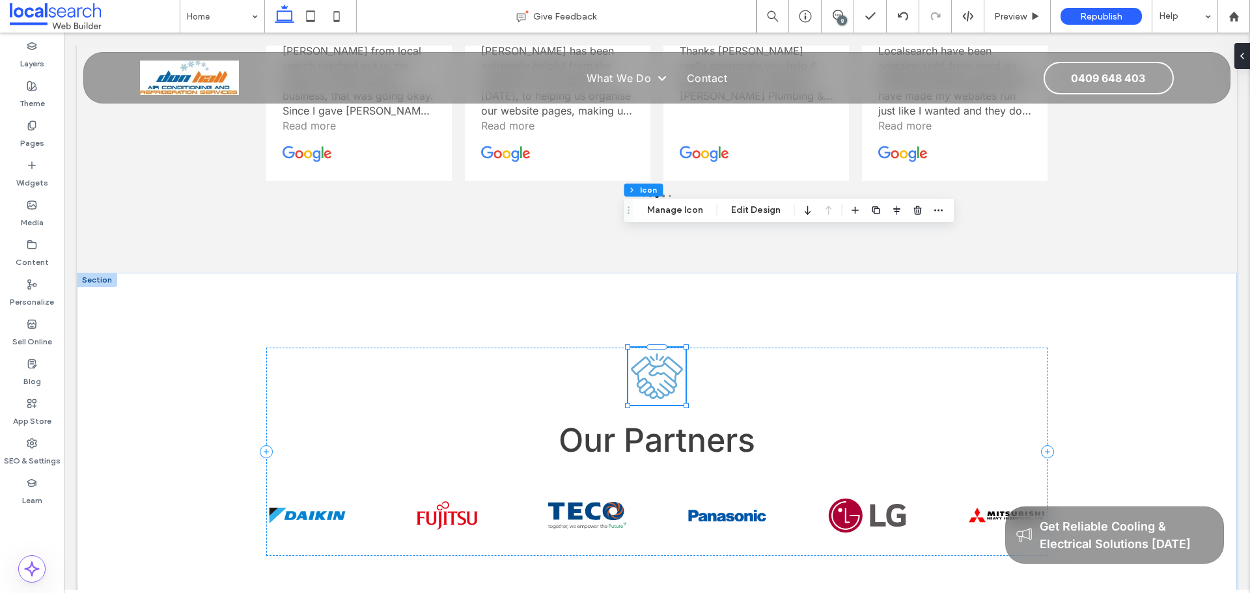
click at [652, 348] on icon "Partner Icon" at bounding box center [656, 376] width 57 height 57
click at [687, 210] on button "Manage Icon" at bounding box center [675, 210] width 73 height 16
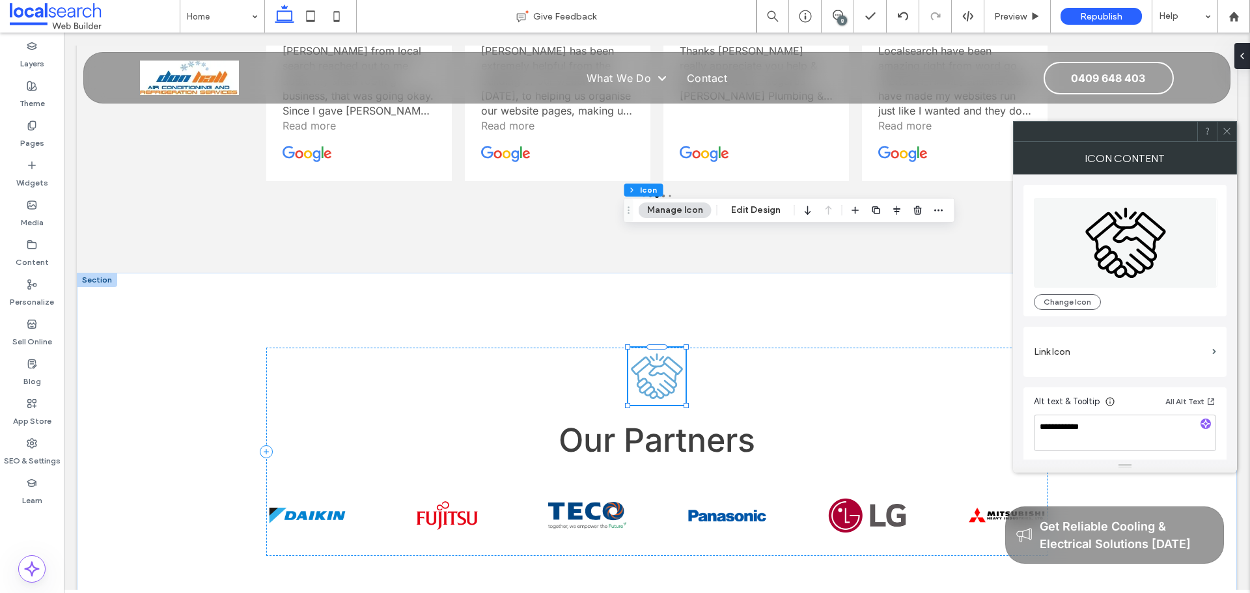
scroll to position [3, 0]
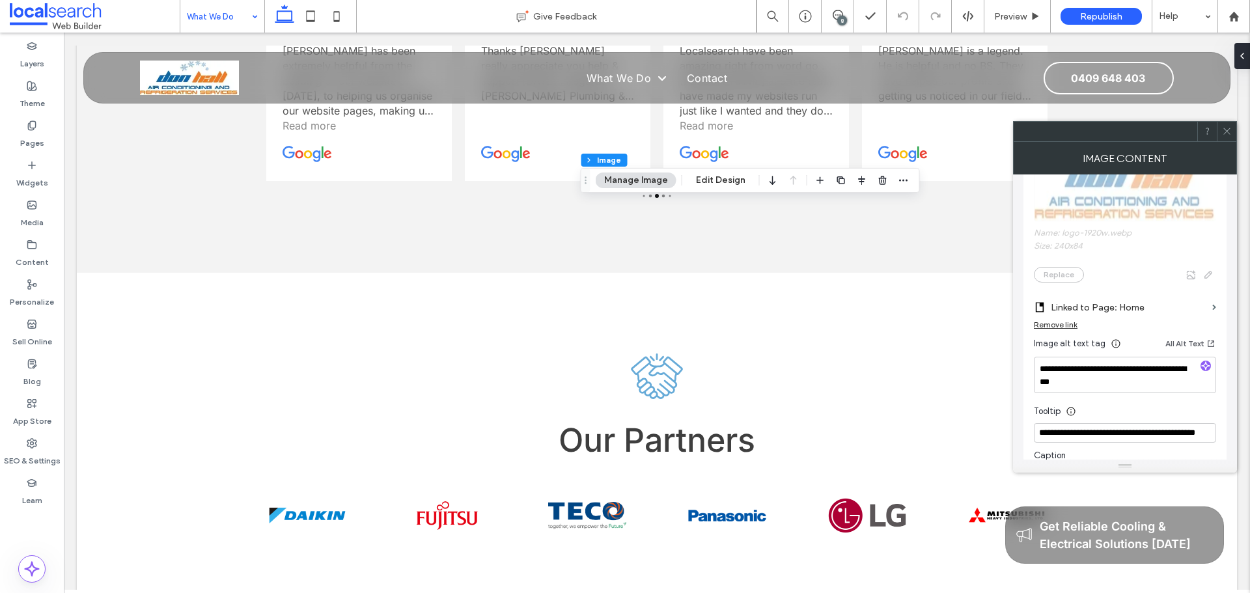
scroll to position [391, 0]
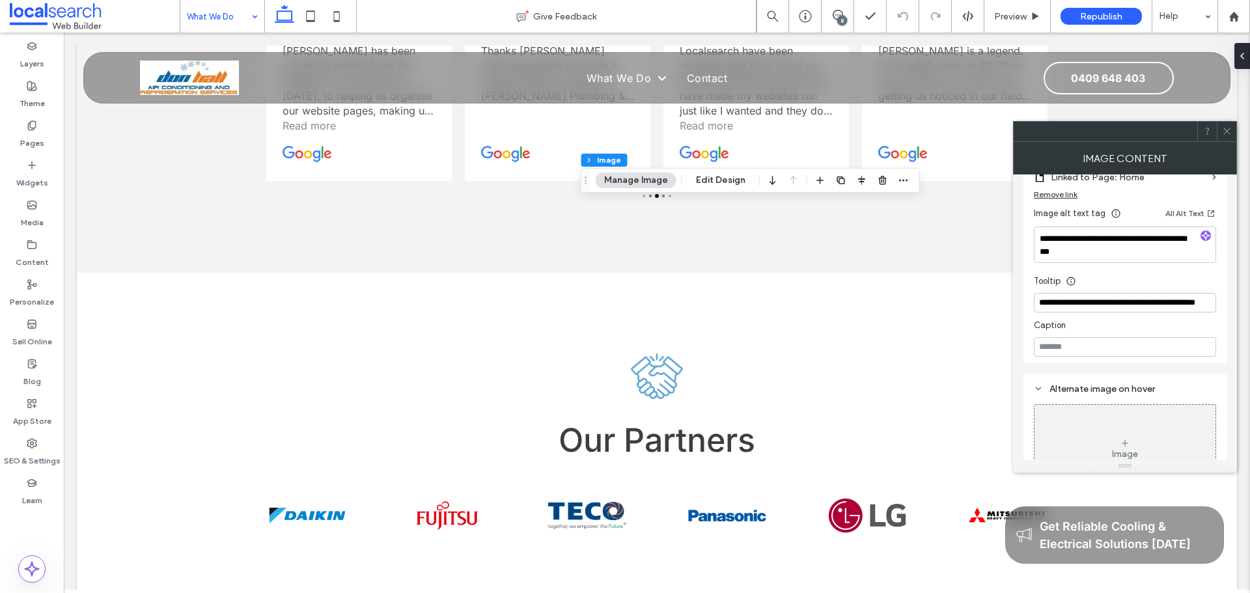
click at [1223, 126] on span at bounding box center [1227, 132] width 10 height 20
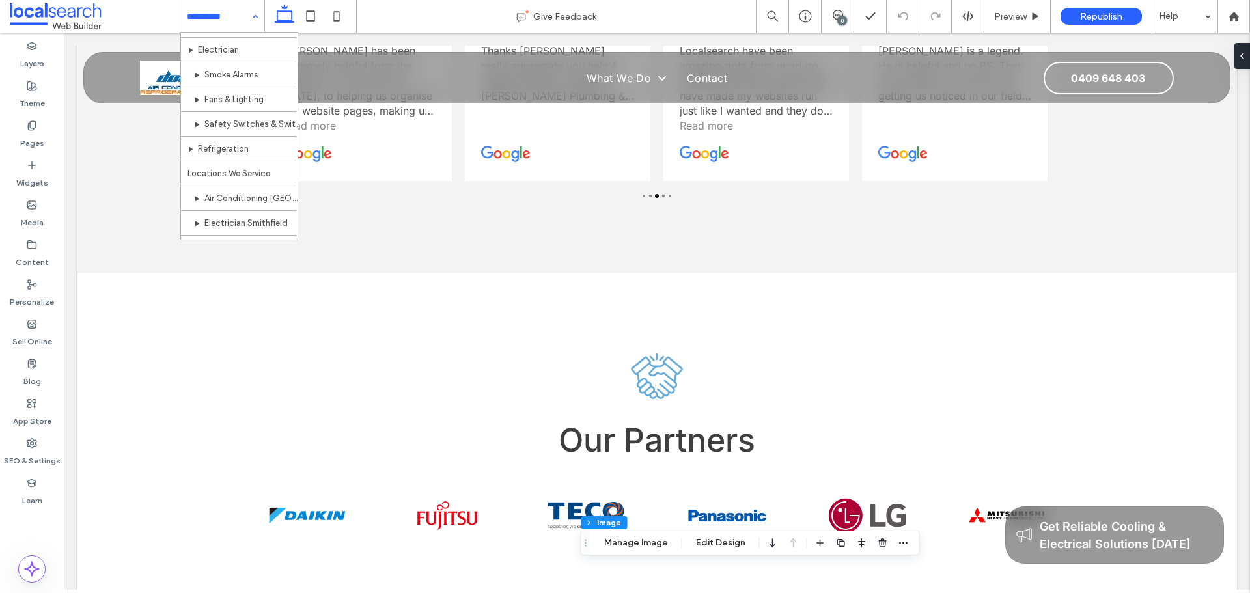
scroll to position [212, 0]
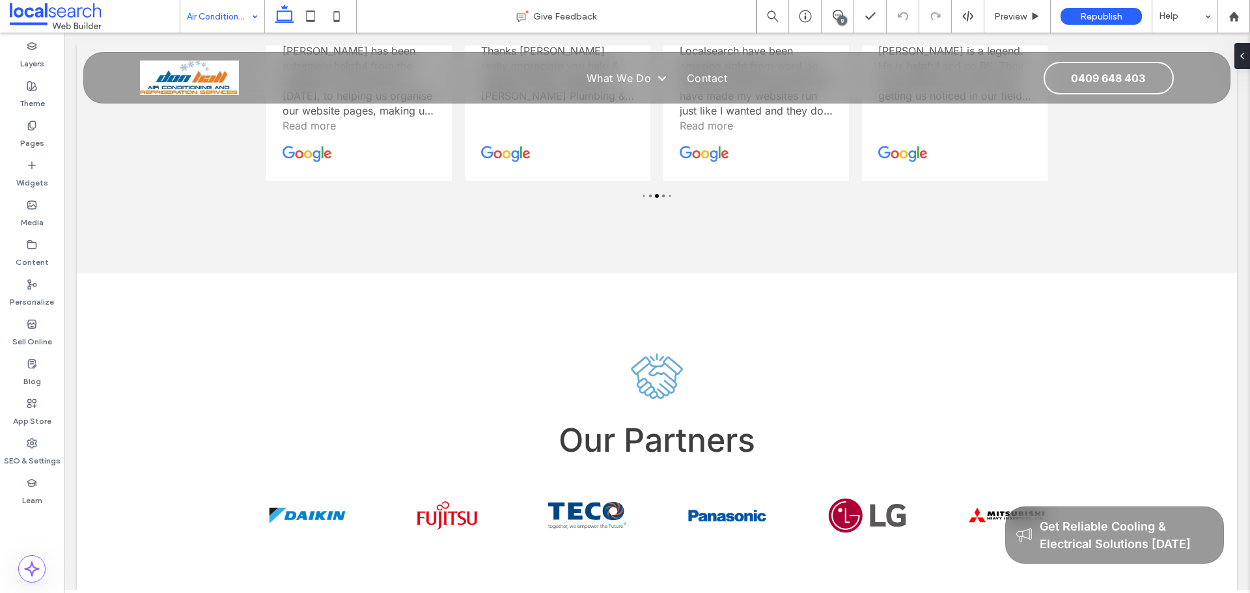
scroll to position [316, 0]
type input "****"
type input "***"
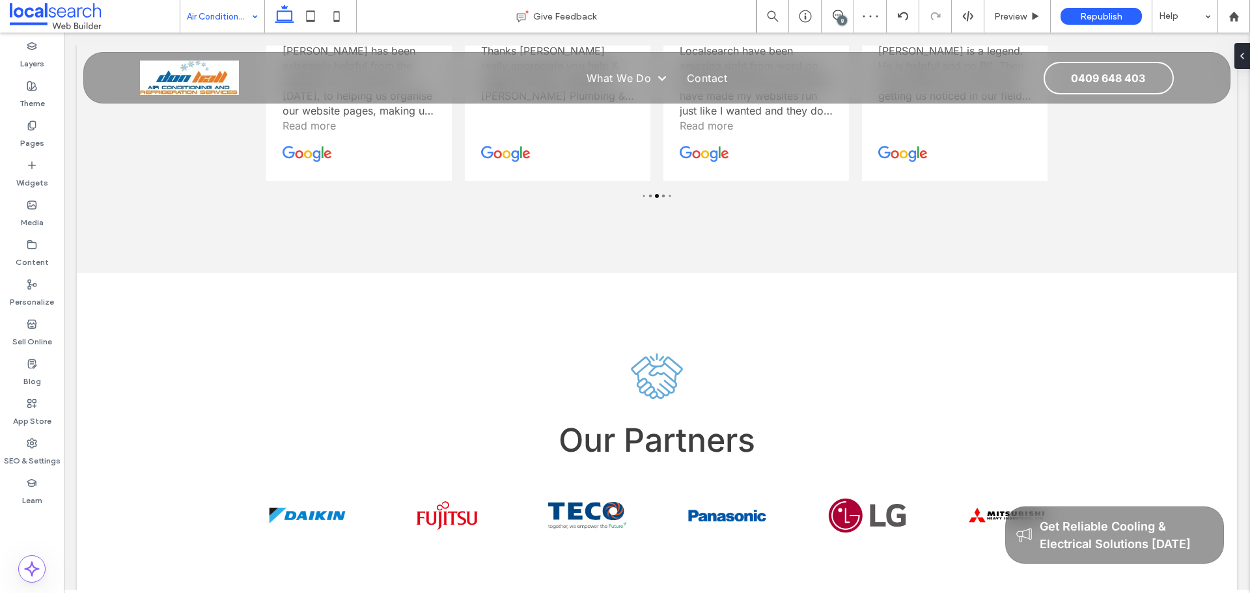
type input "***"
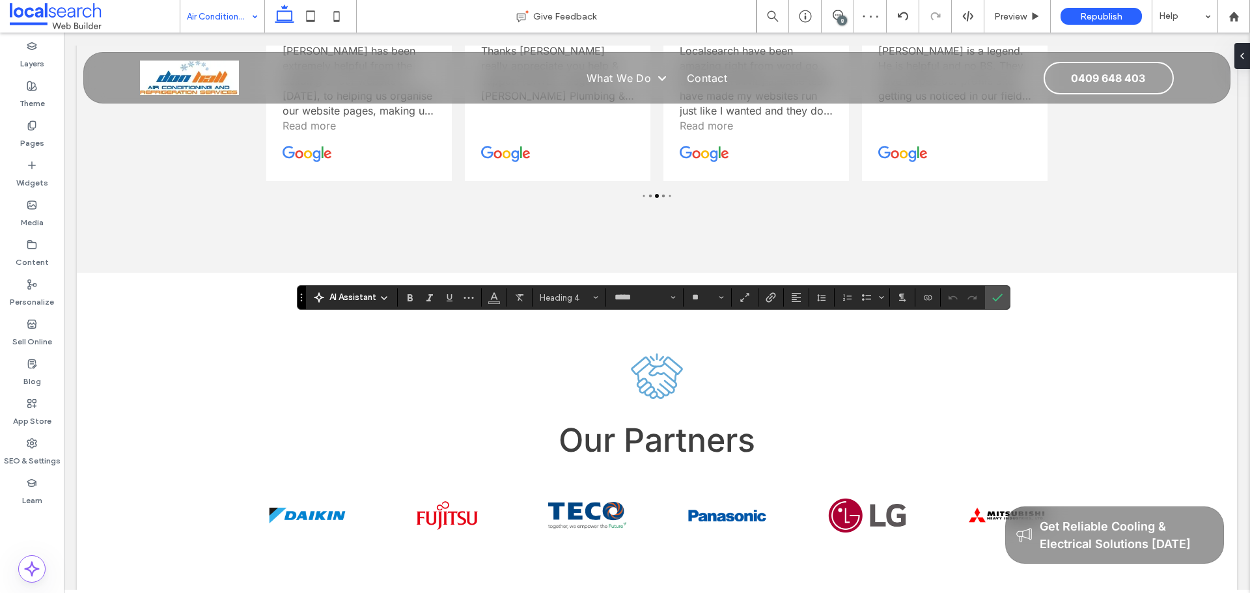
type input "***"
click at [997, 294] on icon "Confirm" at bounding box center [997, 297] width 10 height 10
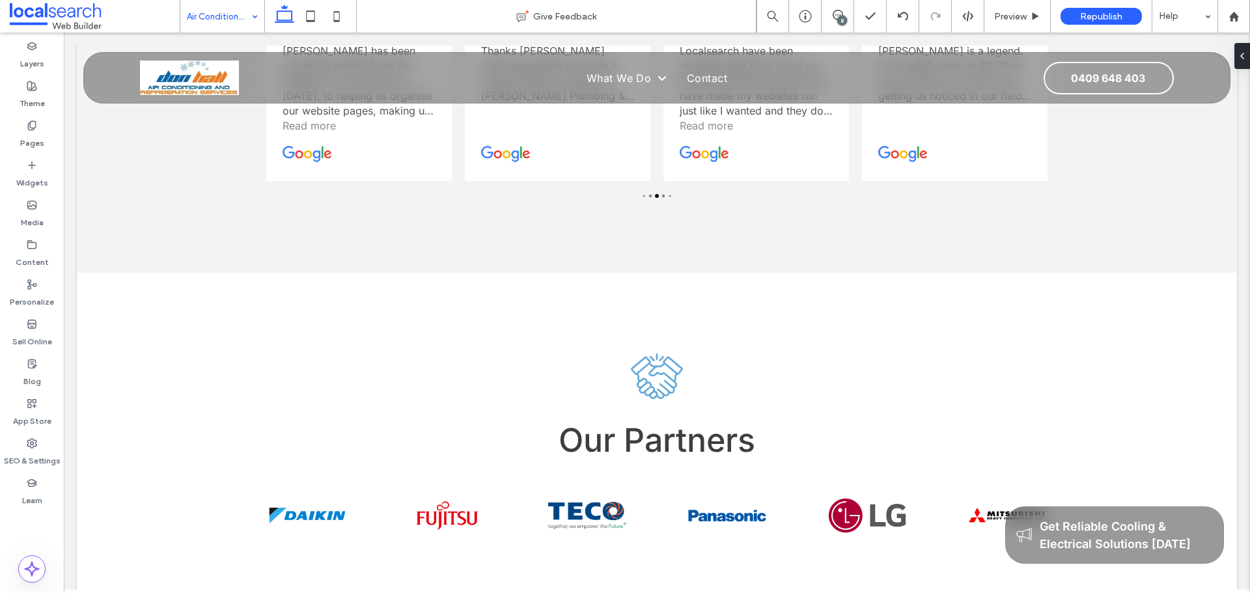
type input "***"
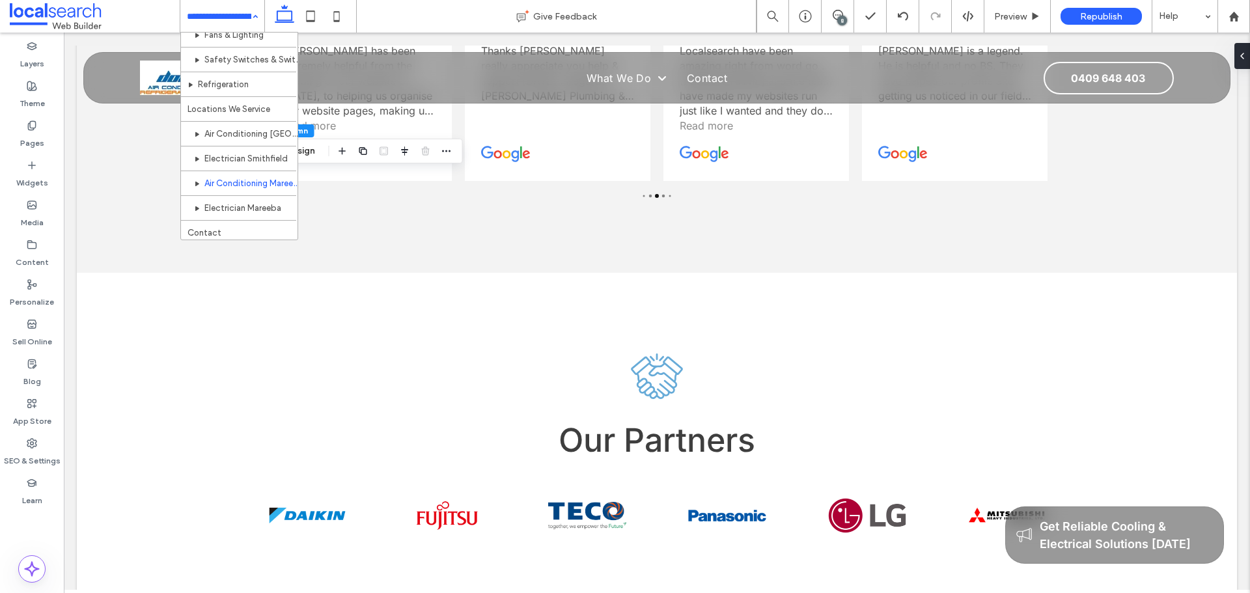
scroll to position [212, 0]
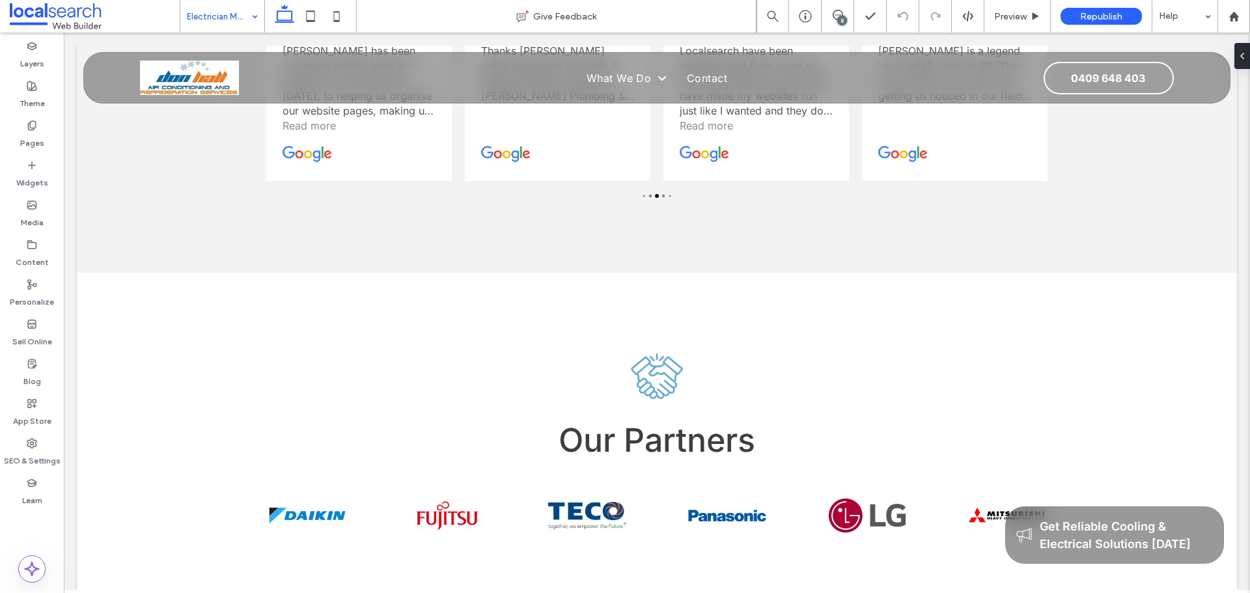
scroll to position [316, 0]
type input "***"
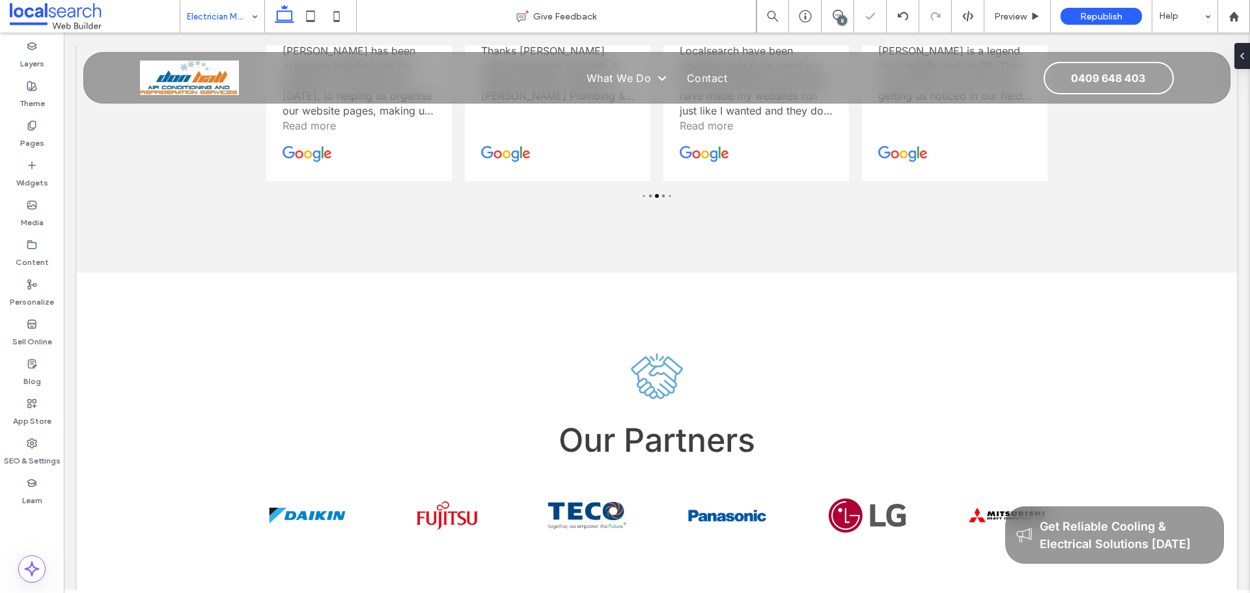
type input "***"
click at [1239, 51] on icon at bounding box center [1237, 56] width 10 height 10
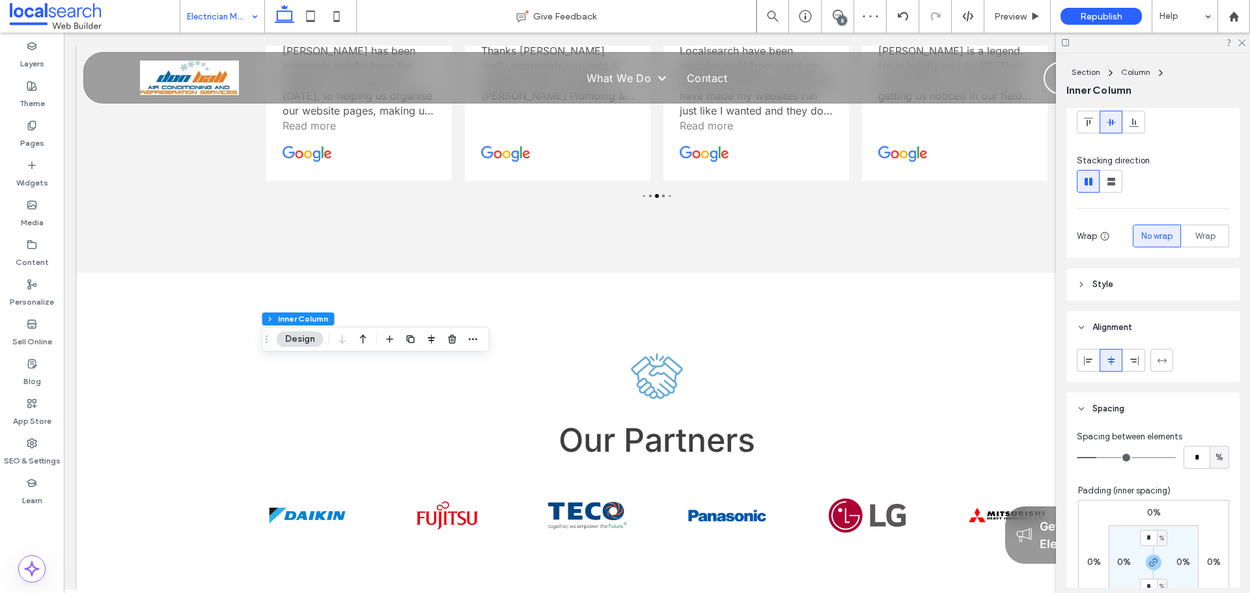
scroll to position [195, 0]
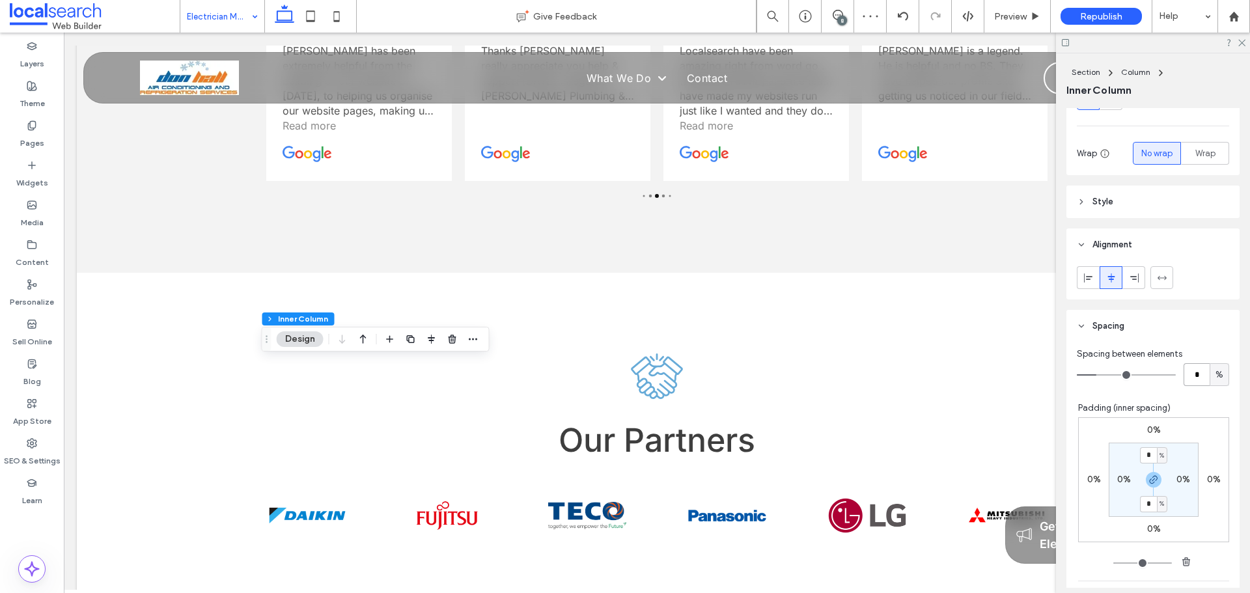
click at [1187, 369] on input "*" at bounding box center [1196, 374] width 26 height 23
type input "*"
click at [1217, 345] on div "Spacing between elements * % Padding (inner spacing) 0% 0% 0% 0% * % 0% * % 0% …" at bounding box center [1152, 479] width 173 height 275
click at [1187, 373] on input "*" at bounding box center [1196, 374] width 26 height 23
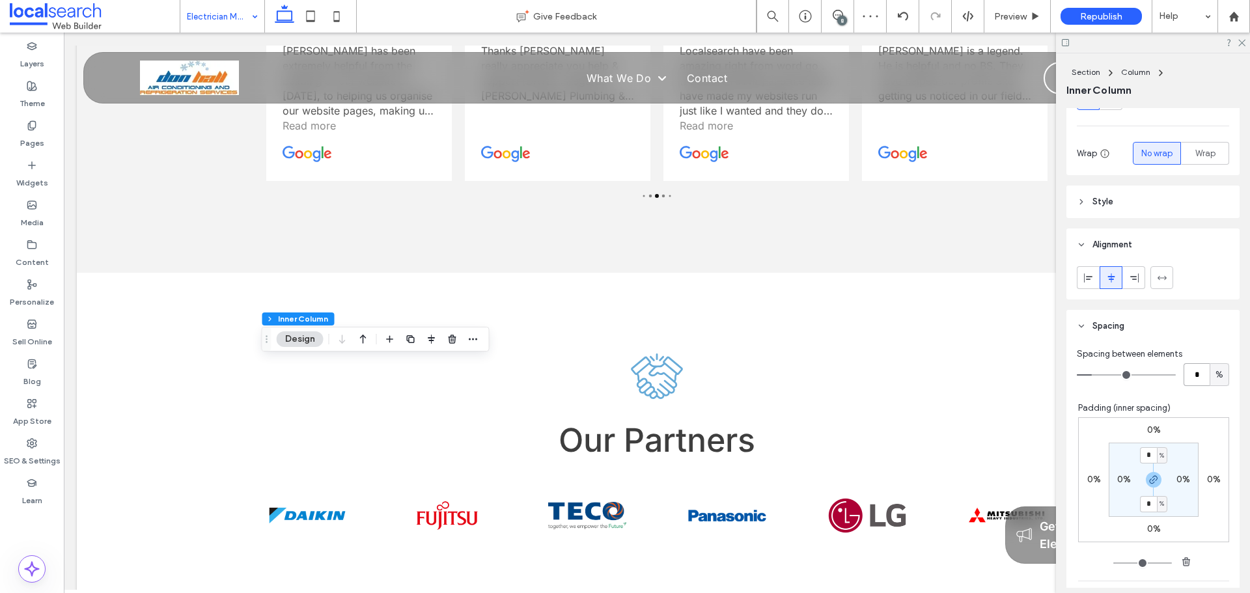
type input "*"
click at [1181, 328] on header "Spacing" at bounding box center [1152, 326] width 173 height 33
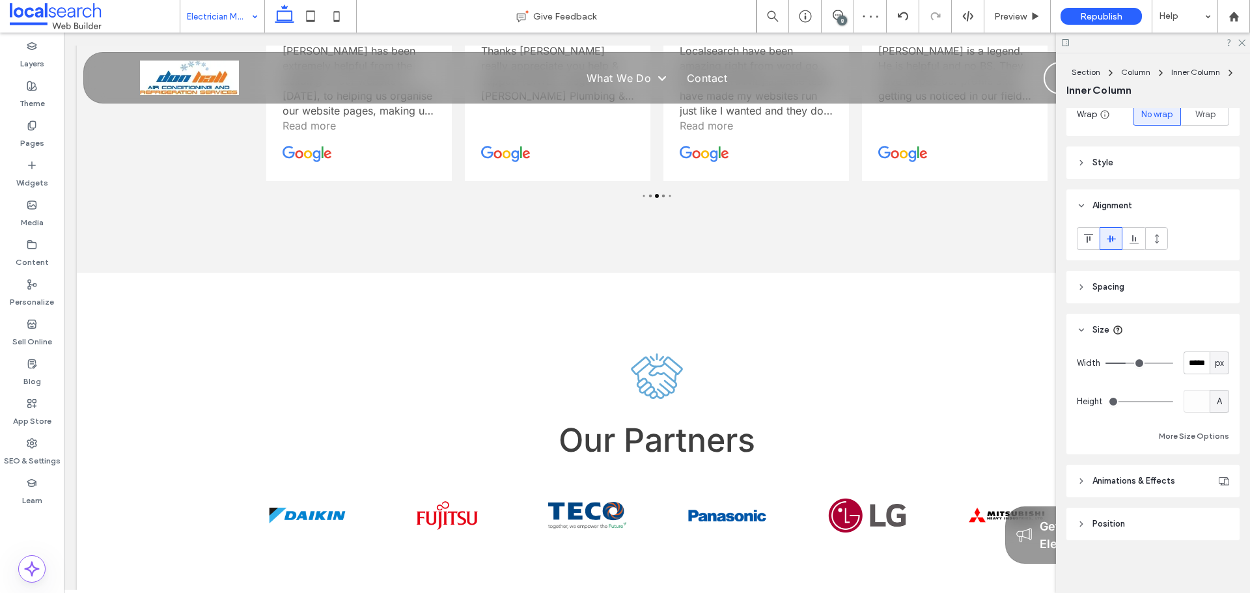
scroll to position [239, 0]
type input "***"
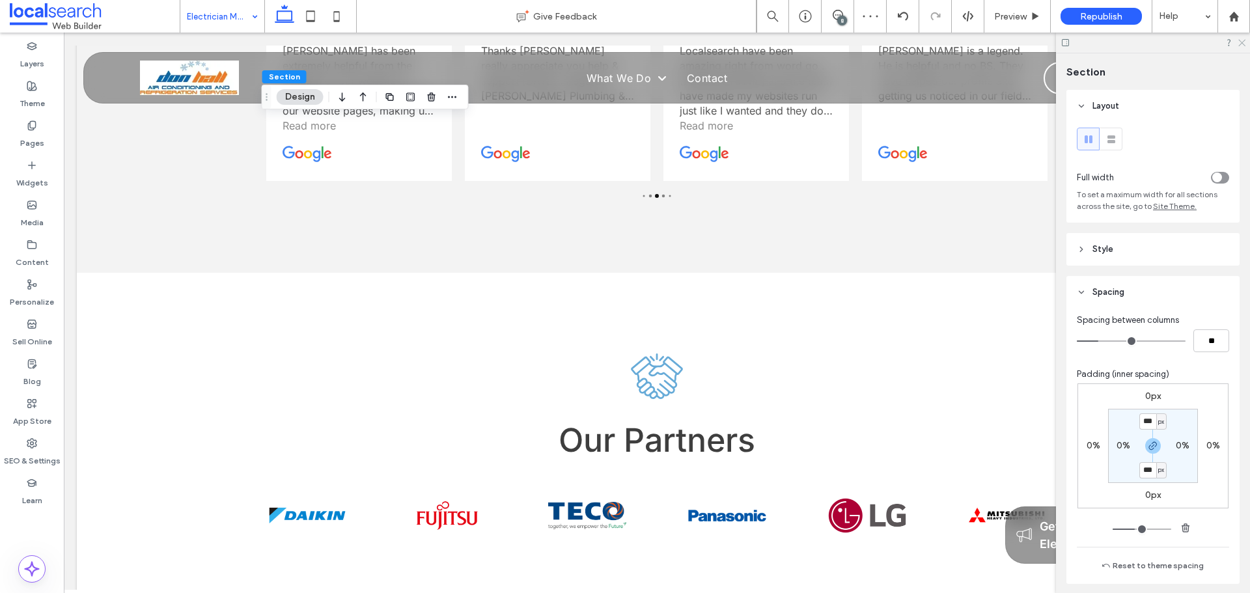
click at [1244, 44] on icon at bounding box center [1241, 42] width 8 height 8
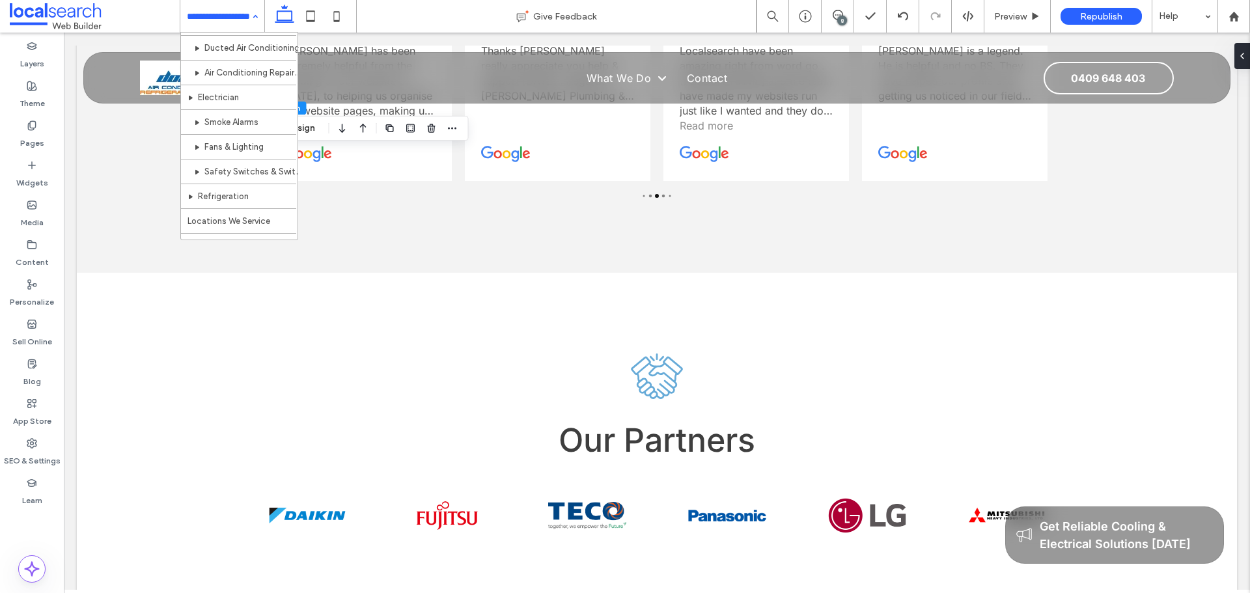
scroll to position [212, 0]
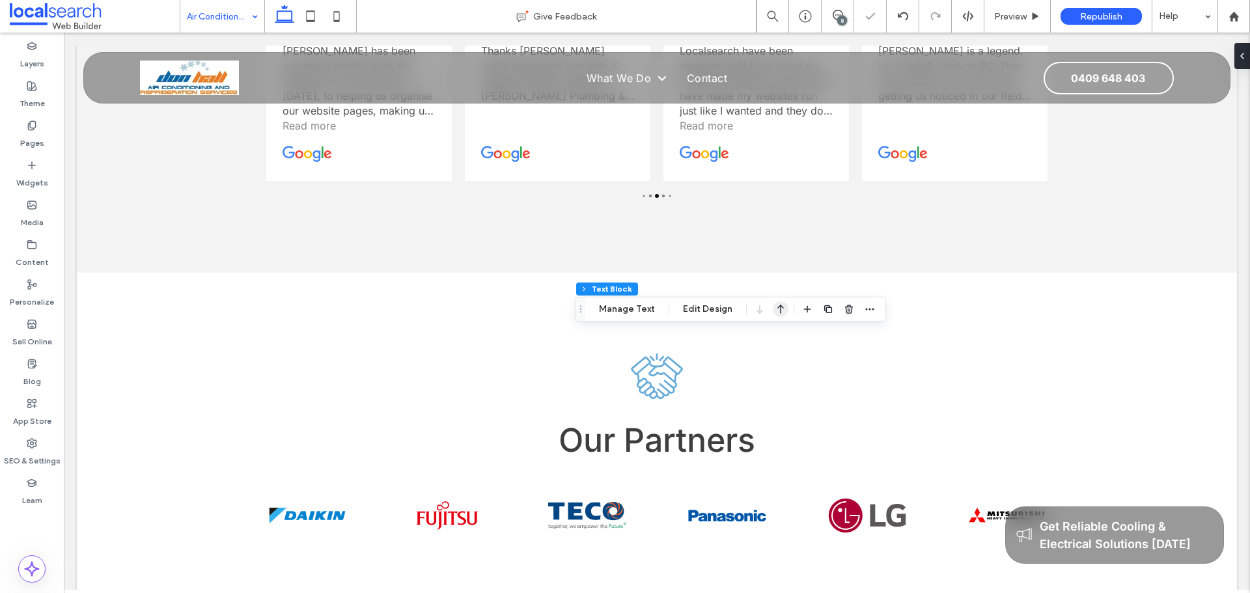
click at [778, 309] on use "button" at bounding box center [780, 309] width 7 height 9
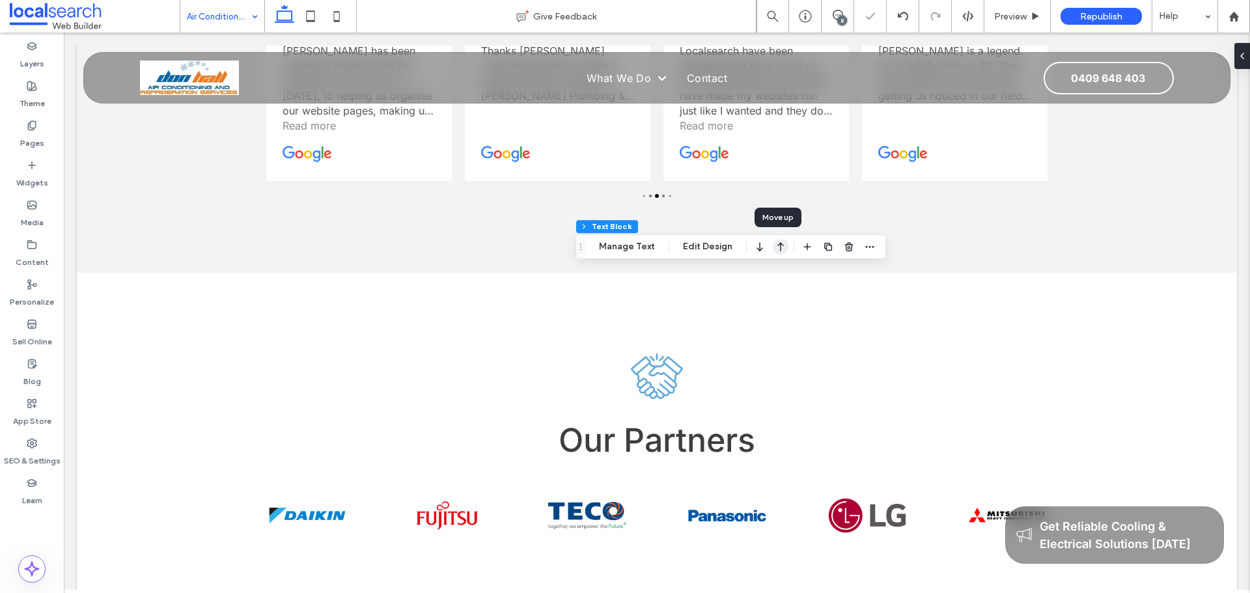
click at [779, 243] on use "button" at bounding box center [780, 246] width 7 height 9
click at [784, 226] on icon "button" at bounding box center [781, 223] width 16 height 23
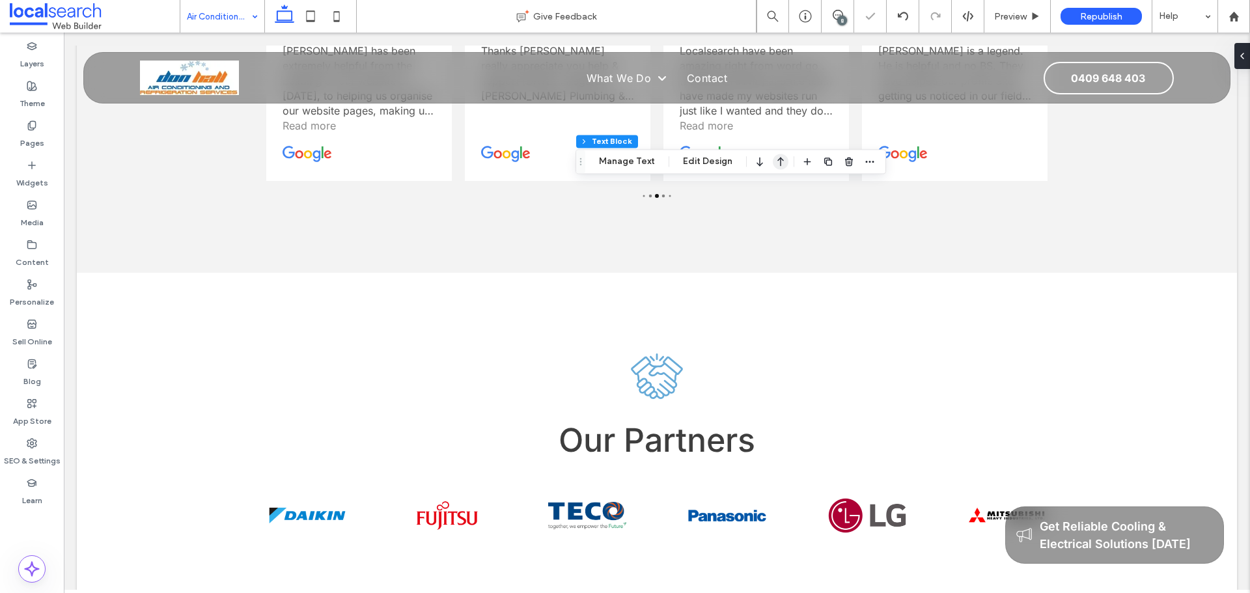
click at [782, 170] on icon "button" at bounding box center [781, 161] width 16 height 23
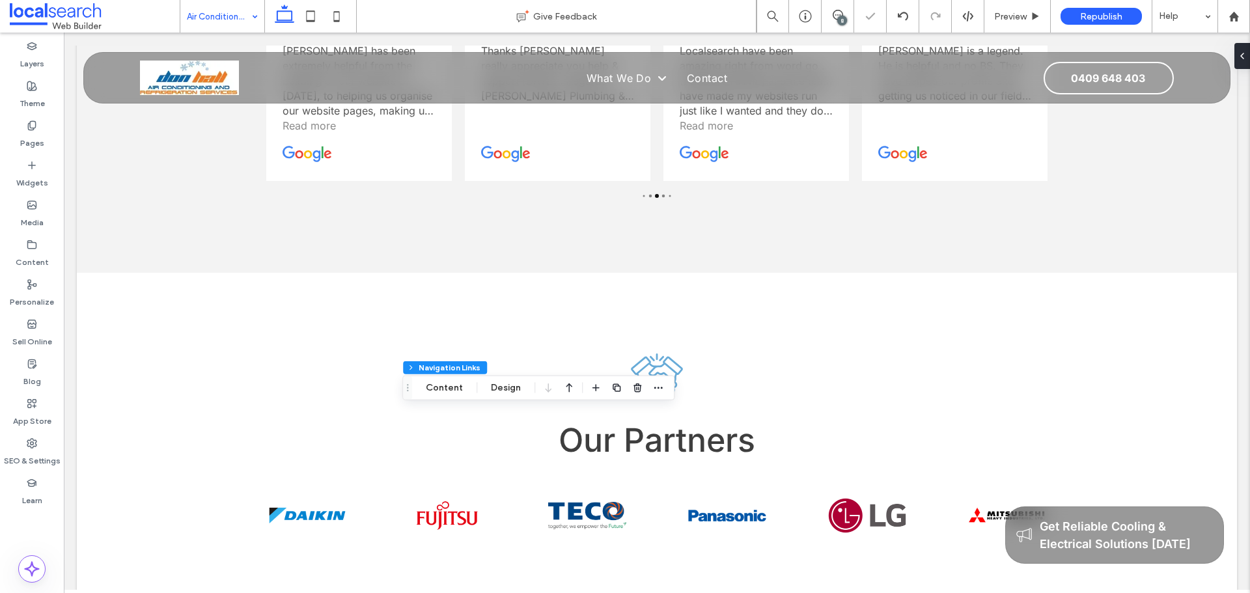
type input "***"
type input "****"
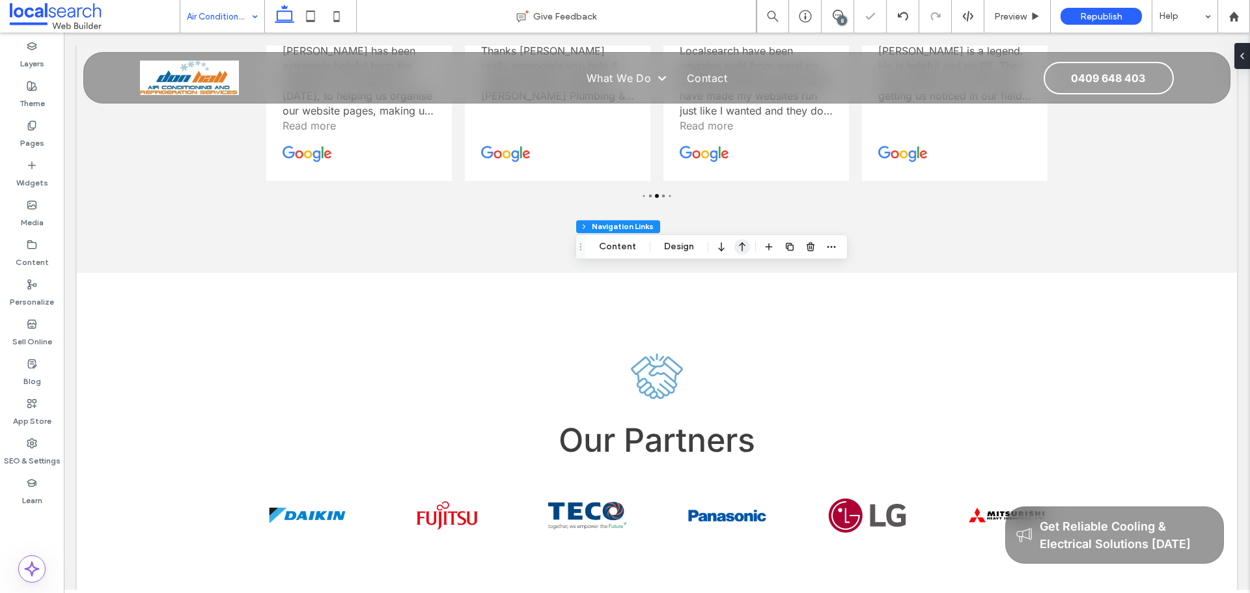
click at [741, 248] on use "button" at bounding box center [742, 246] width 7 height 9
click at [742, 186] on icon "button" at bounding box center [742, 184] width 16 height 23
type input "***"
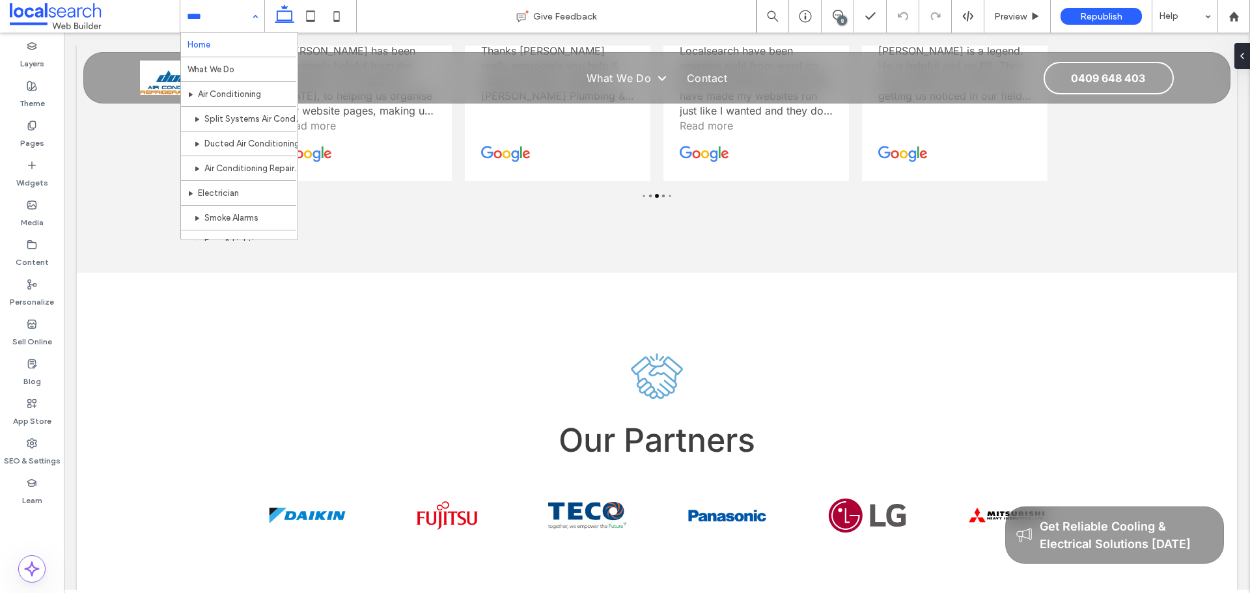
click at [198, 25] on input at bounding box center [219, 16] width 64 height 33
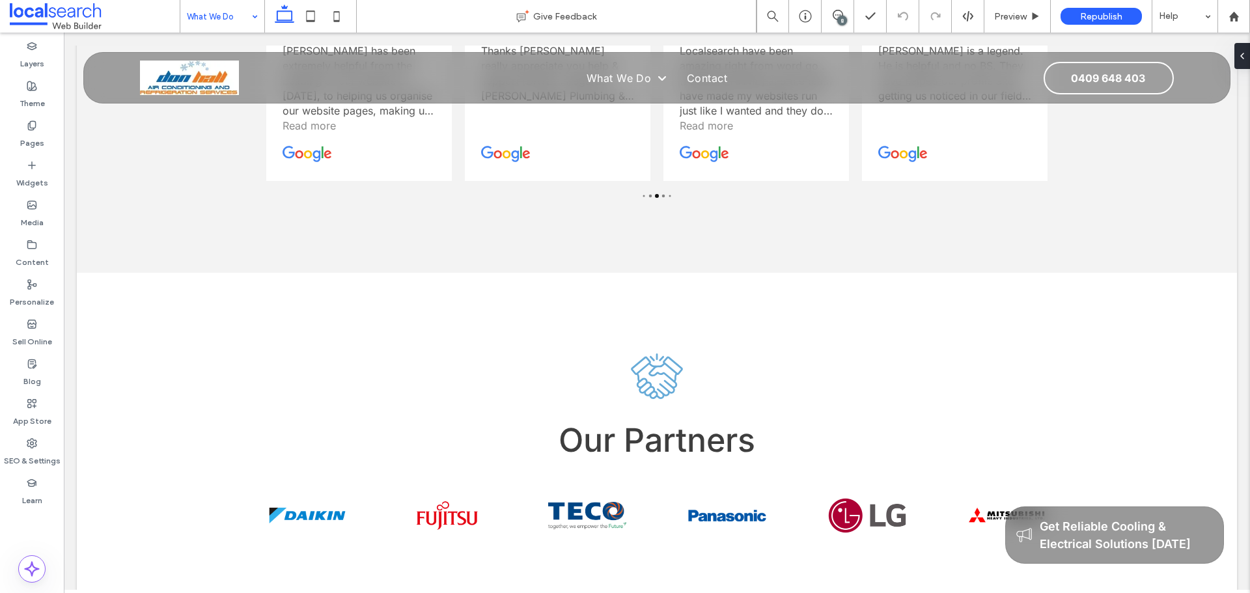
click at [221, 16] on input at bounding box center [219, 16] width 64 height 33
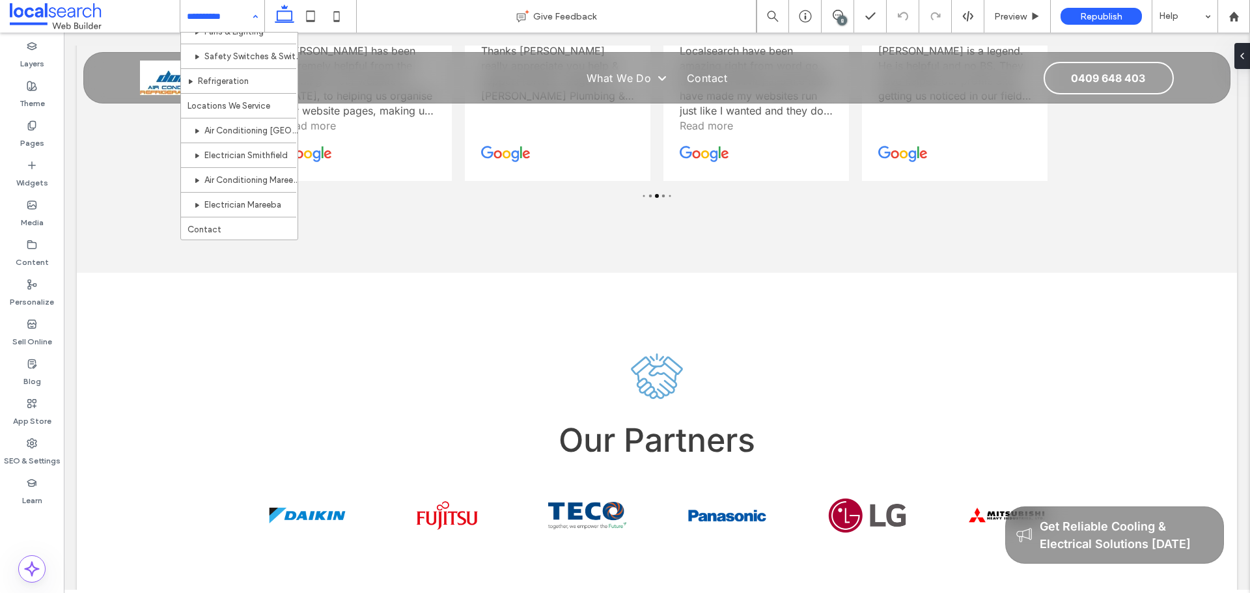
scroll to position [212, 0]
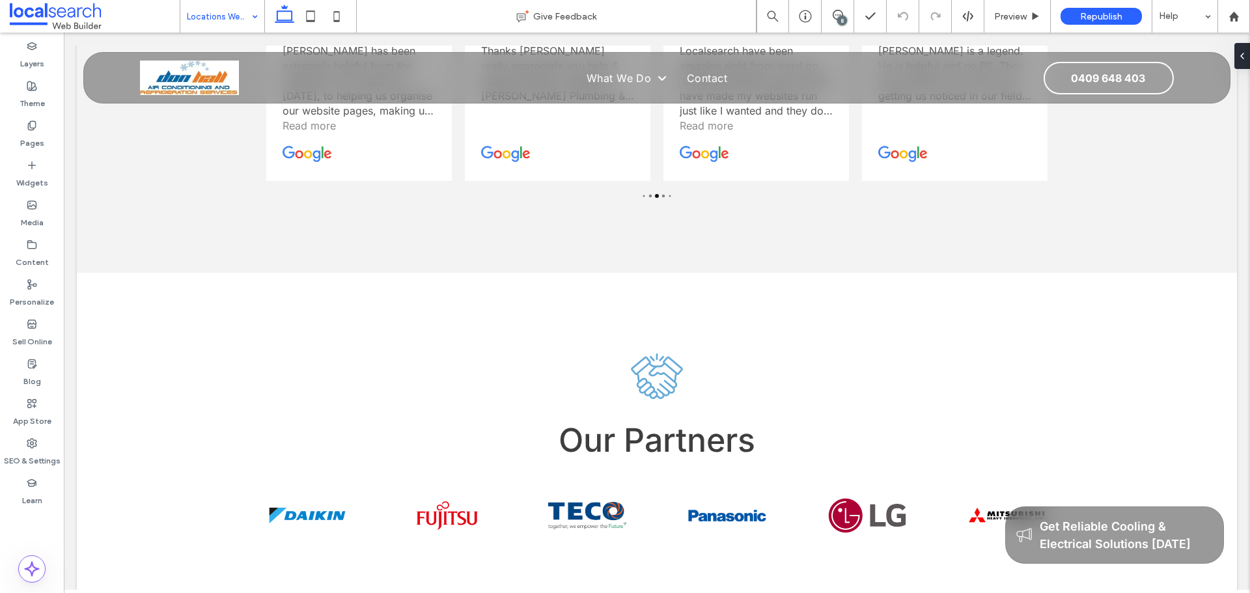
click at [232, 15] on input at bounding box center [219, 16] width 64 height 33
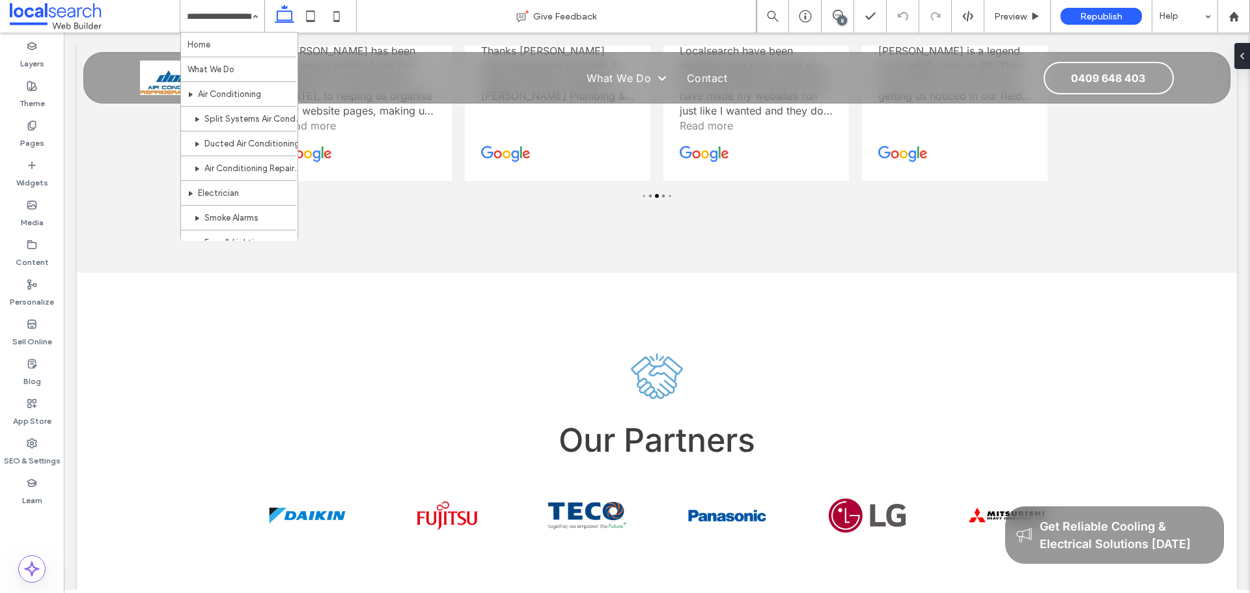
click at [844, 18] on div "8" at bounding box center [842, 21] width 10 height 10
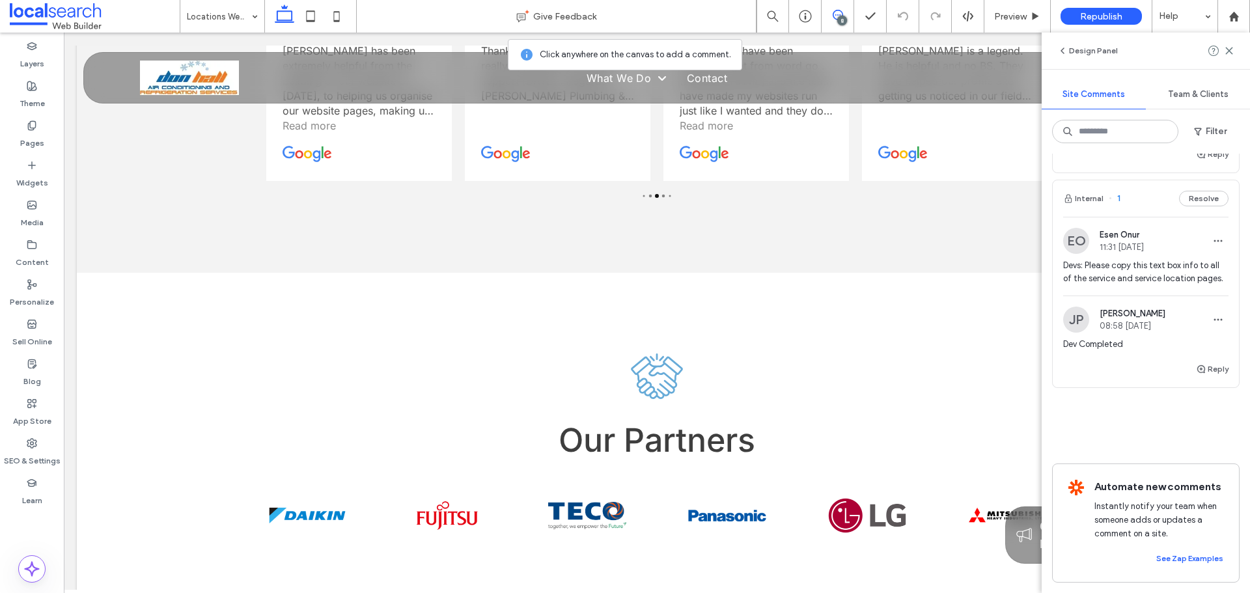
scroll to position [1370, 0]
click at [33, 441] on icon at bounding box center [32, 443] width 10 height 10
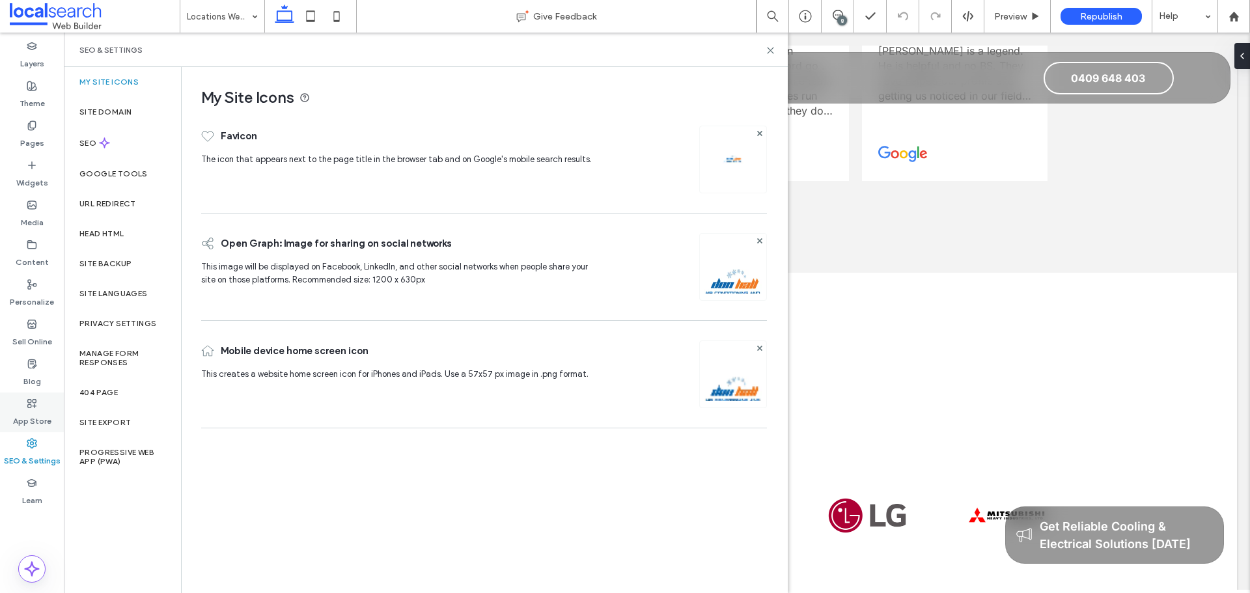
scroll to position [0, 0]
click at [113, 266] on label "Site Backup" at bounding box center [105, 263] width 52 height 9
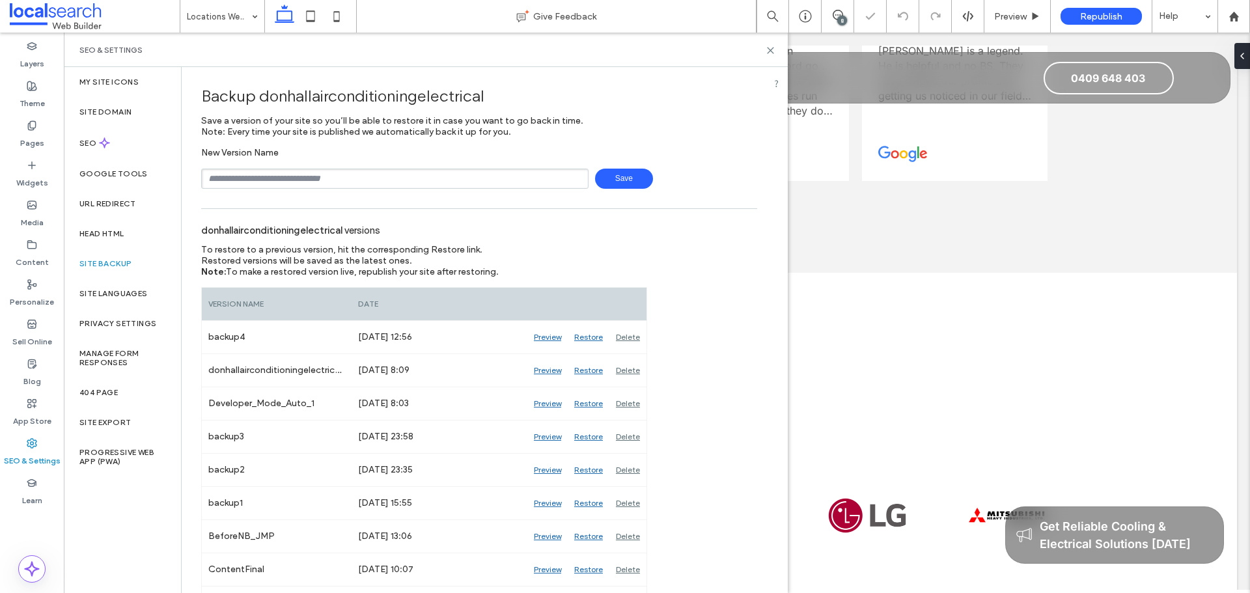
click at [262, 176] on input "text" at bounding box center [394, 179] width 387 height 20
type input "*******"
click at [615, 180] on span "Save" at bounding box center [624, 179] width 58 height 20
